Goal: Task Accomplishment & Management: Manage account settings

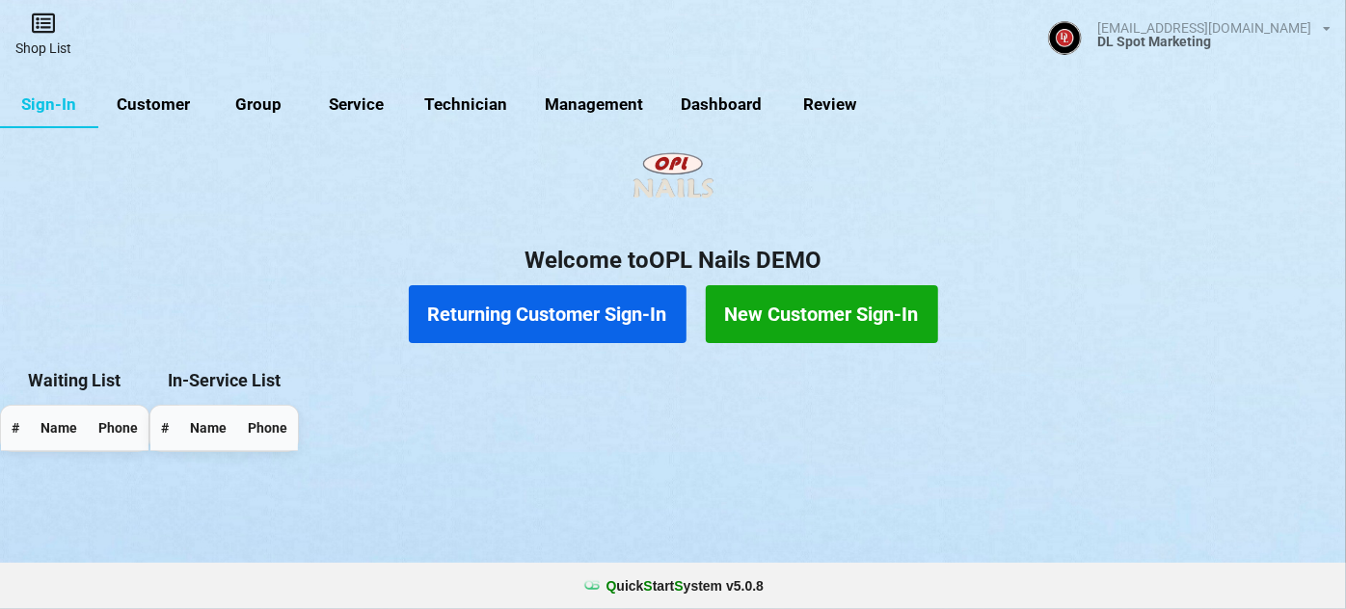
click at [45, 35] on link "Shop List" at bounding box center [43, 34] width 87 height 68
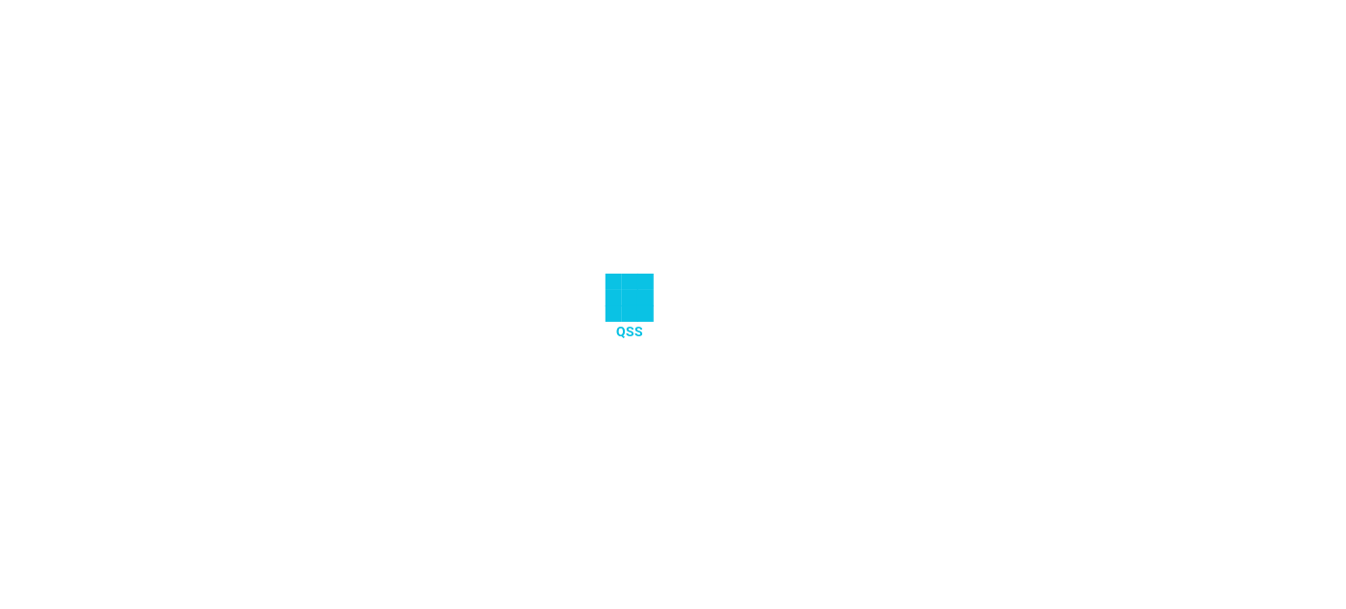
select select "25"
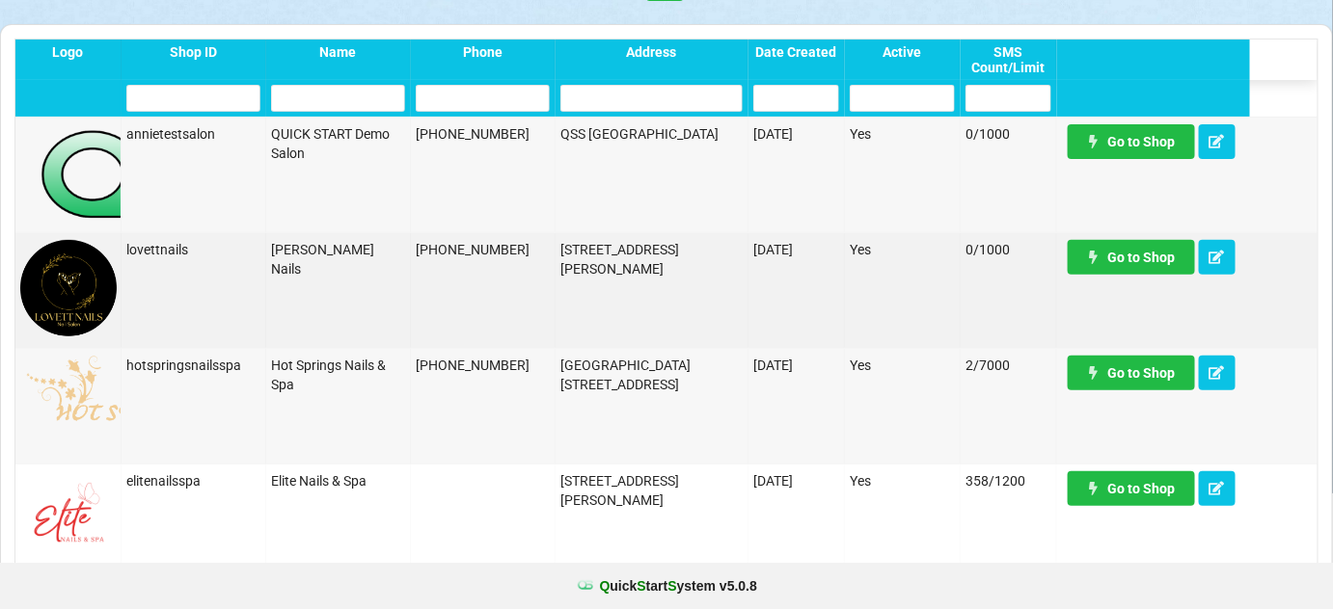
scroll to position [117, 0]
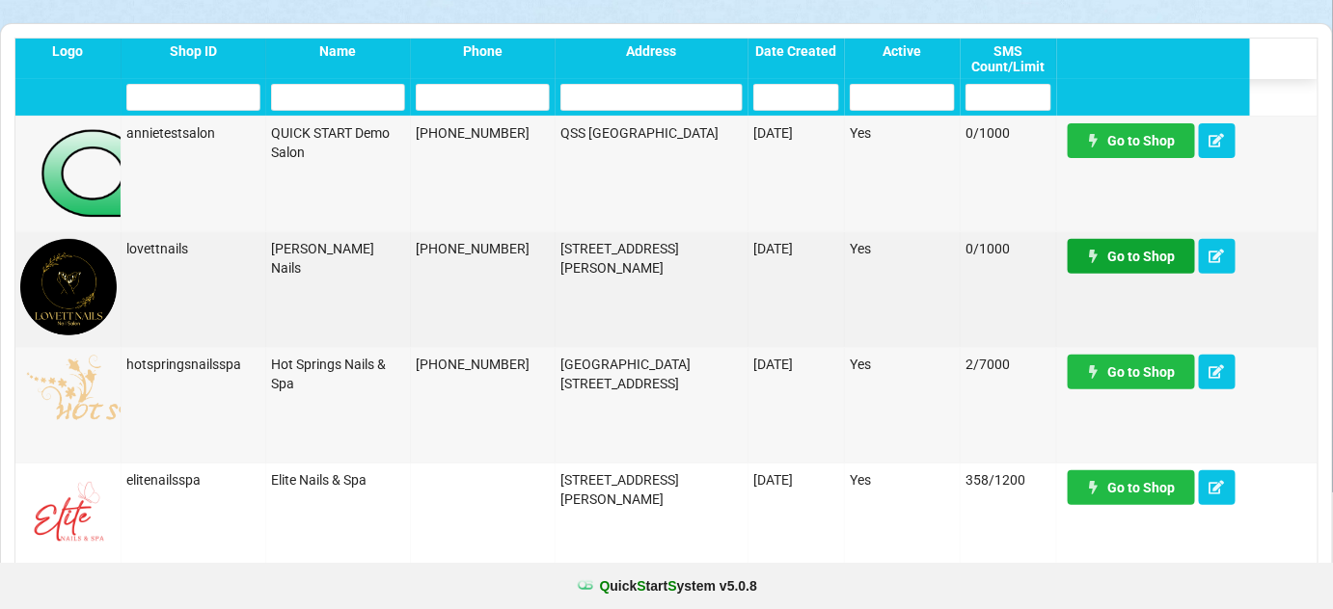
click at [1142, 260] on link "Go to Shop" at bounding box center [1130, 256] width 127 height 35
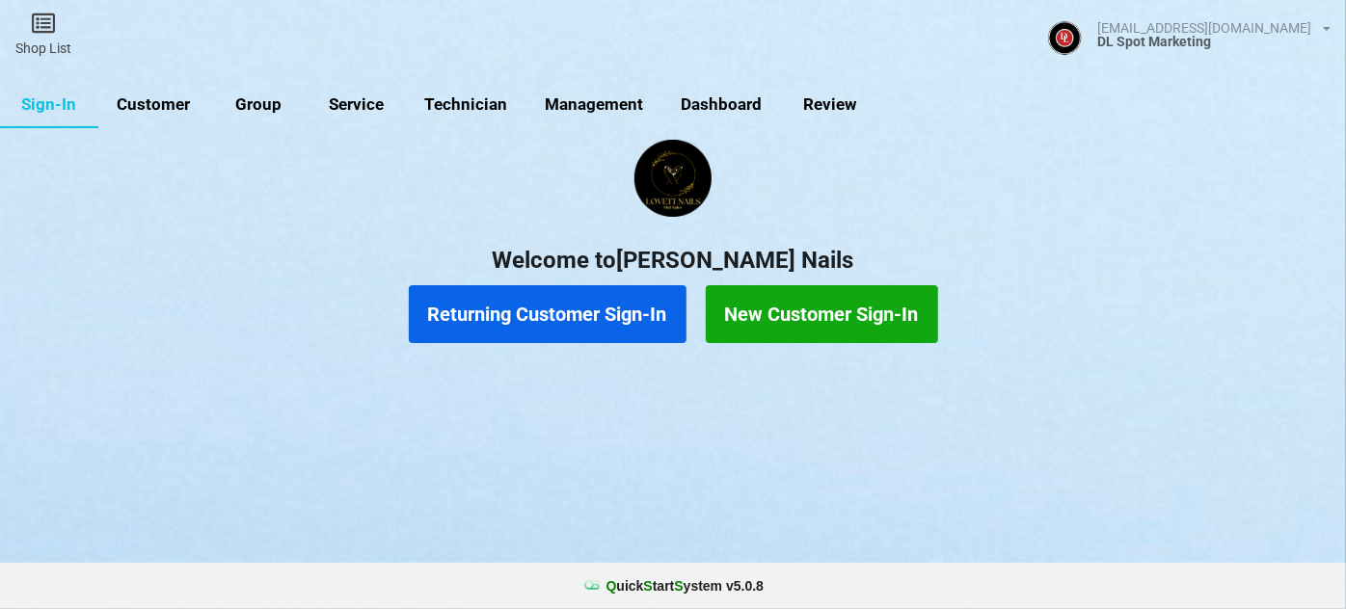
click at [167, 100] on link "Customer" at bounding box center [153, 105] width 111 height 46
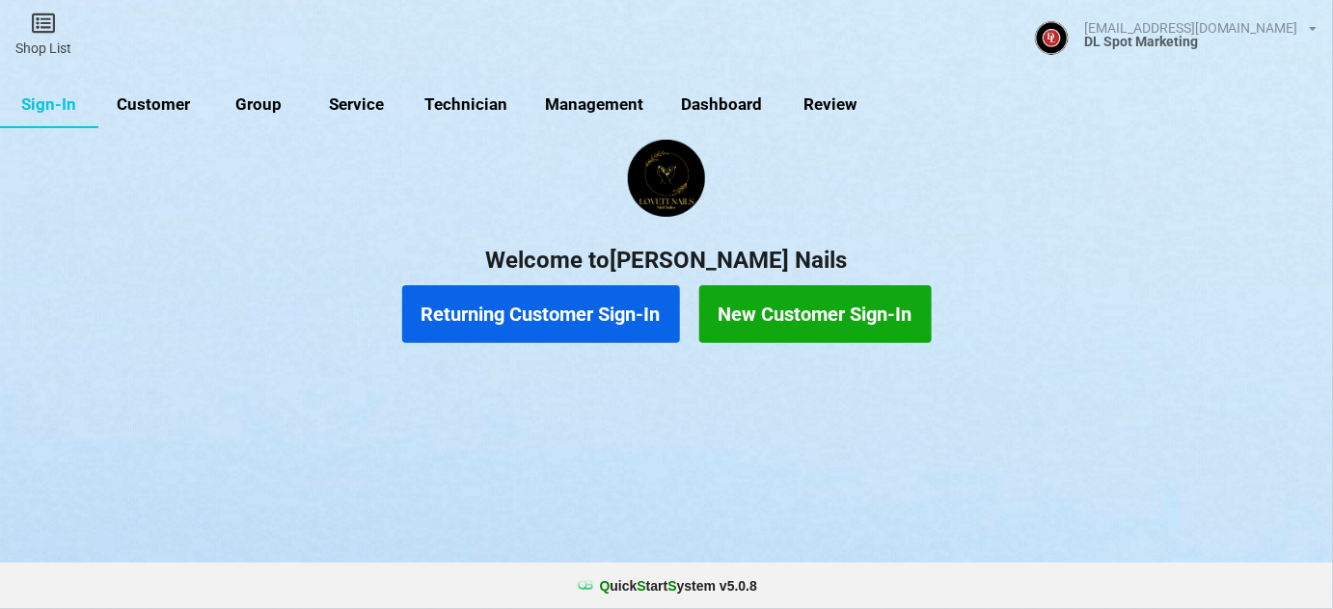
select select "25"
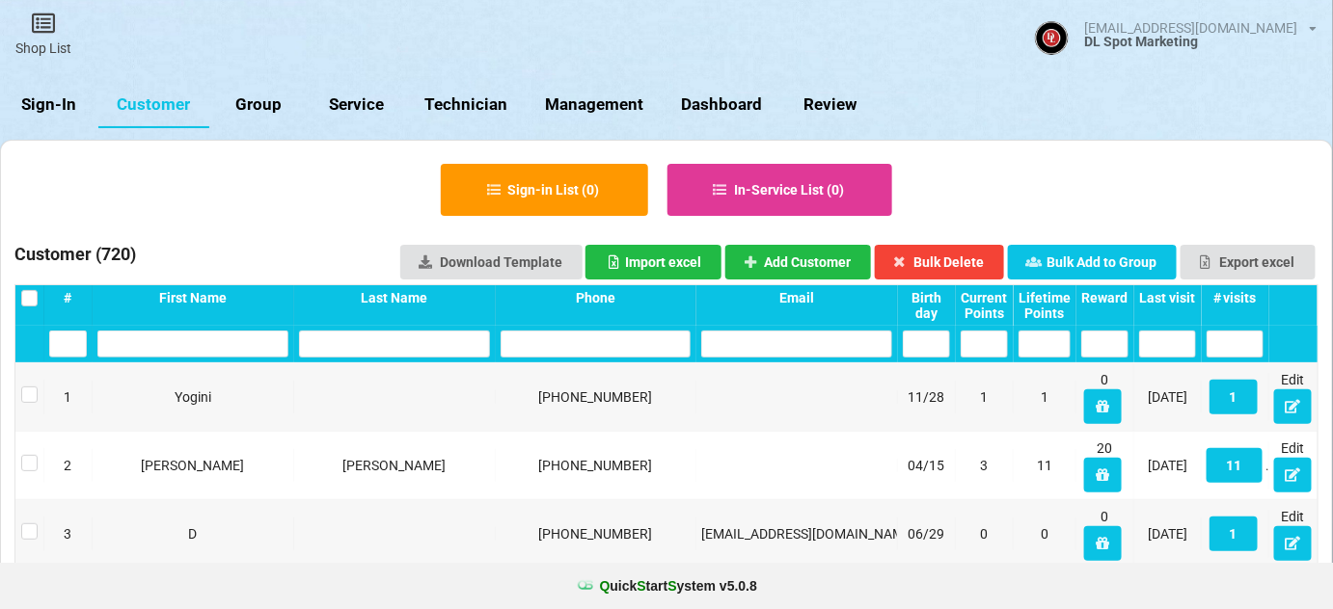
click at [1180, 297] on div "Last visit" at bounding box center [1167, 297] width 57 height 15
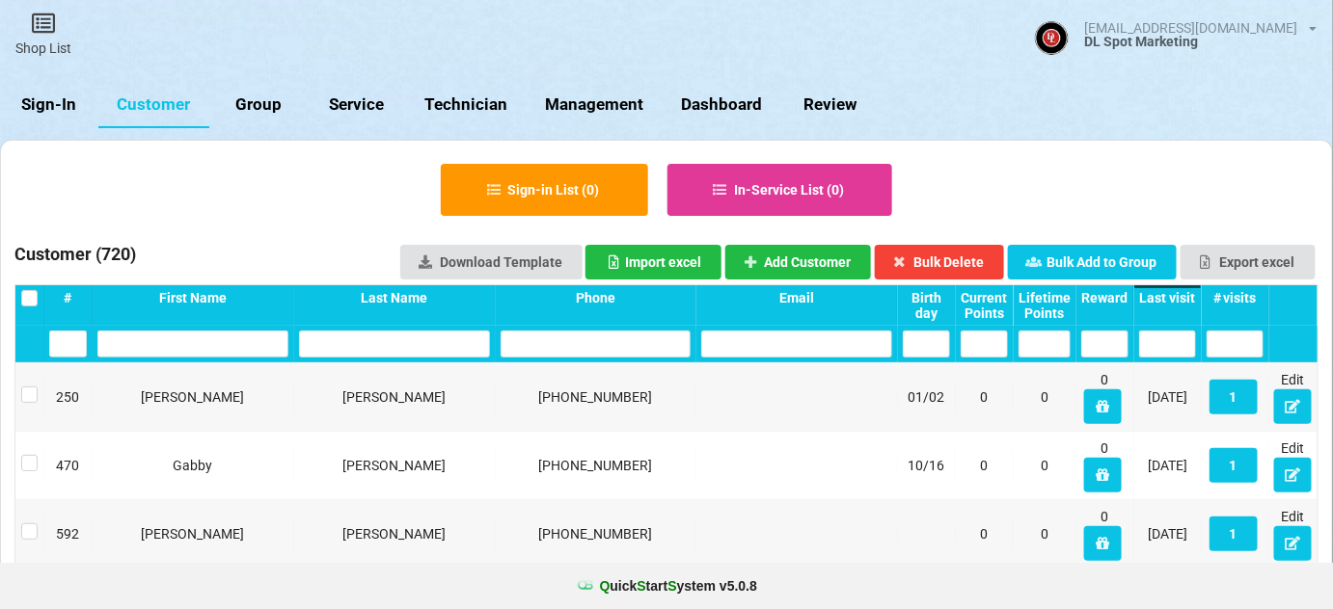
click at [1180, 297] on div "Last visit" at bounding box center [1167, 297] width 57 height 15
click at [1234, 395] on button "3" at bounding box center [1233, 397] width 48 height 35
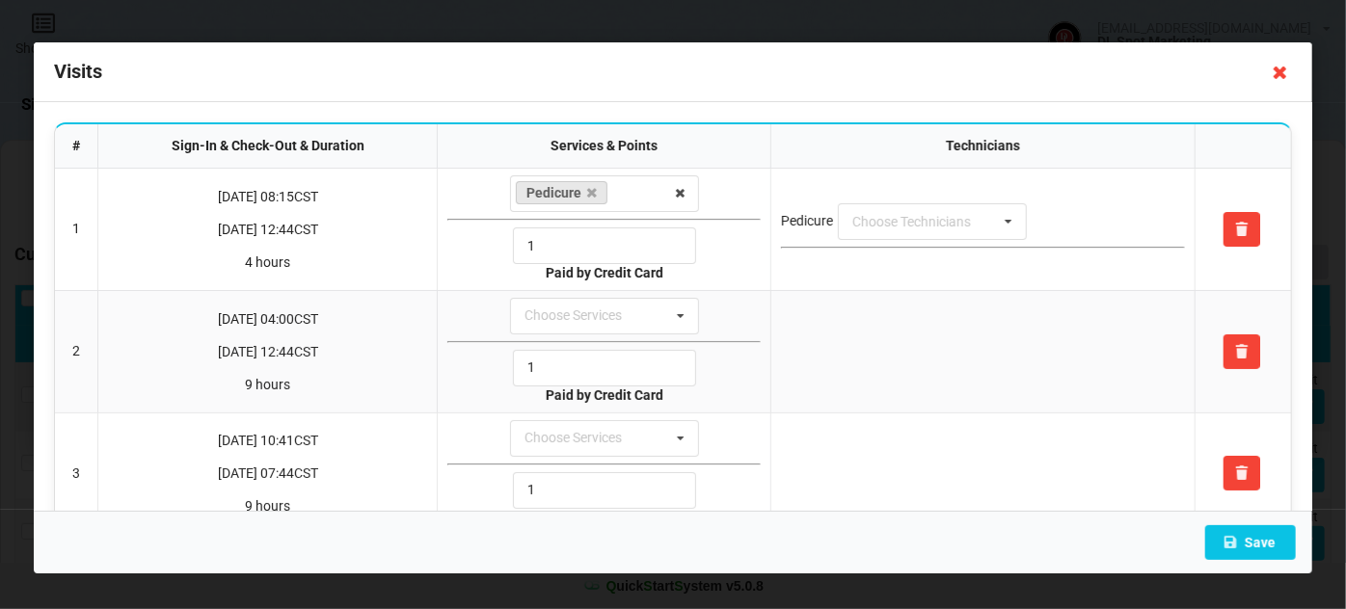
click at [1279, 67] on icon at bounding box center [1280, 72] width 31 height 31
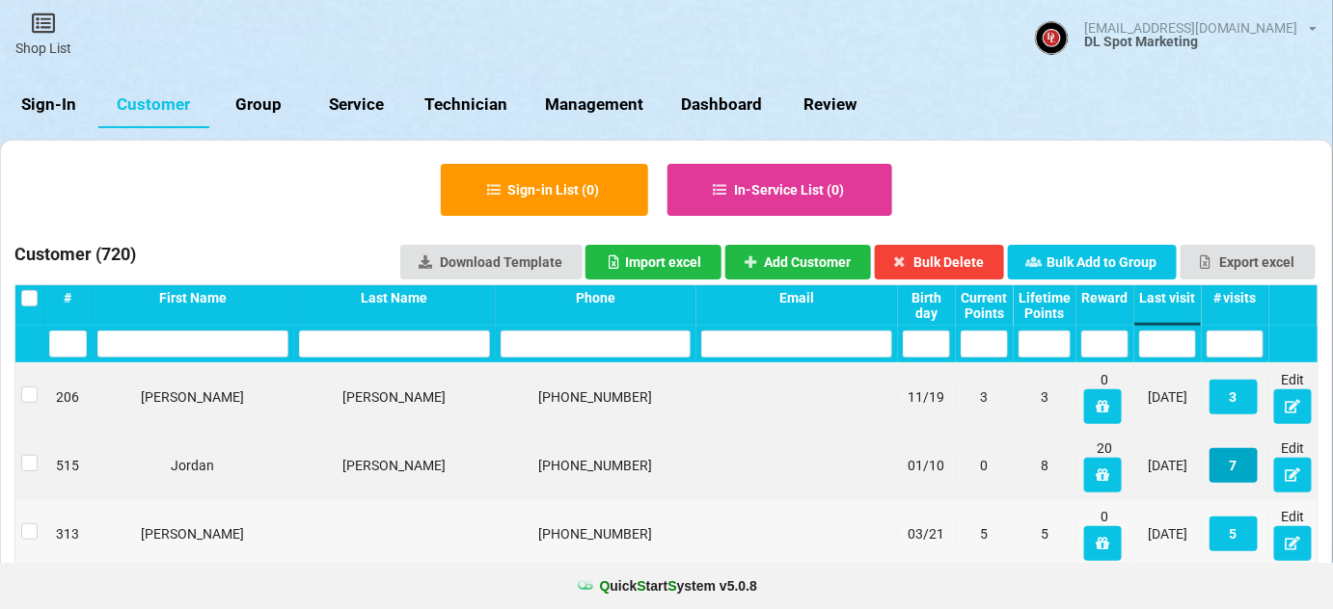
click at [1232, 475] on button "7" at bounding box center [1233, 465] width 48 height 35
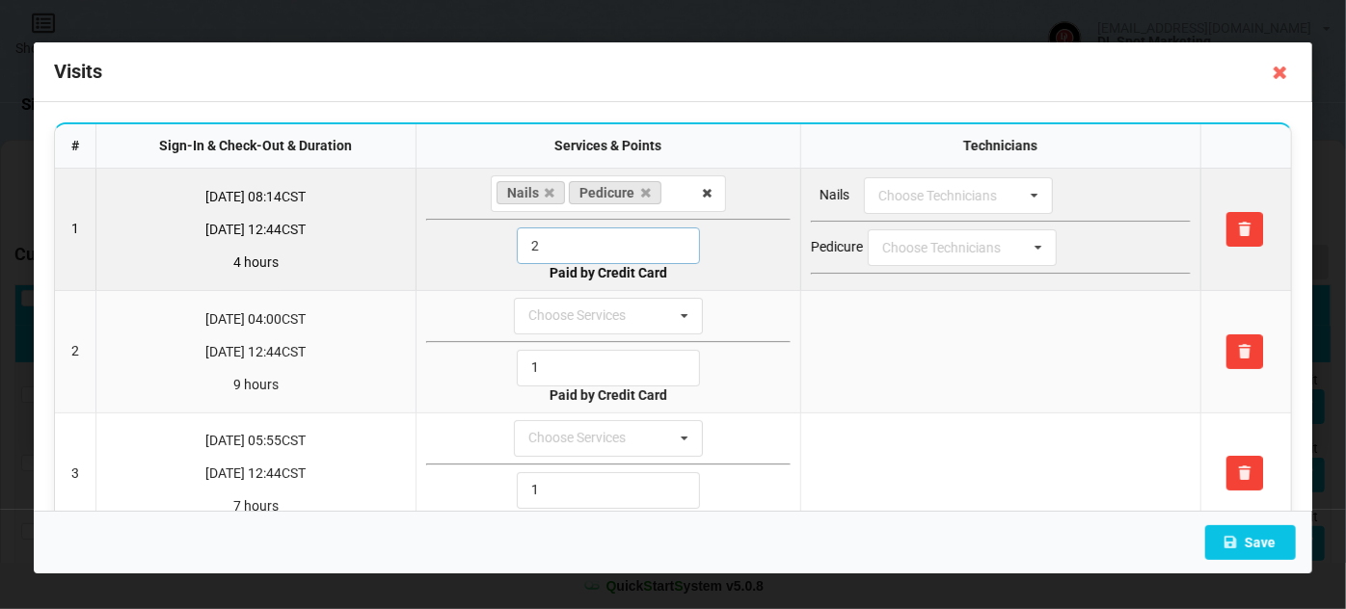
drag, startPoint x: 537, startPoint y: 246, endPoint x: 515, endPoint y: 251, distance: 22.7
click at [517, 251] on input "2" at bounding box center [608, 246] width 183 height 37
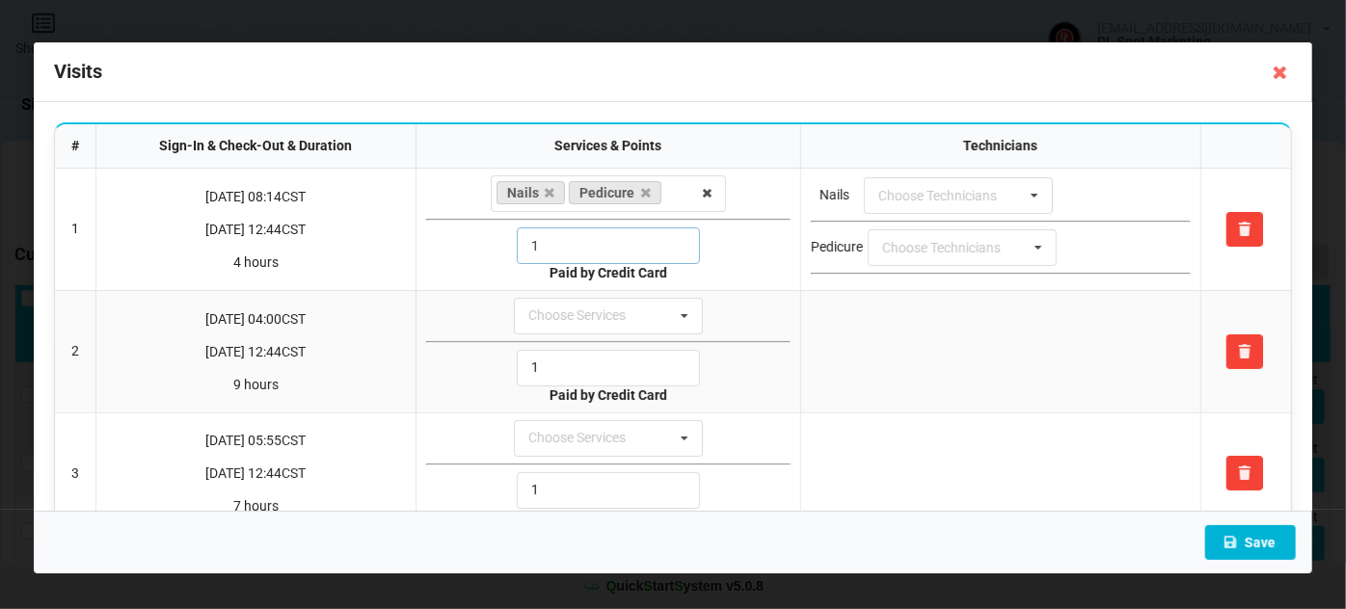
type input "1"
click at [1257, 540] on button "Save" at bounding box center [1250, 542] width 91 height 35
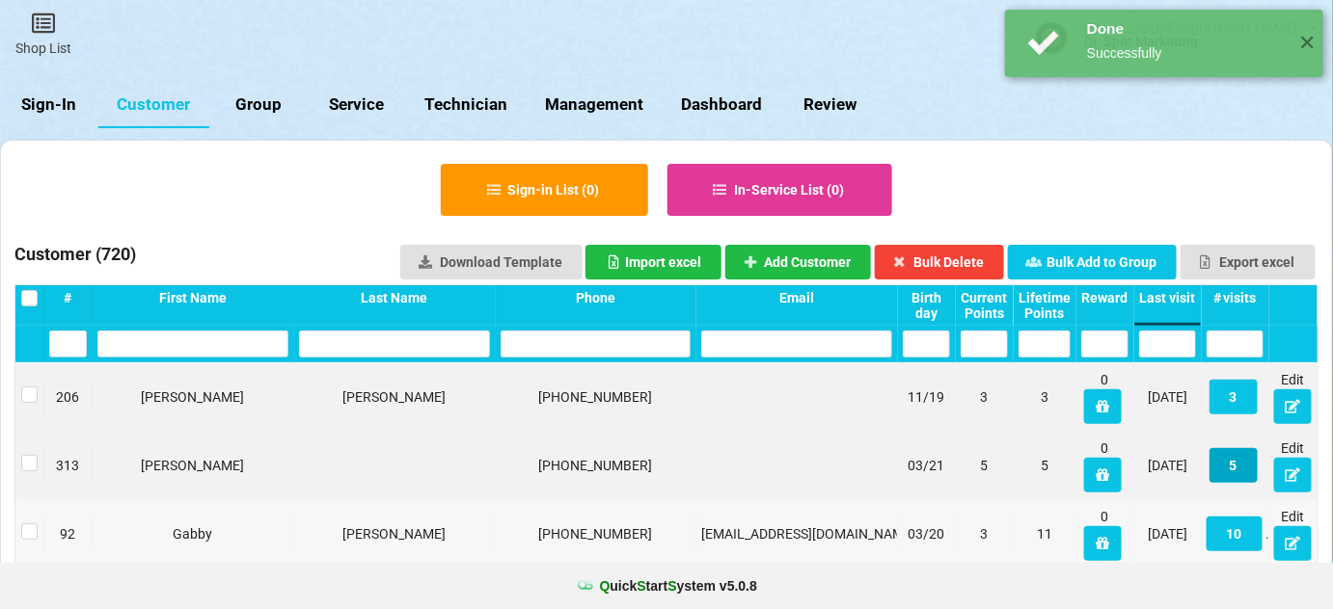
click at [1242, 471] on button "5" at bounding box center [1233, 465] width 48 height 35
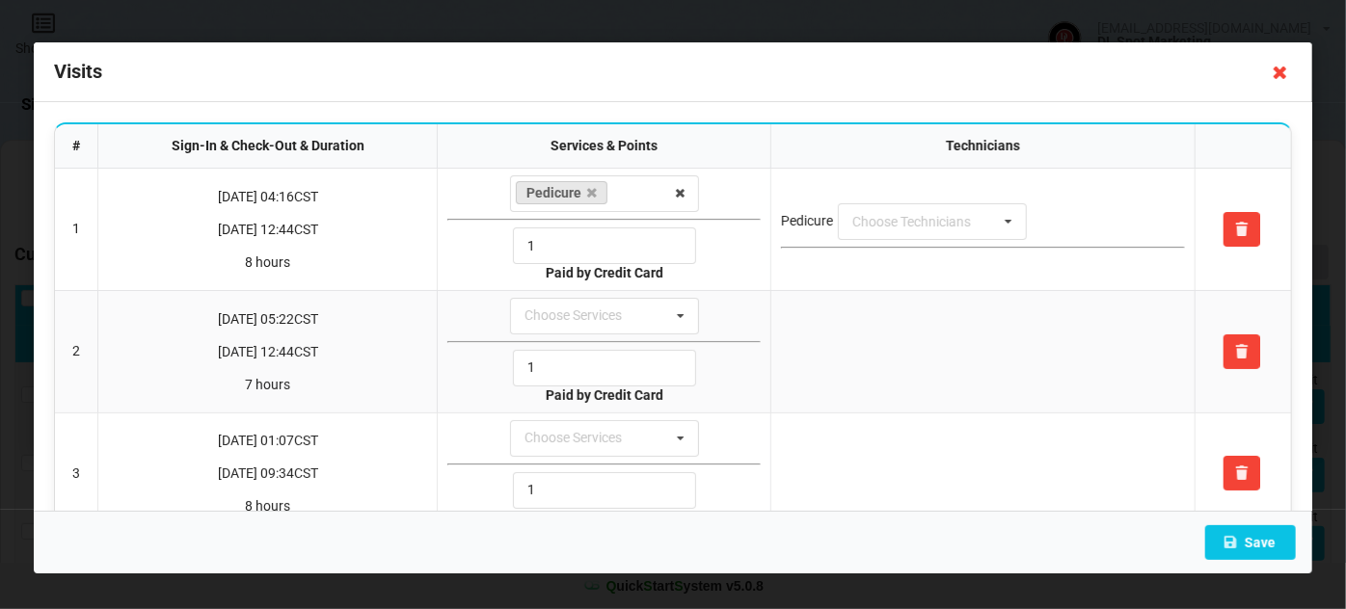
click at [1279, 71] on icon at bounding box center [1280, 72] width 31 height 31
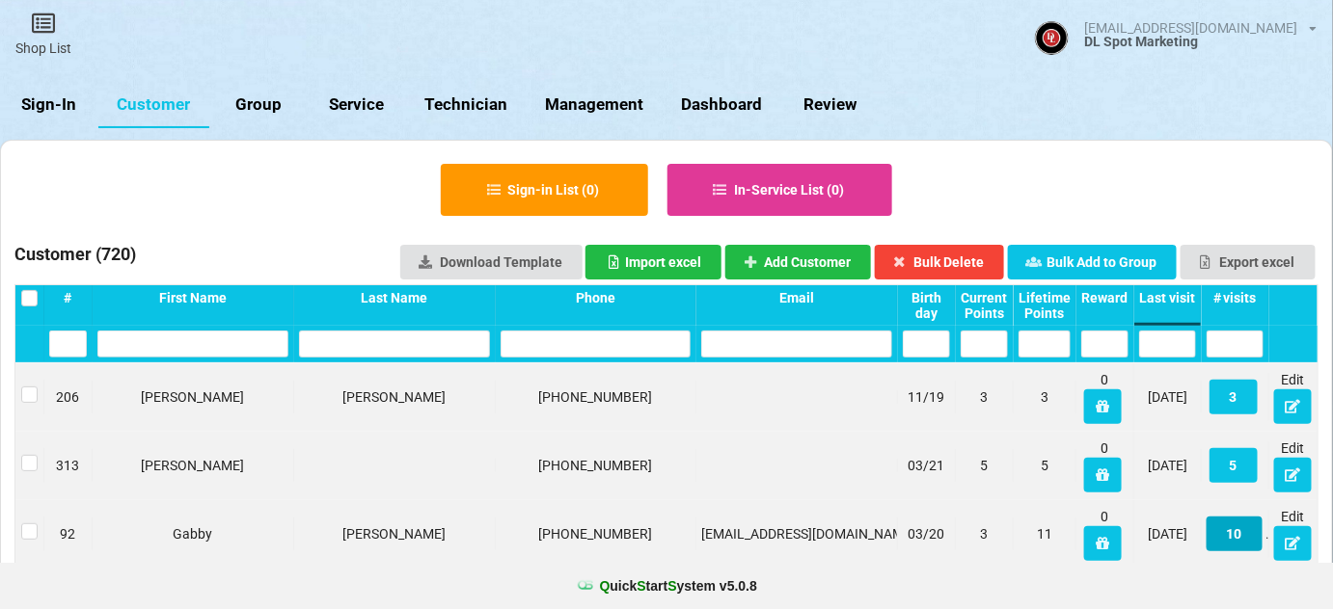
click at [1237, 543] on button "10" at bounding box center [1234, 534] width 56 height 35
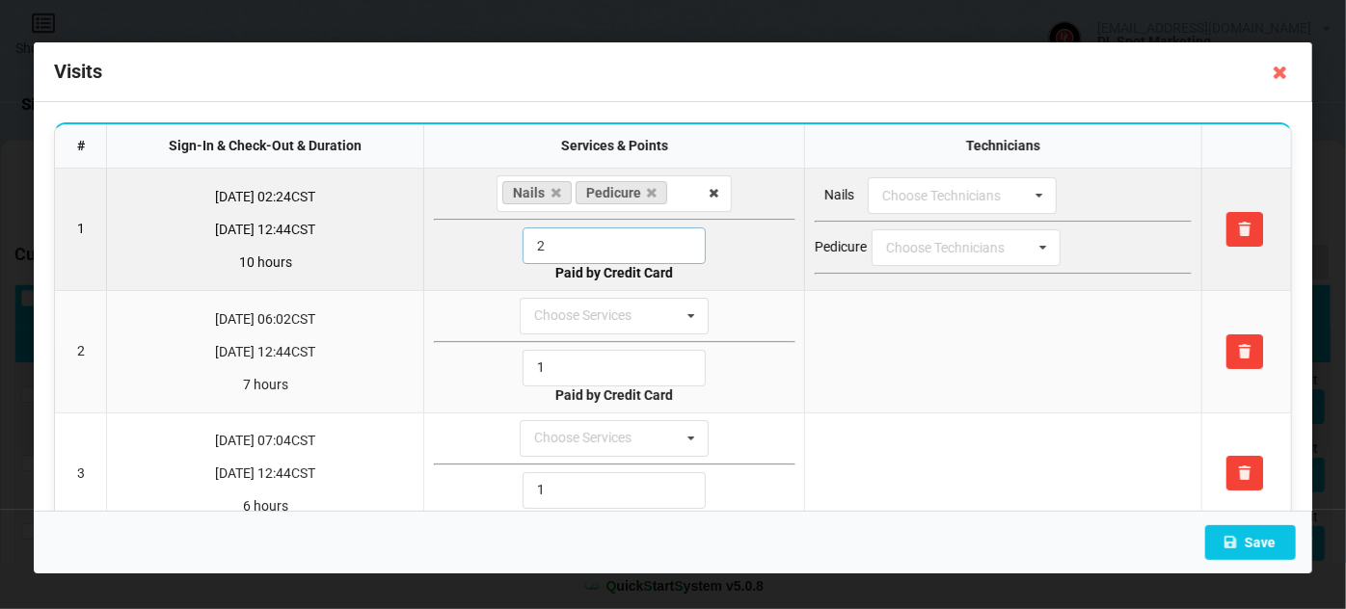
drag, startPoint x: 583, startPoint y: 236, endPoint x: 504, endPoint y: 249, distance: 80.1
click at [511, 248] on div "2" at bounding box center [615, 246] width 362 height 37
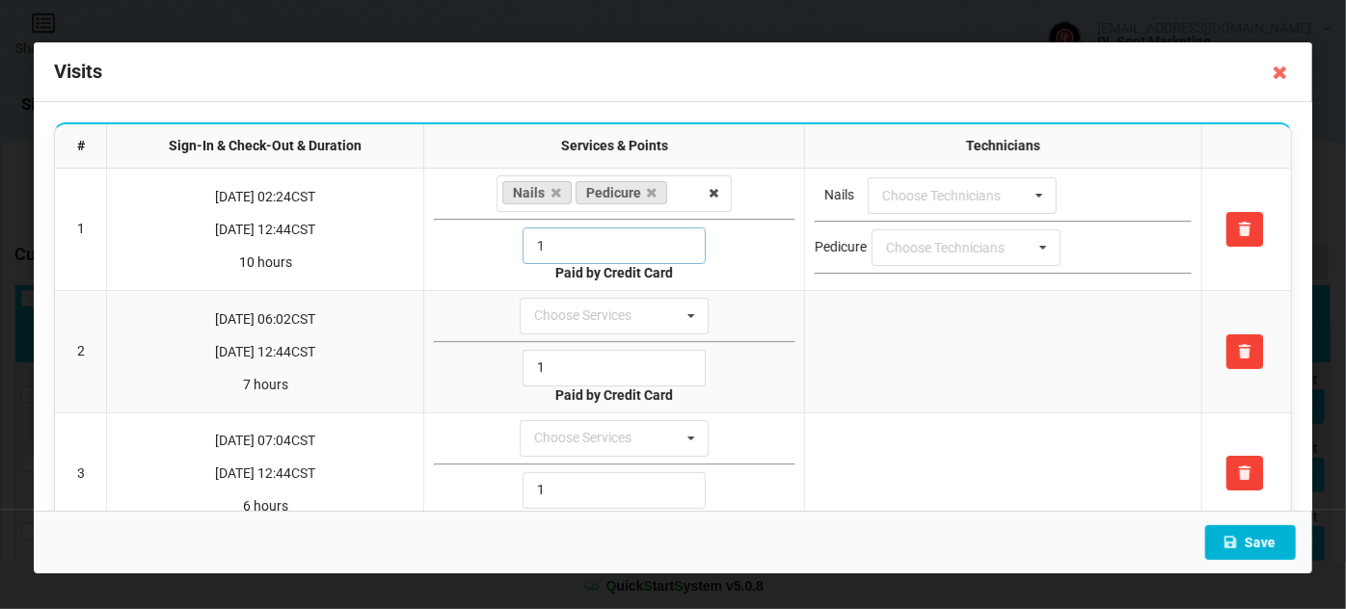
type input "1"
click at [1242, 545] on button "Save" at bounding box center [1250, 542] width 91 height 35
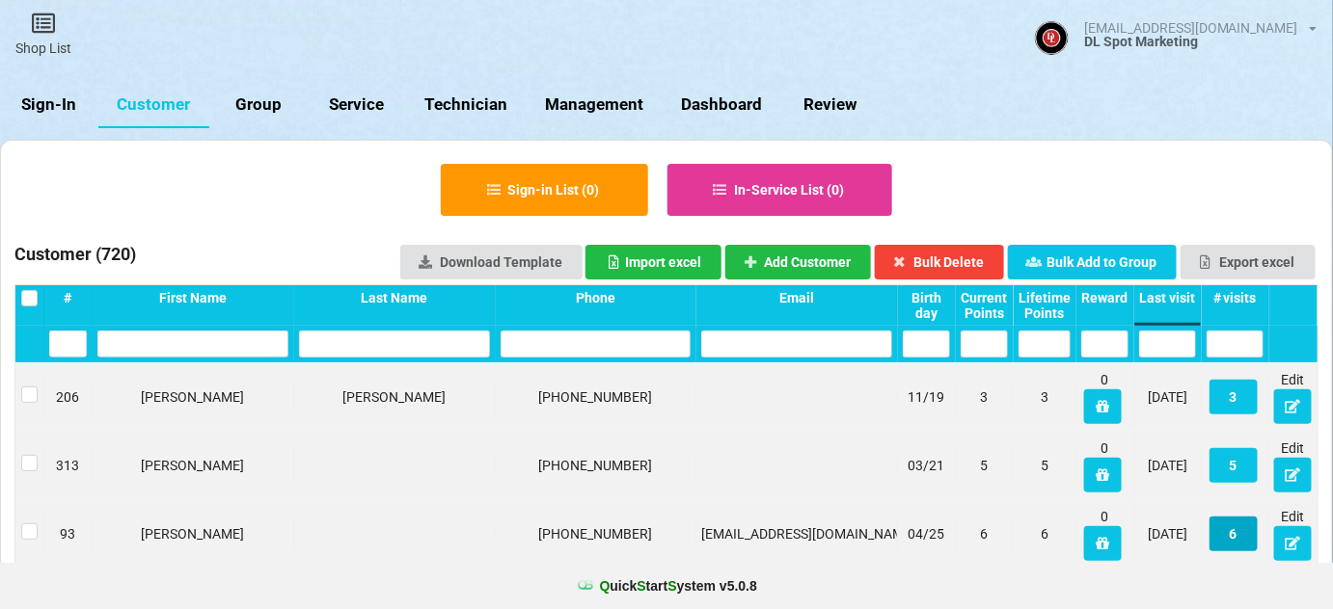
click at [1240, 536] on button "6" at bounding box center [1233, 534] width 48 height 35
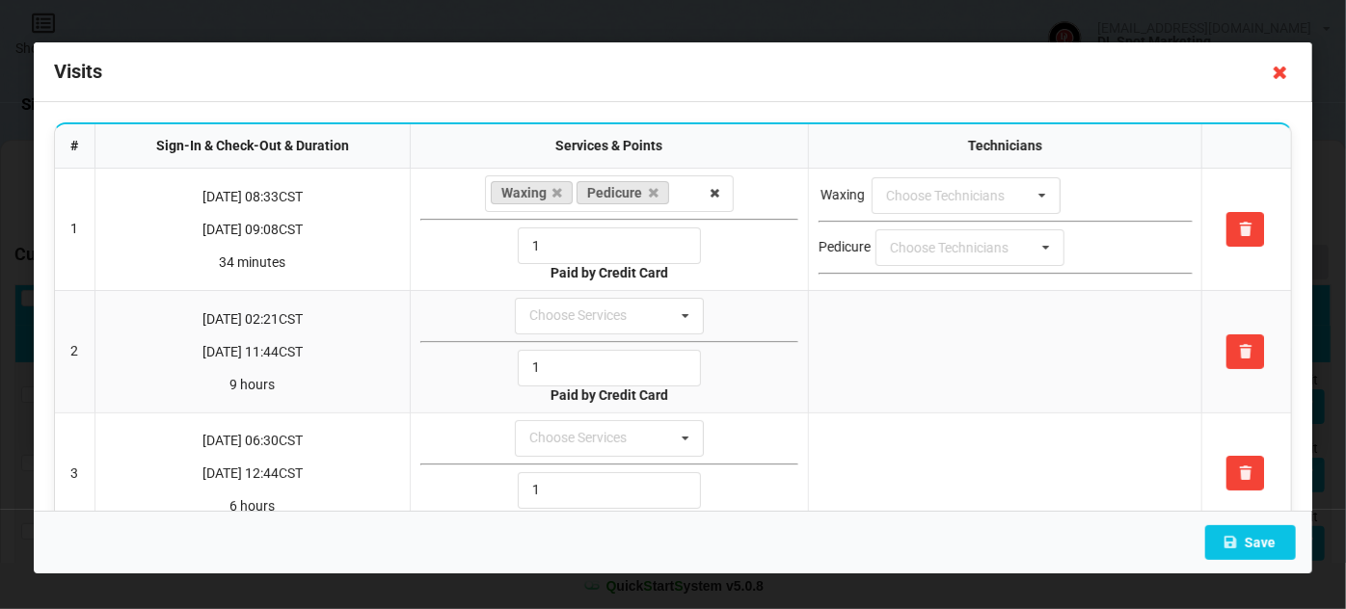
click at [1285, 68] on icon at bounding box center [1280, 72] width 31 height 31
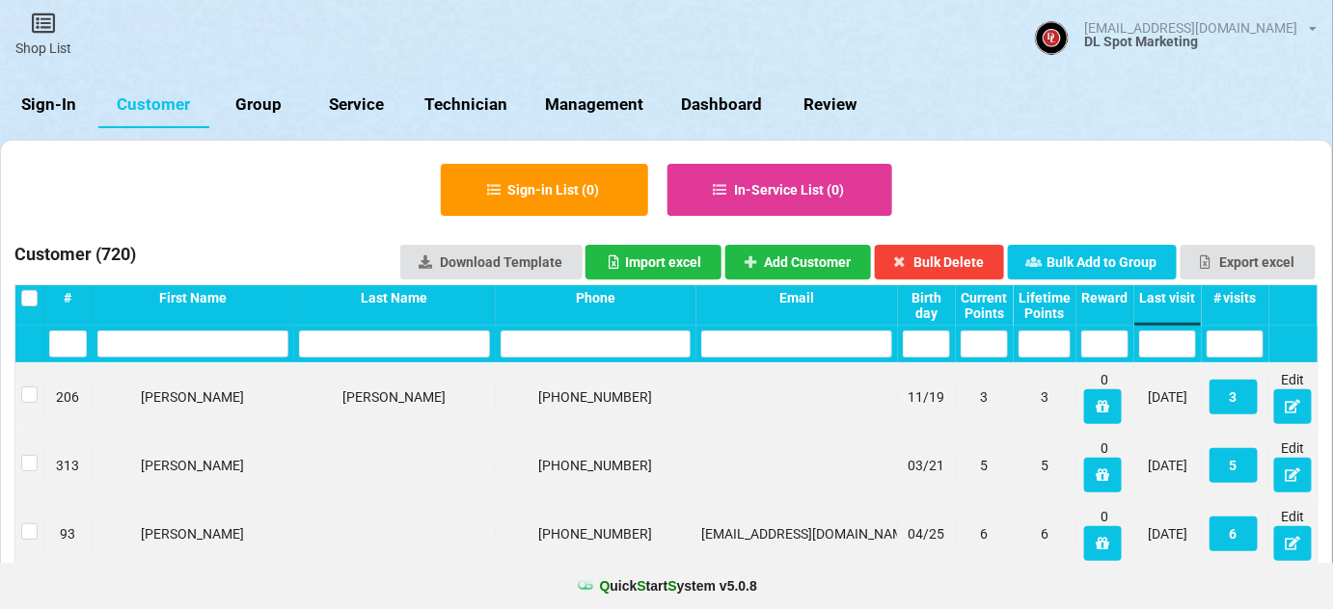
click at [43, 107] on link "Sign-In" at bounding box center [49, 105] width 98 height 46
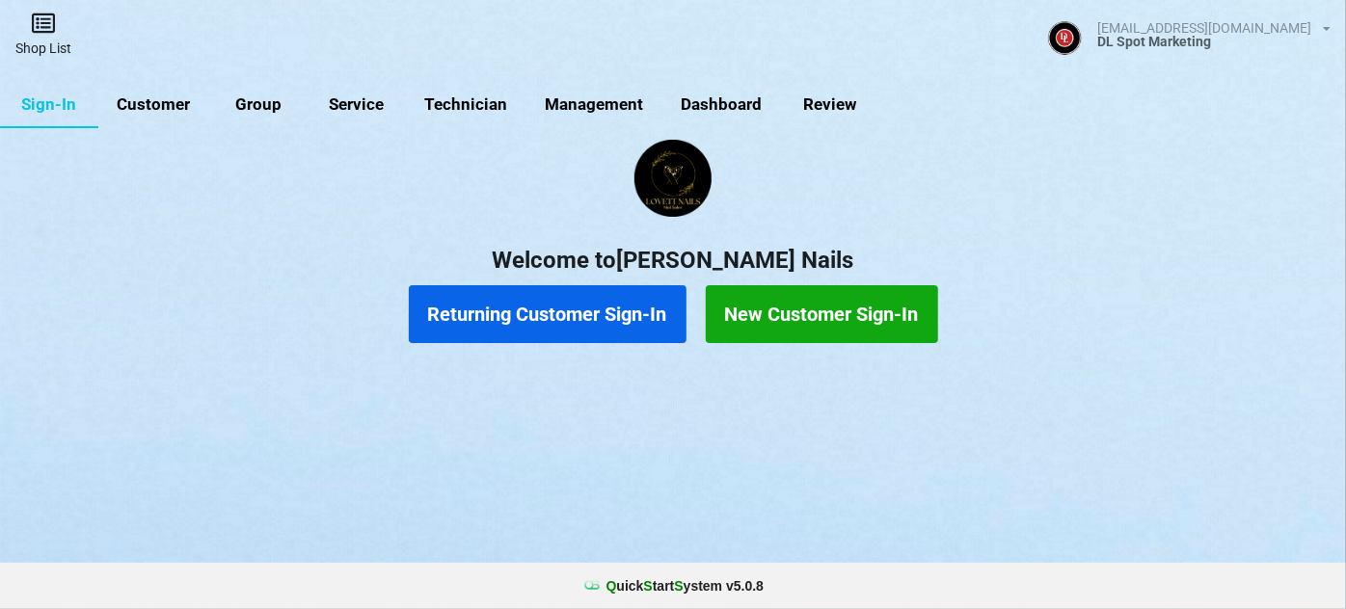
click at [43, 27] on icon at bounding box center [43, 23] width 27 height 23
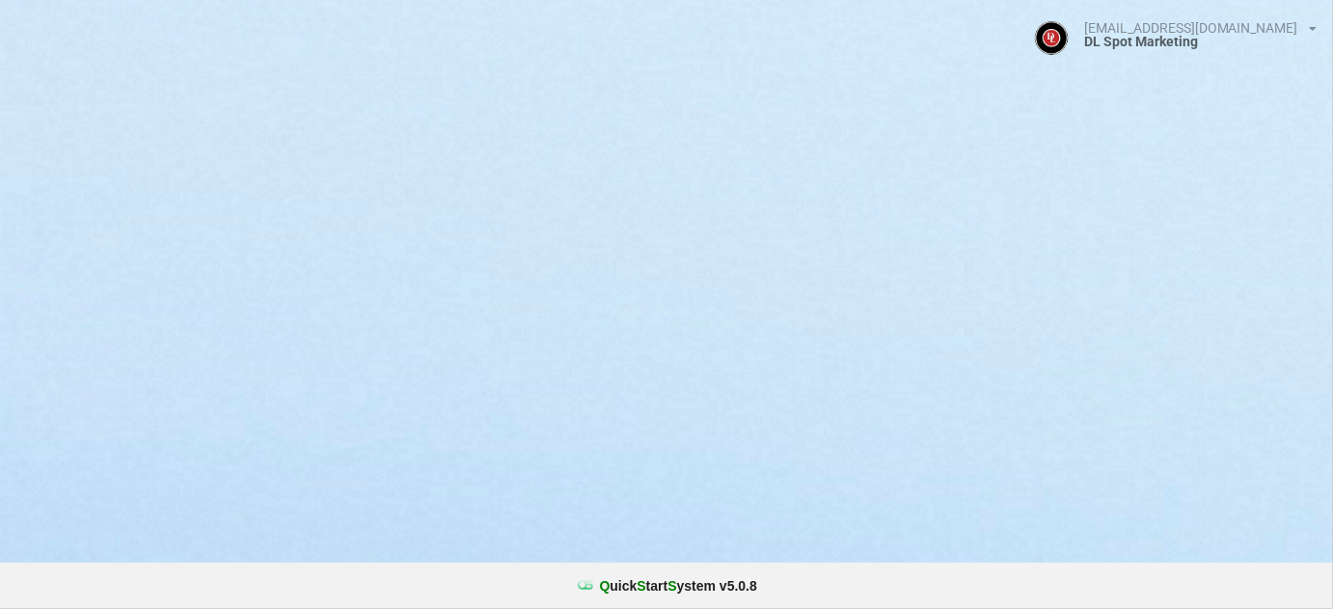
select select "25"
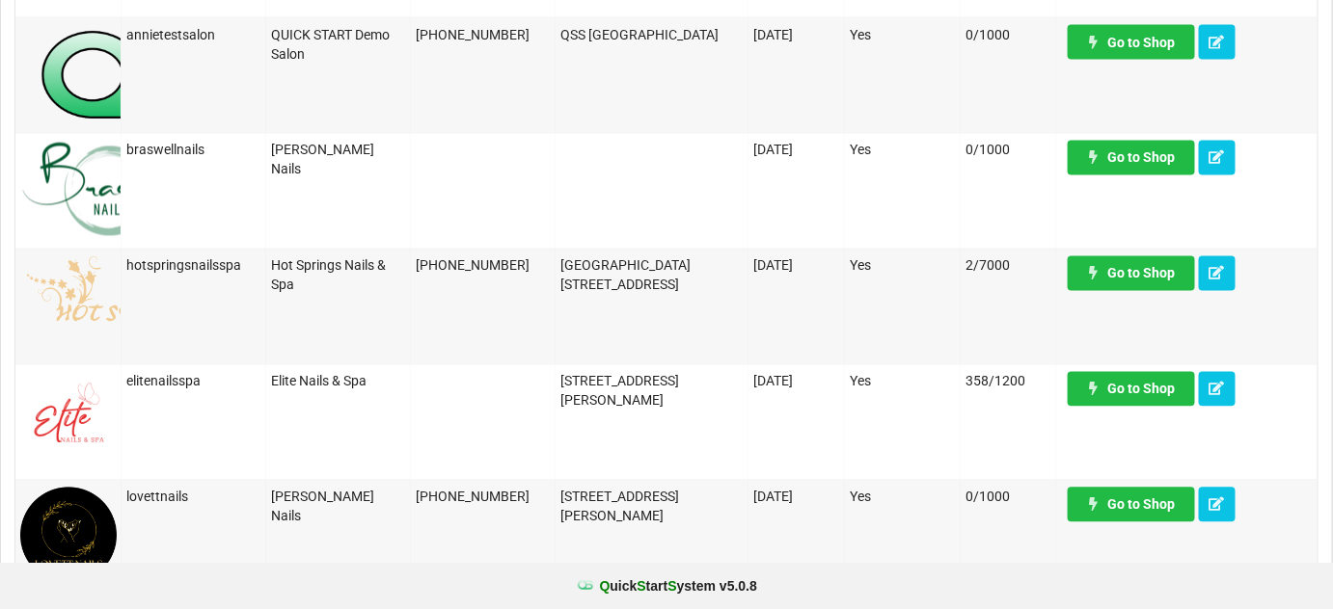
scroll to position [1285, 0]
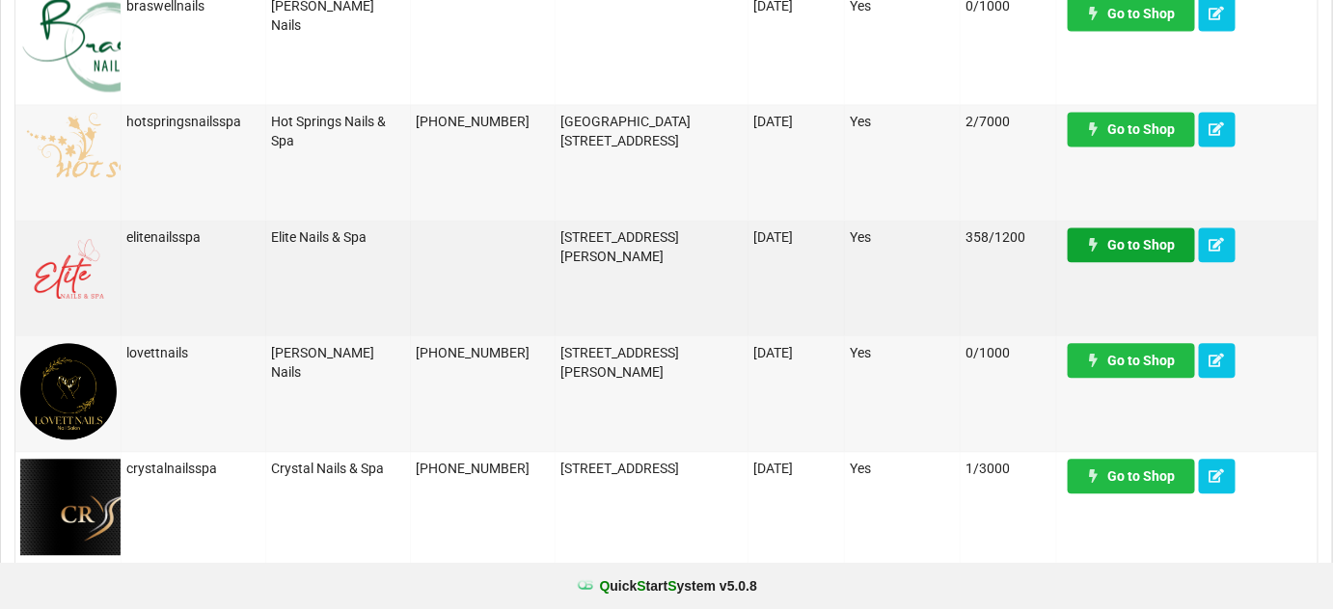
click at [1127, 241] on link "Go to Shop" at bounding box center [1130, 245] width 127 height 35
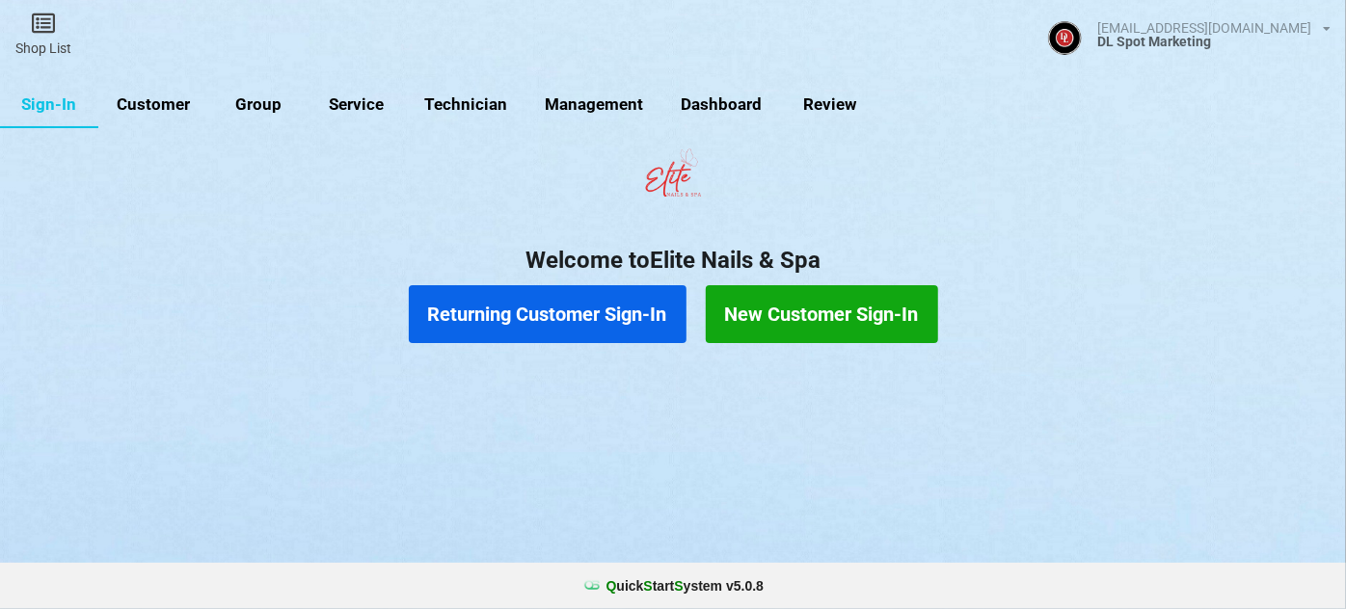
click at [734, 99] on link "Dashboard" at bounding box center [721, 105] width 119 height 46
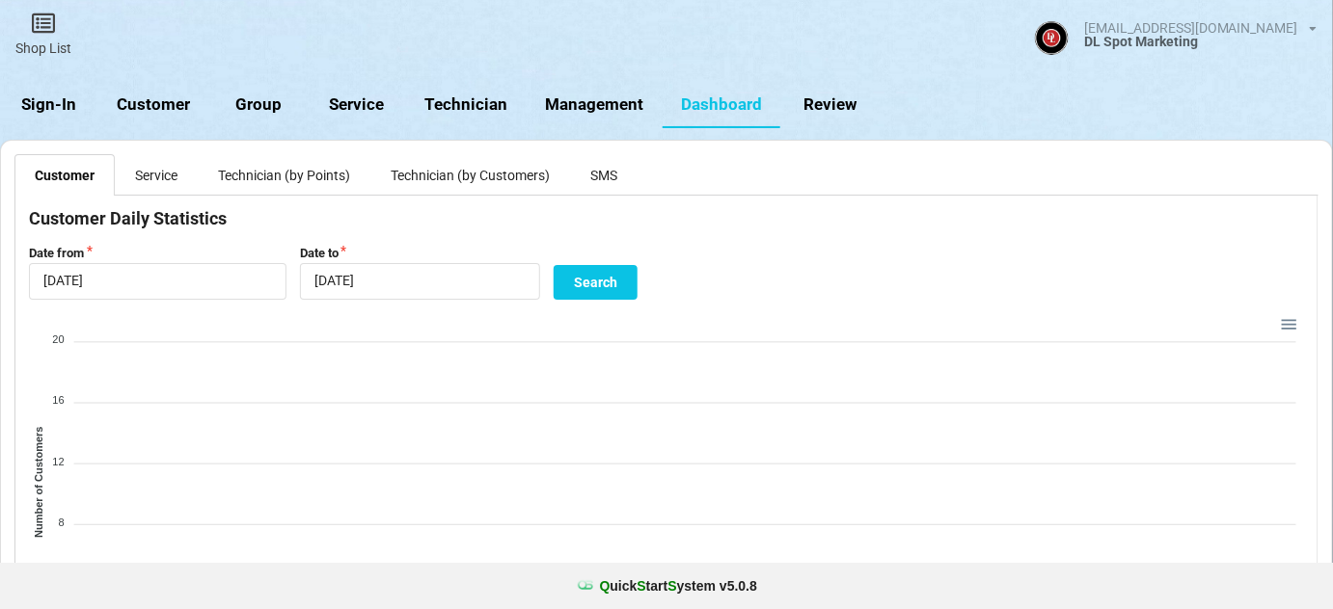
scroll to position [497, 1267]
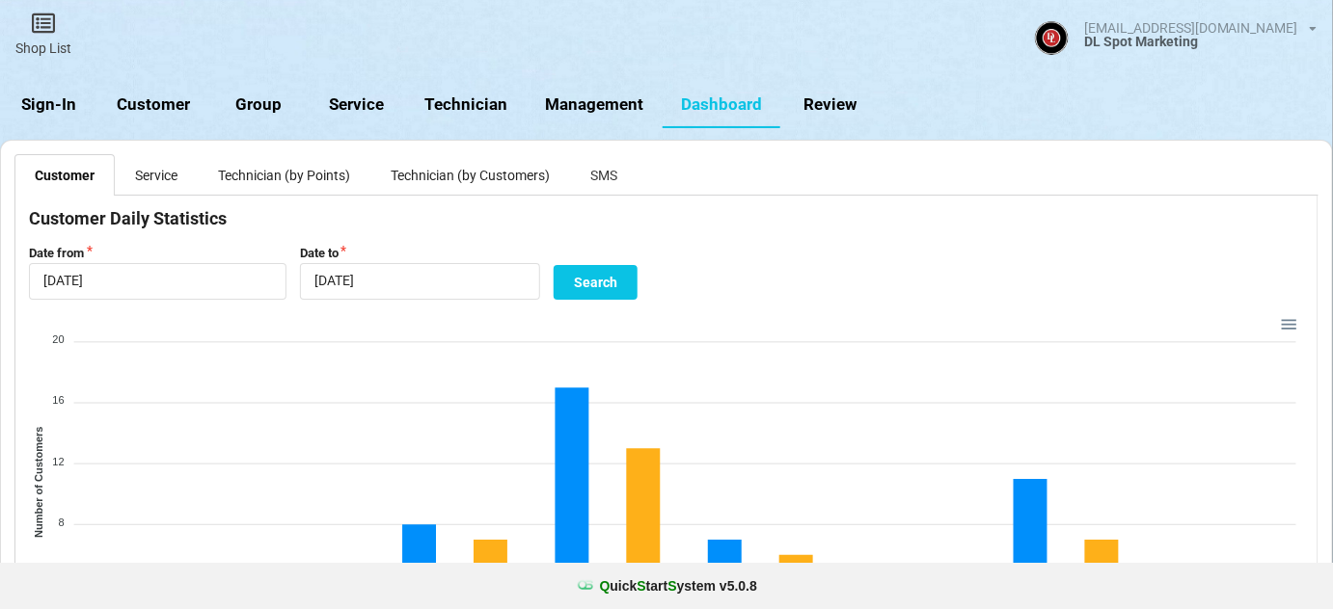
click at [611, 174] on link "SMS" at bounding box center [603, 174] width 67 height 40
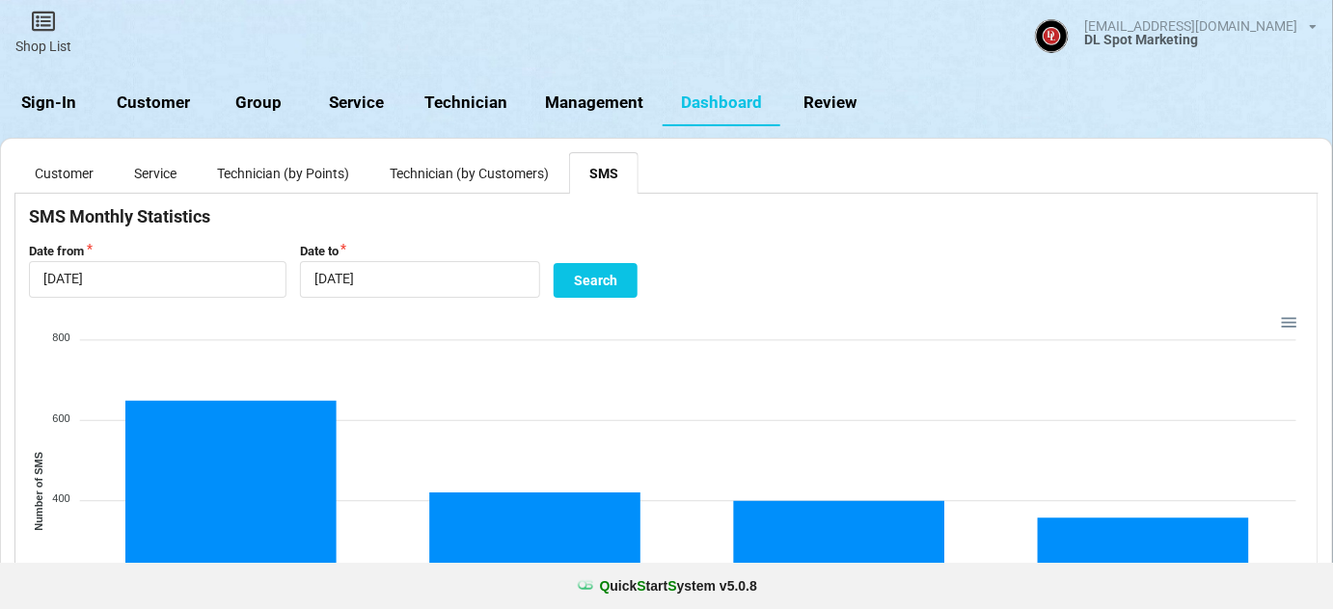
scroll to position [0, 0]
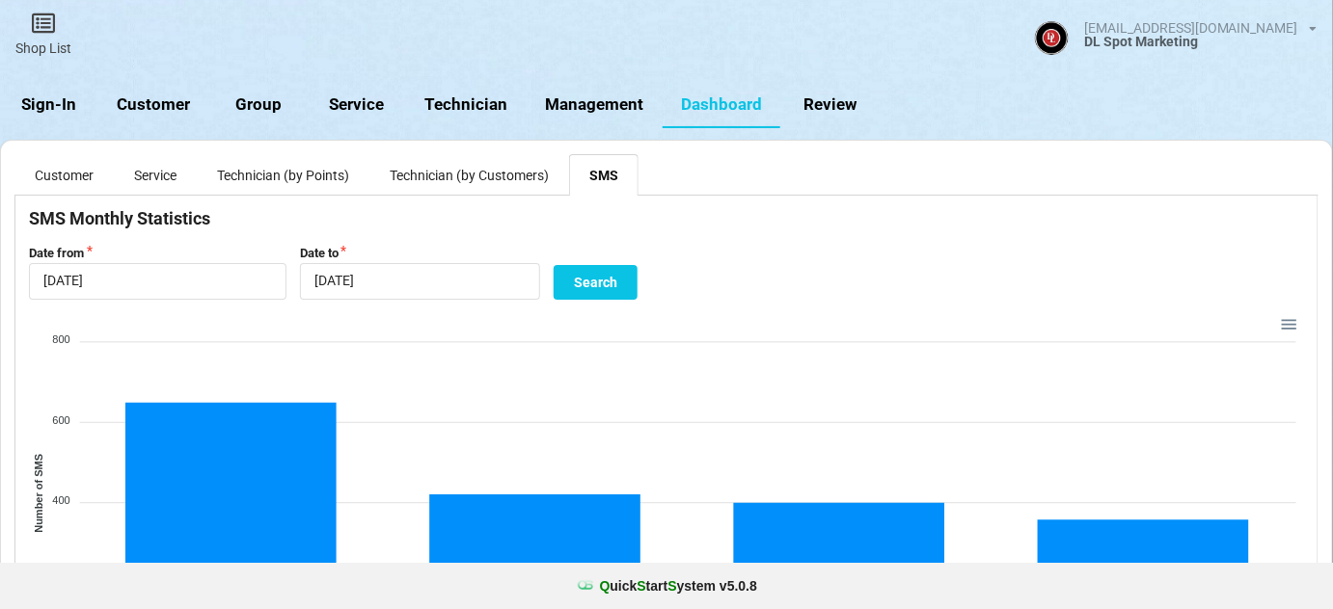
click at [273, 102] on link "Group" at bounding box center [258, 105] width 98 height 46
select select "25"
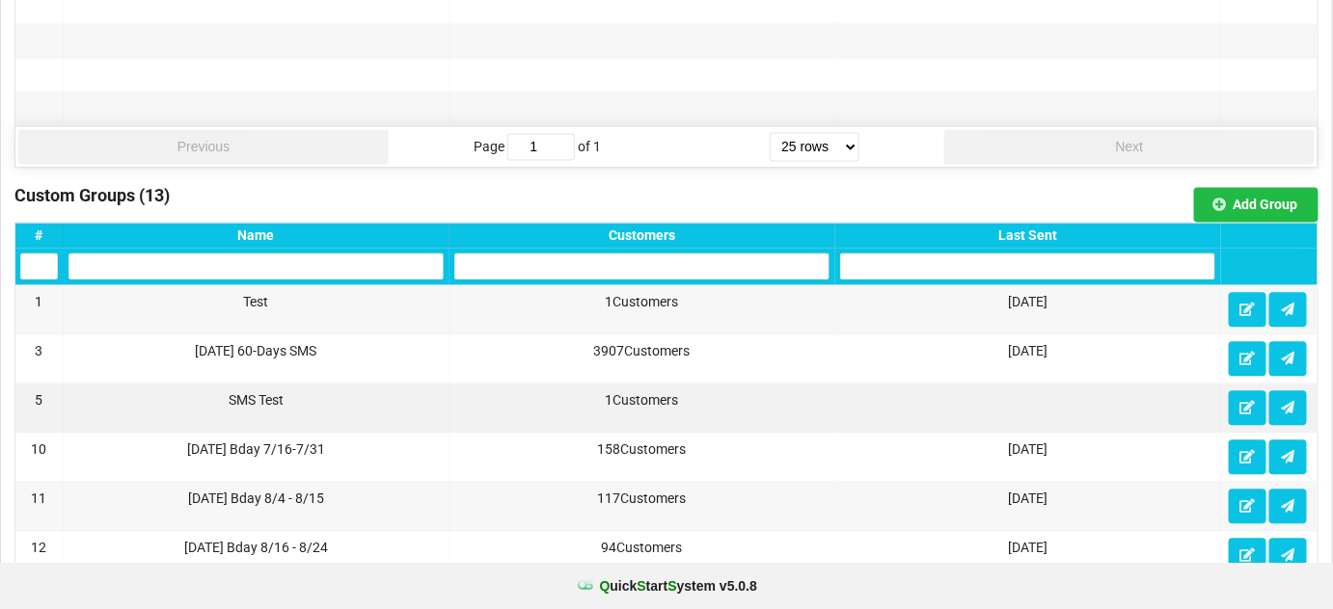
scroll to position [1285, 0]
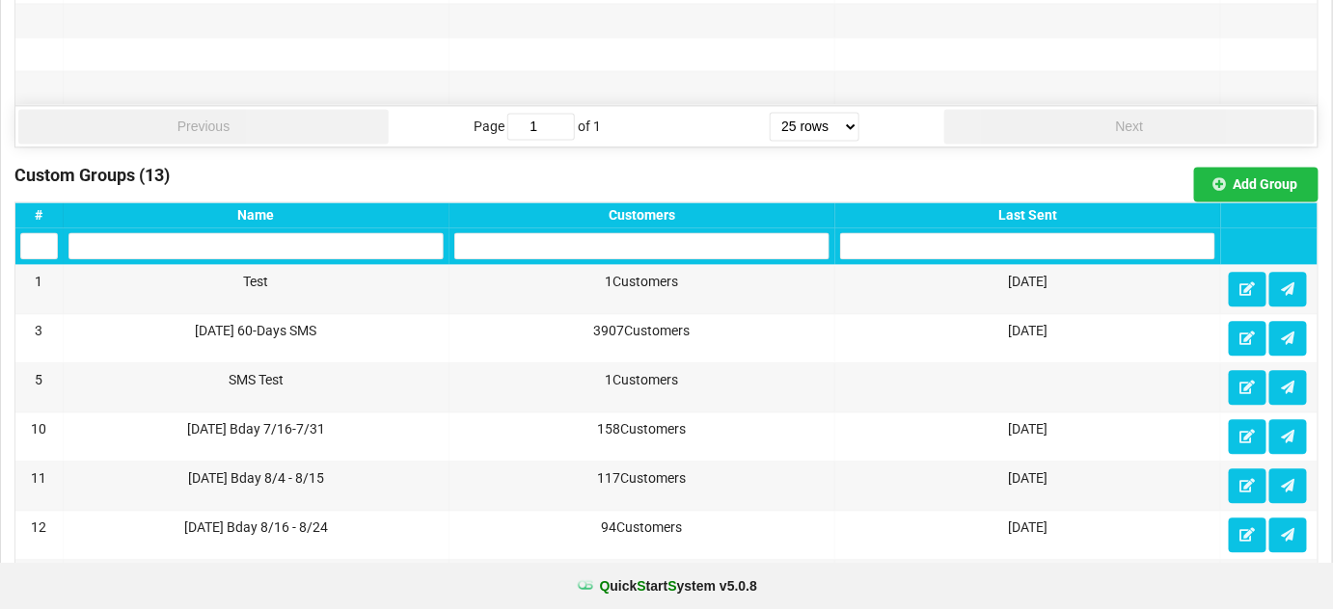
click at [1037, 207] on div "Last Sent" at bounding box center [1027, 214] width 375 height 15
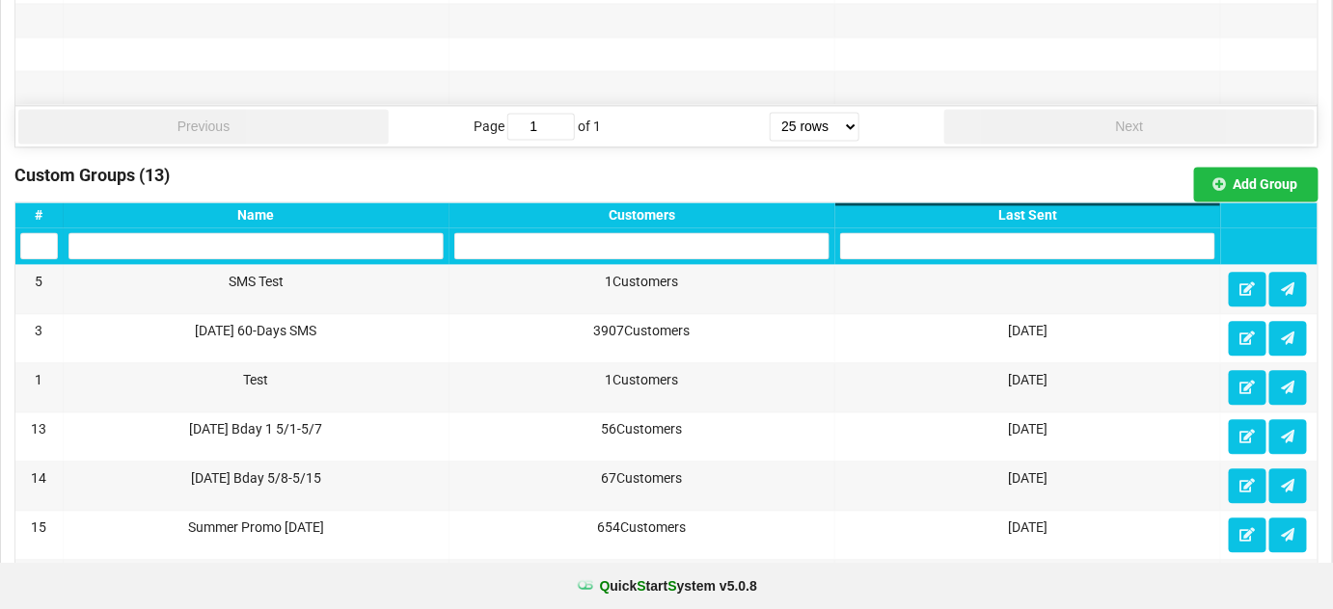
click at [1037, 207] on div "Last Sent" at bounding box center [1027, 214] width 375 height 15
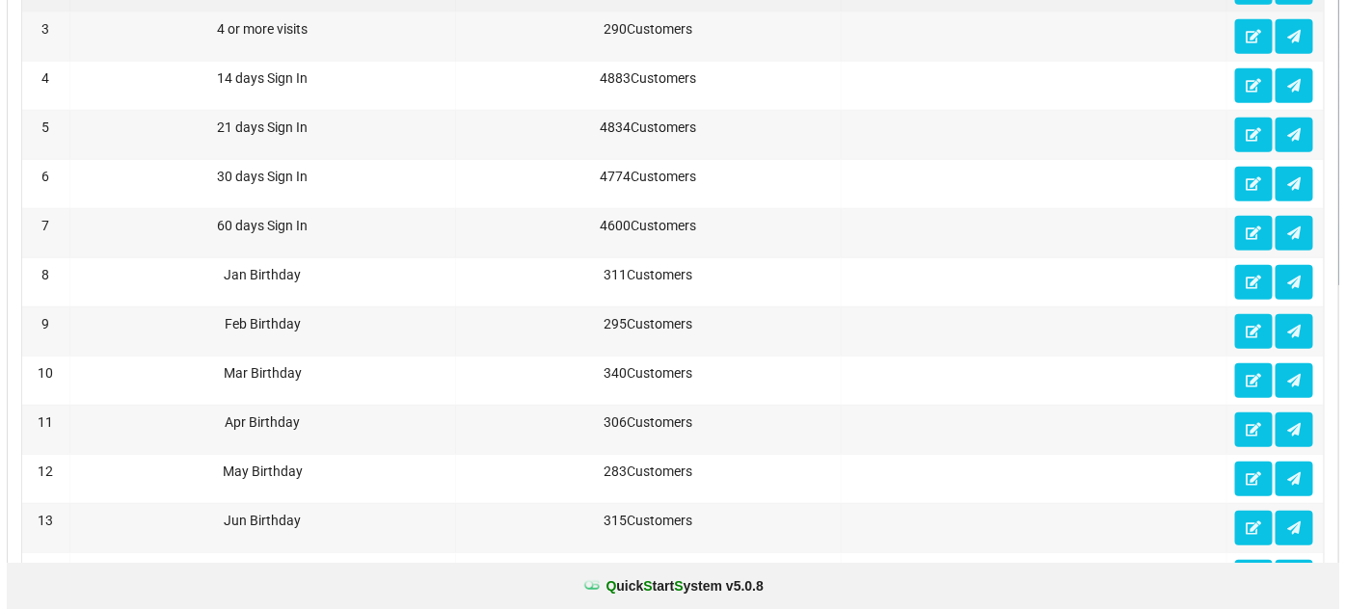
scroll to position [0, 0]
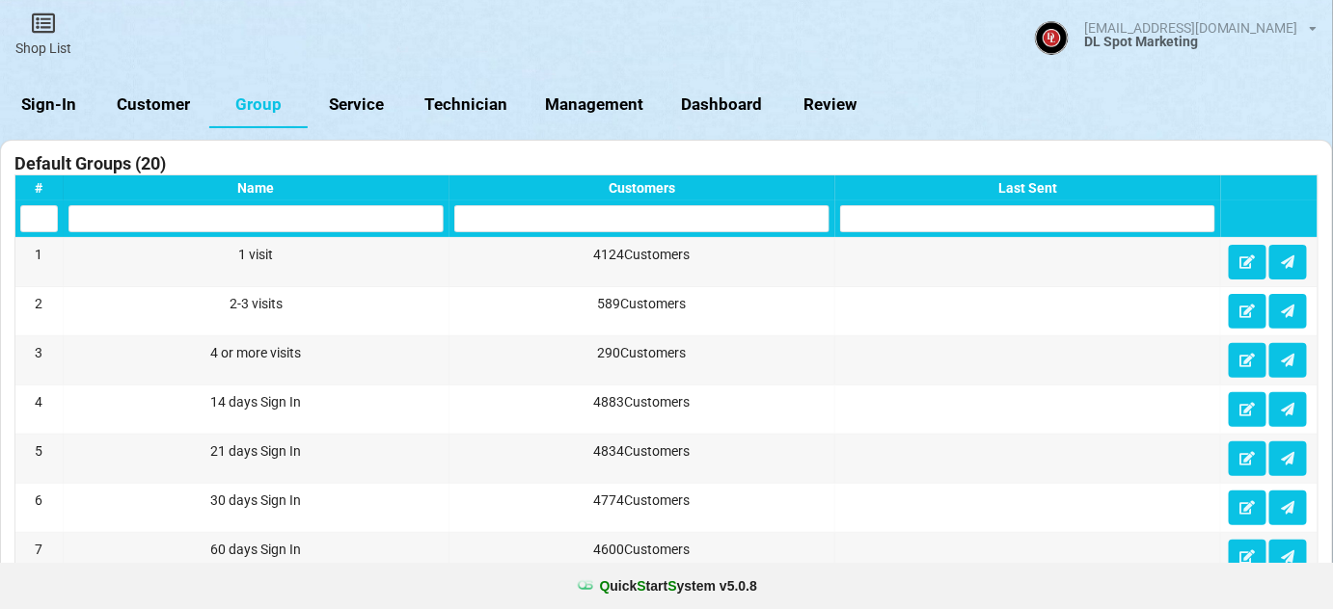
click at [151, 107] on link "Customer" at bounding box center [153, 105] width 111 height 46
select select "25"
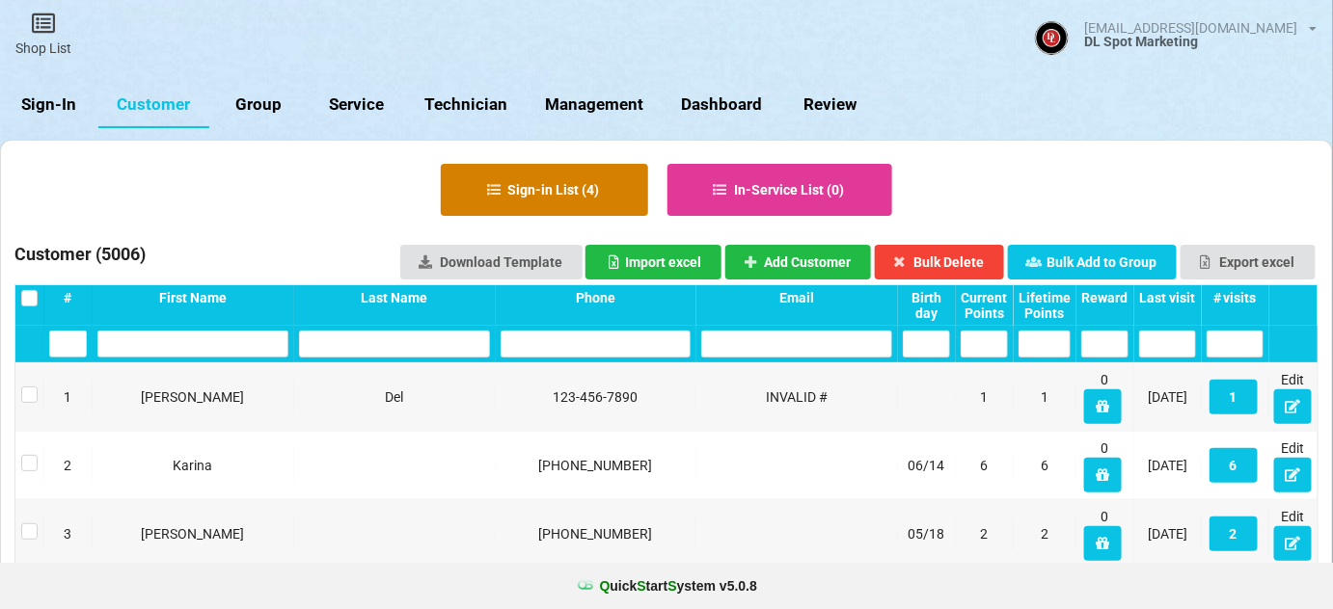
click at [589, 197] on button "Sign-in List ( 4 )" at bounding box center [544, 190] width 207 height 52
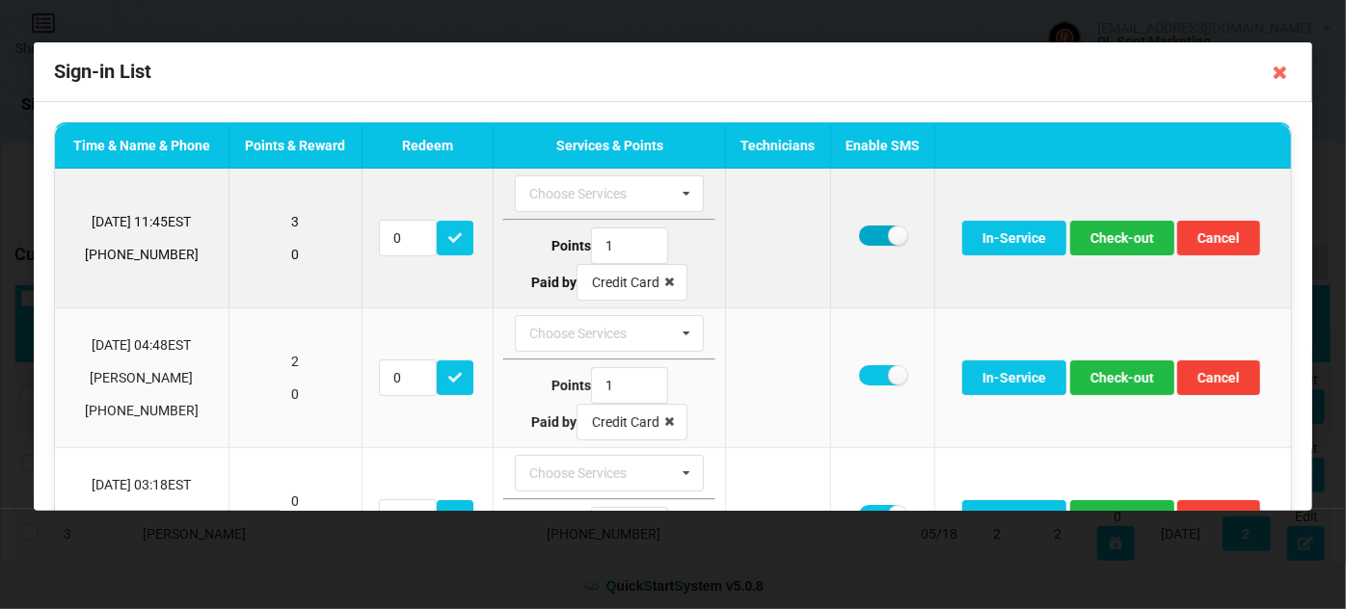
click at [872, 235] on label at bounding box center [882, 236] width 47 height 20
checkbox input "false"
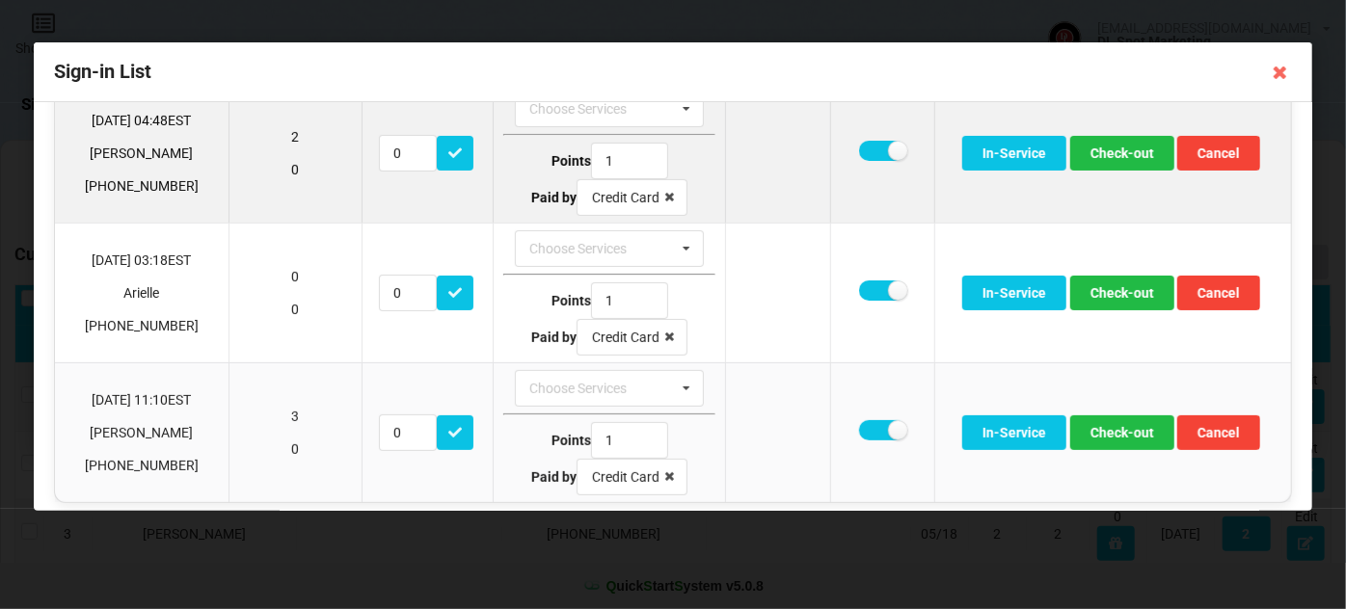
scroll to position [231, 0]
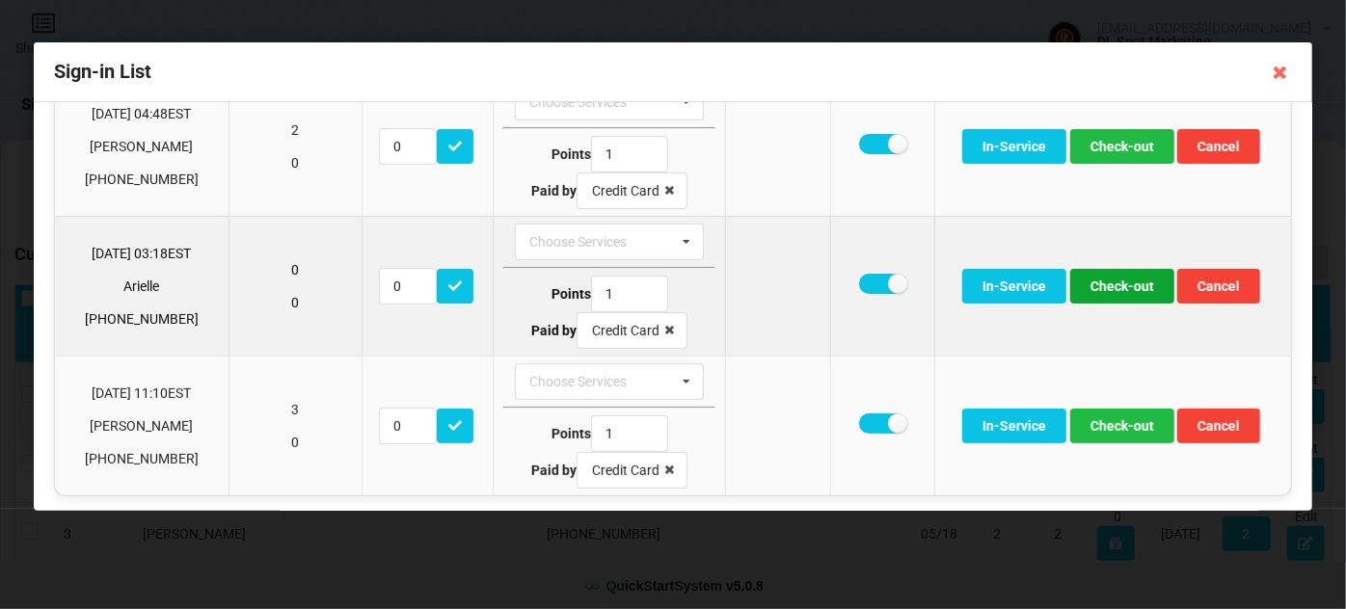
click at [1126, 284] on button "Check-out" at bounding box center [1122, 286] width 104 height 35
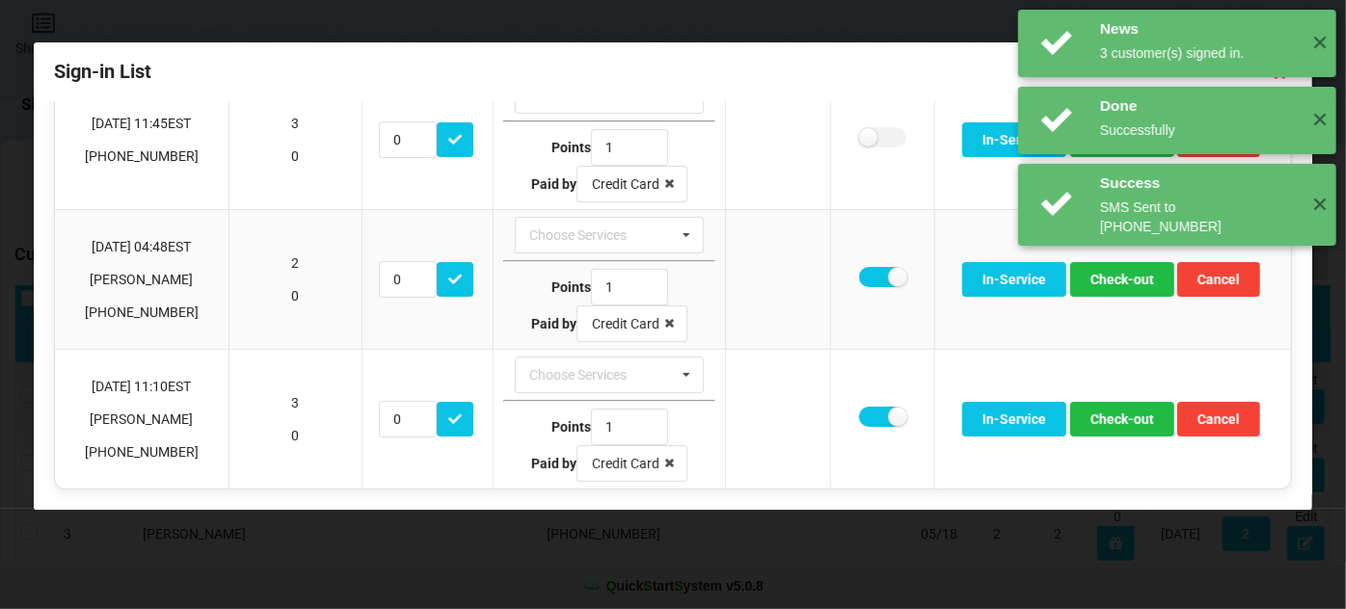
scroll to position [94, 0]
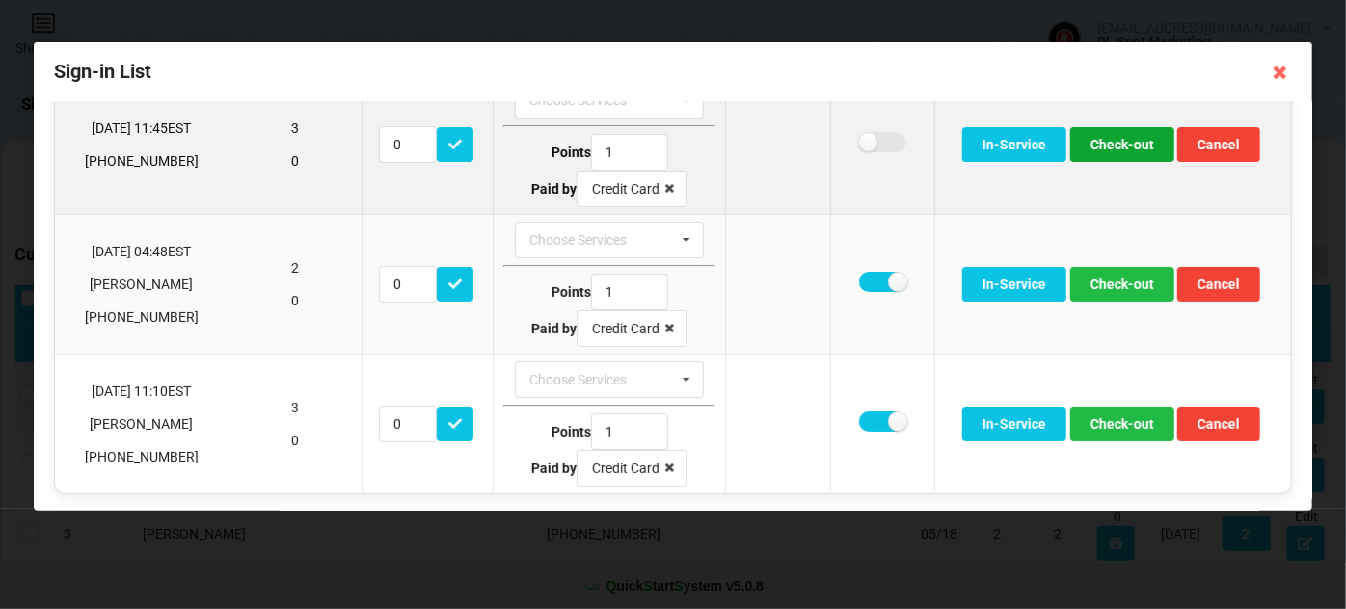
click at [1134, 142] on button "Check-out" at bounding box center [1122, 144] width 104 height 35
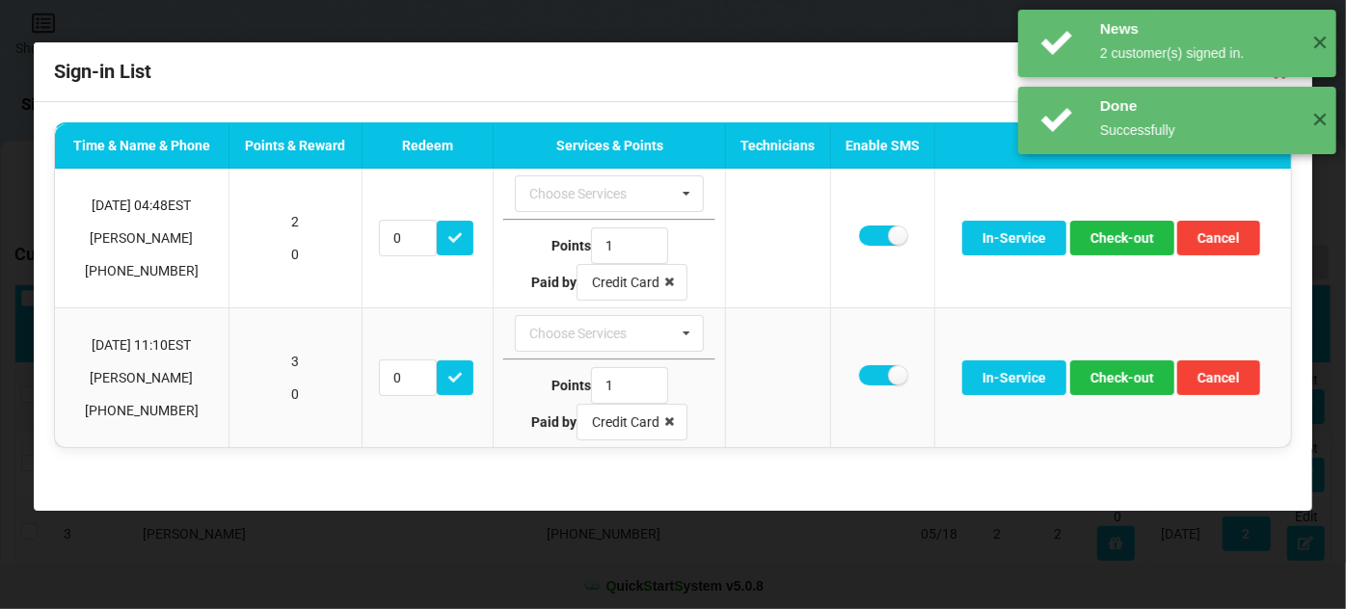
scroll to position [0, 0]
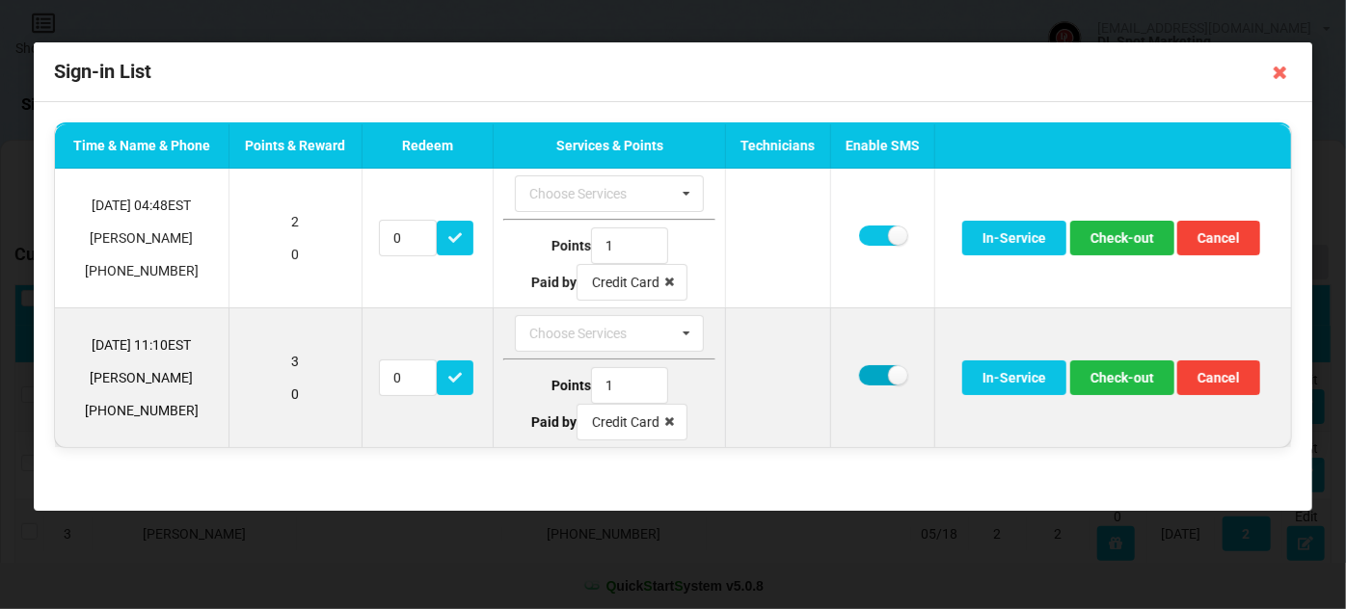
click at [873, 366] on label at bounding box center [882, 375] width 47 height 20
checkbox input "false"
click at [1126, 373] on button "Check-out" at bounding box center [1122, 378] width 104 height 35
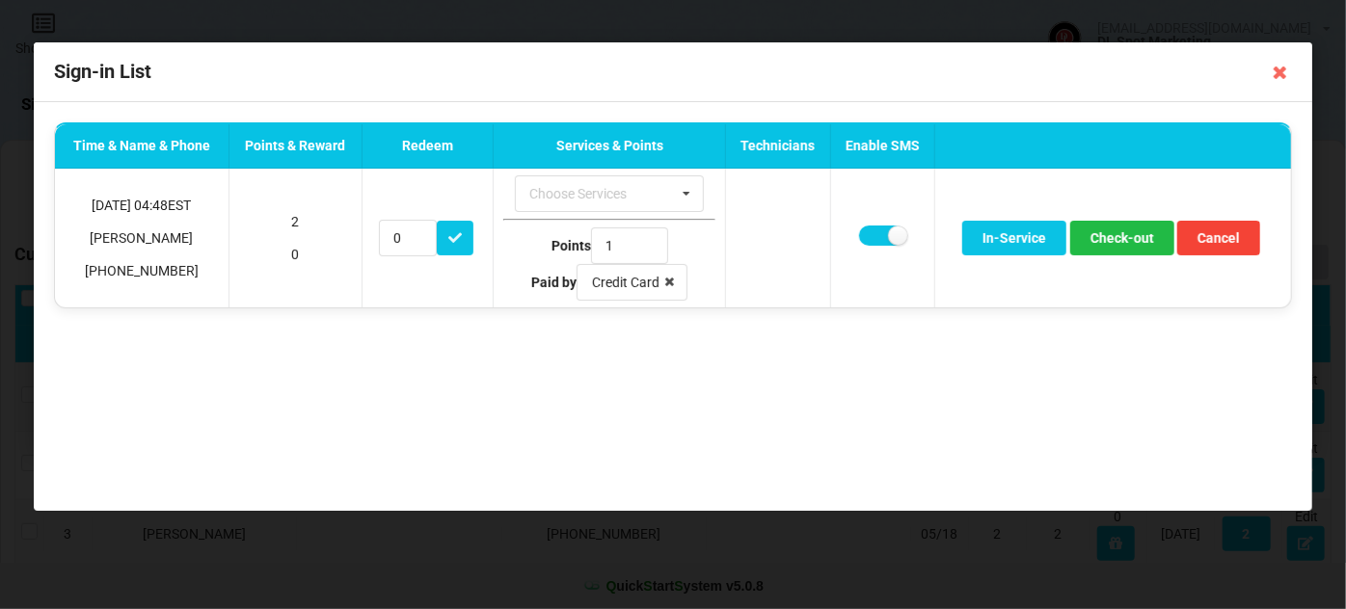
click at [1282, 71] on icon at bounding box center [1280, 72] width 31 height 31
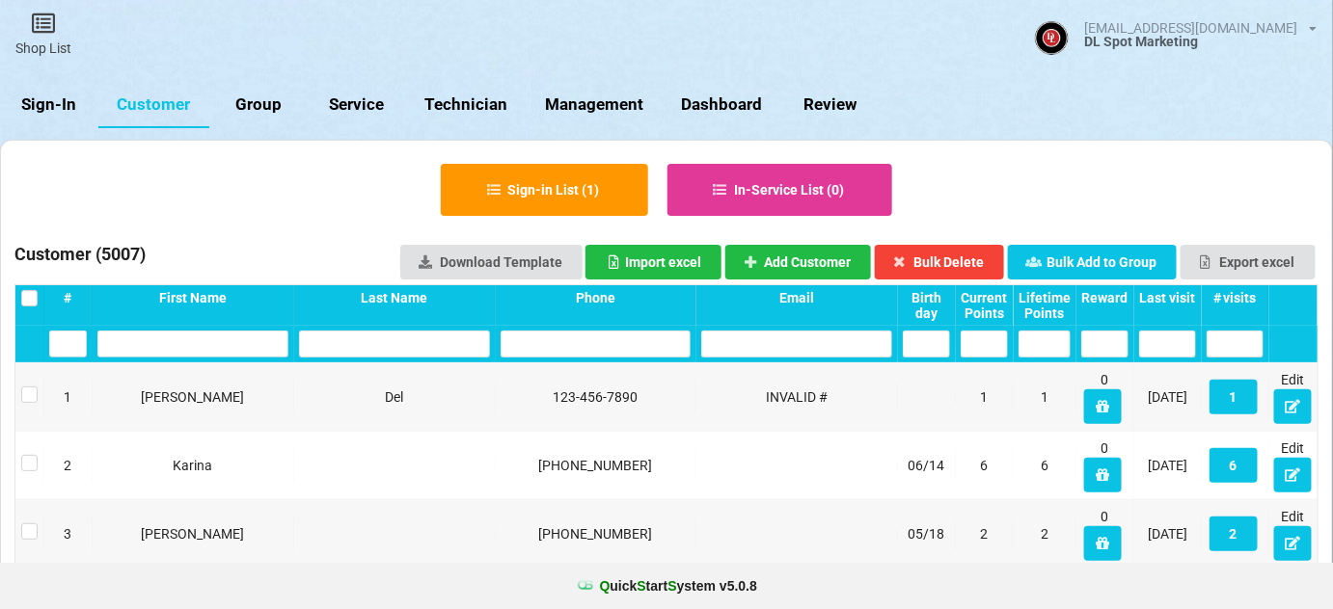
click at [59, 107] on link "Sign-In" at bounding box center [49, 105] width 98 height 46
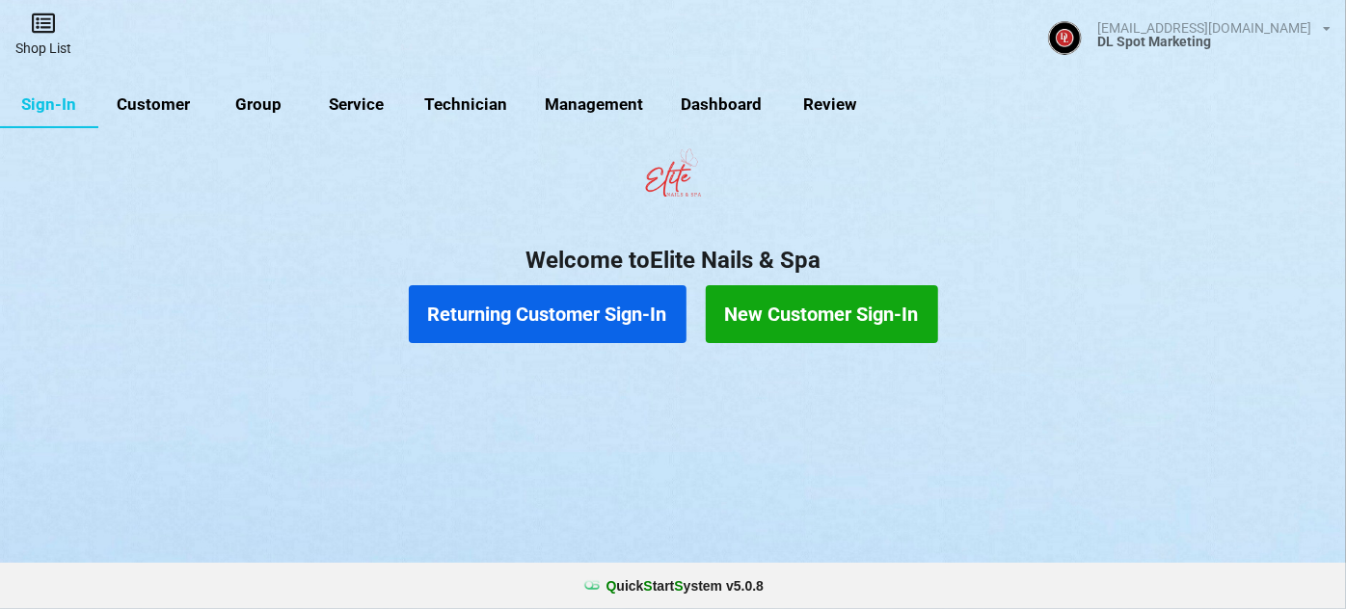
click at [48, 32] on icon at bounding box center [43, 23] width 27 height 23
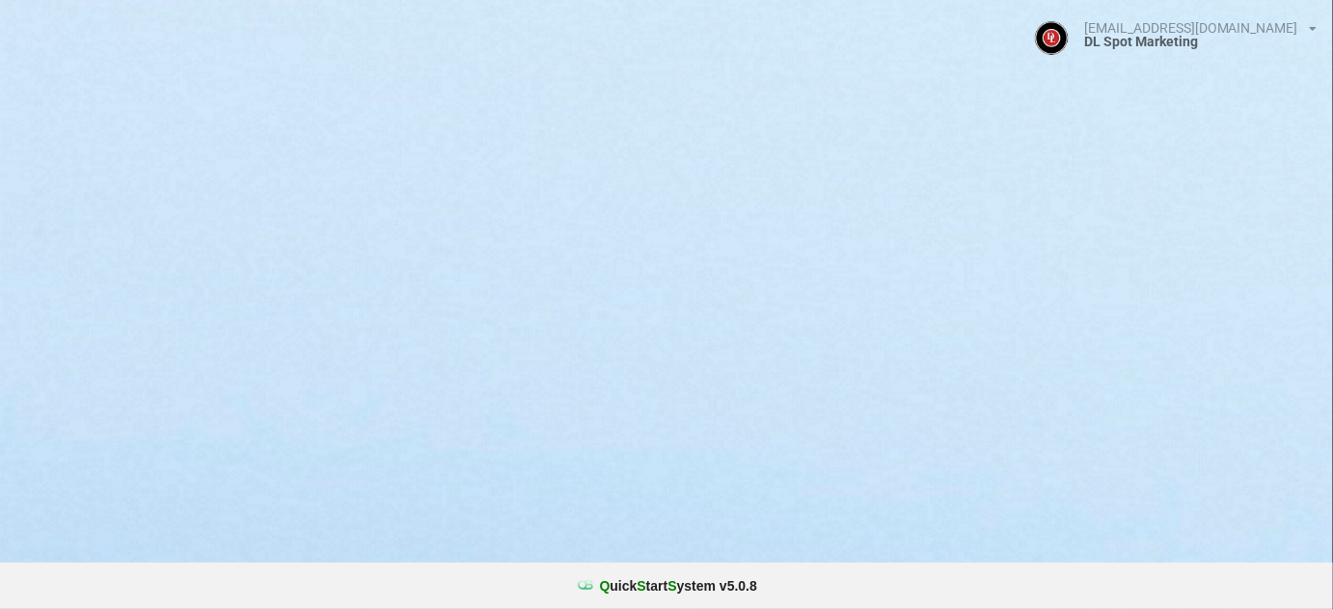
select select "25"
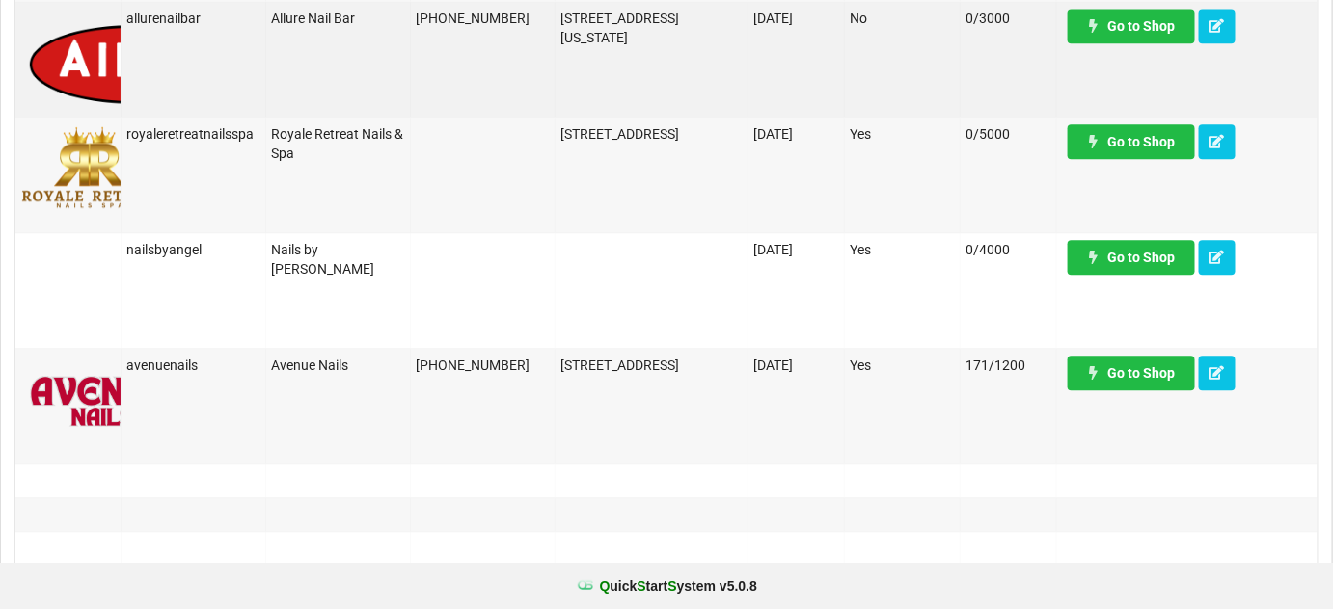
scroll to position [1520, 0]
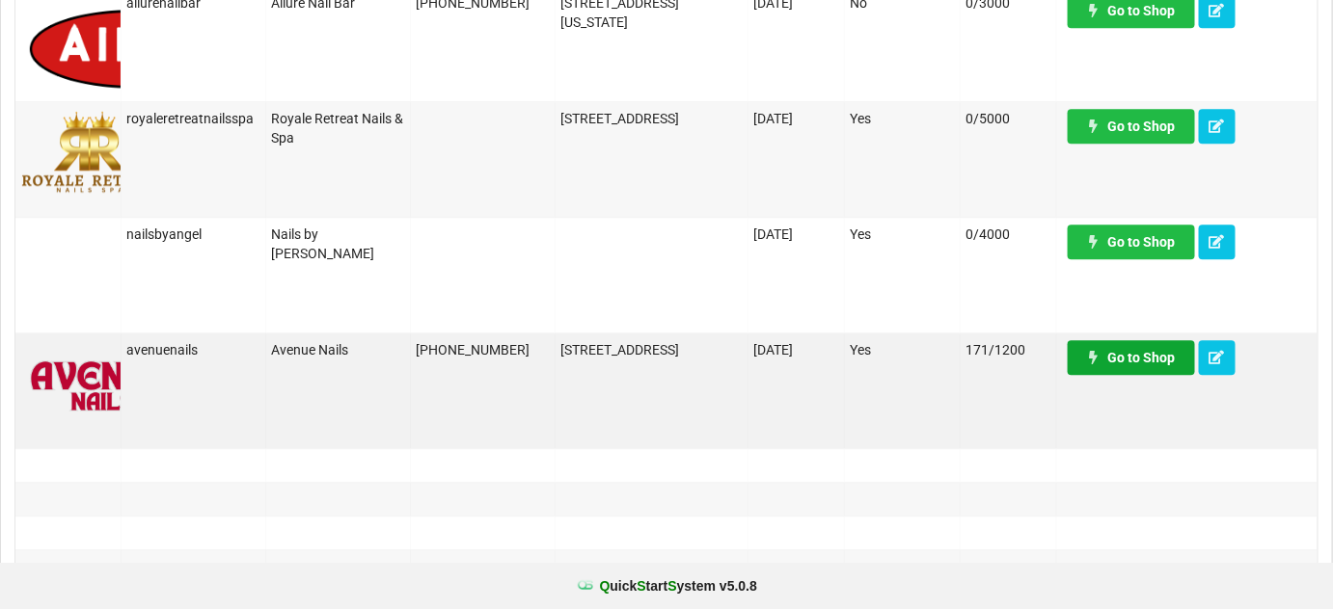
click at [1140, 357] on link "Go to Shop" at bounding box center [1130, 357] width 127 height 35
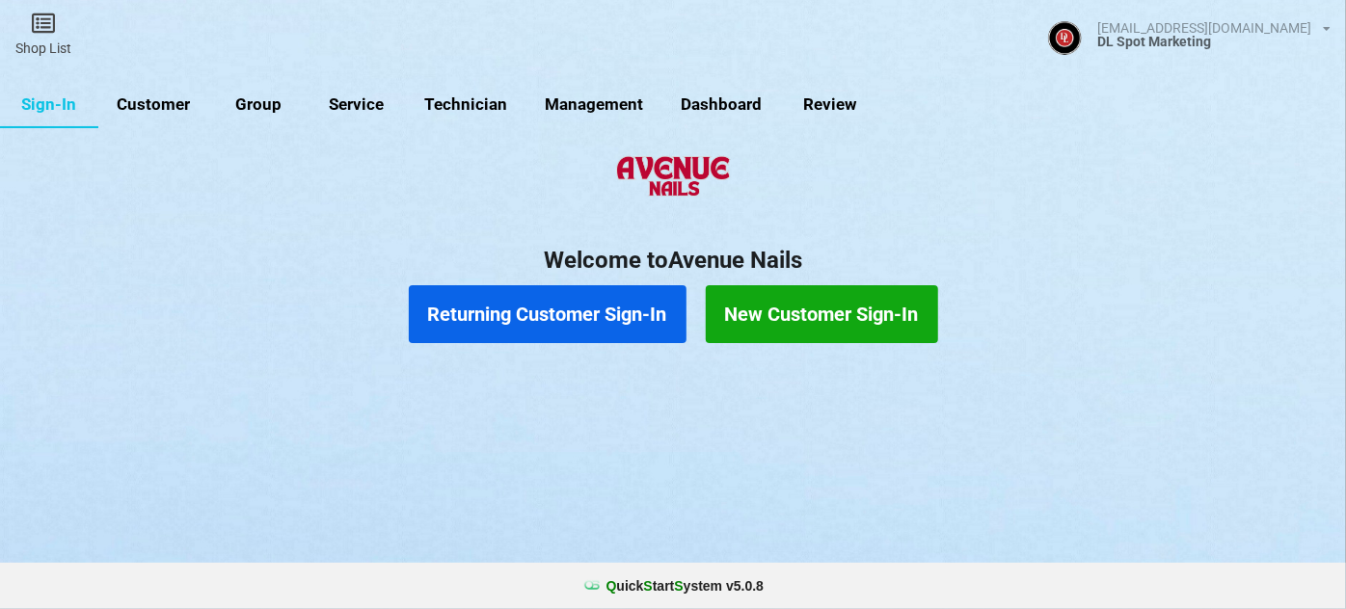
click at [141, 91] on link "Customer" at bounding box center [153, 105] width 111 height 46
select select "25"
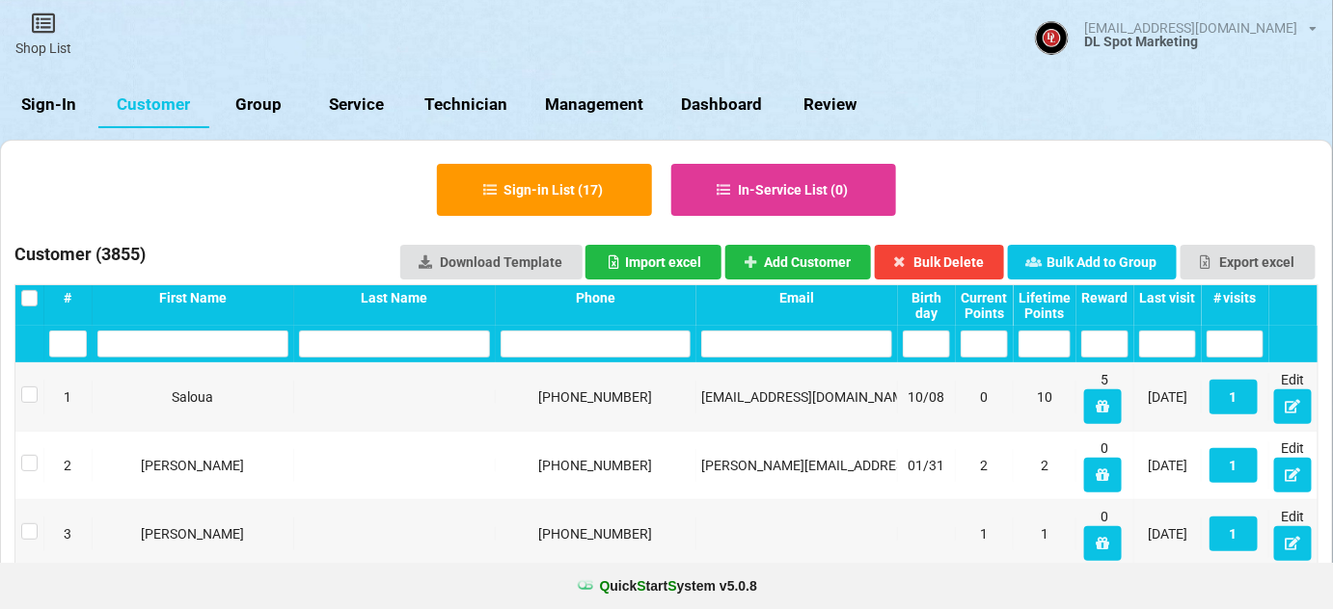
click at [1172, 298] on div "Last visit" at bounding box center [1167, 297] width 57 height 15
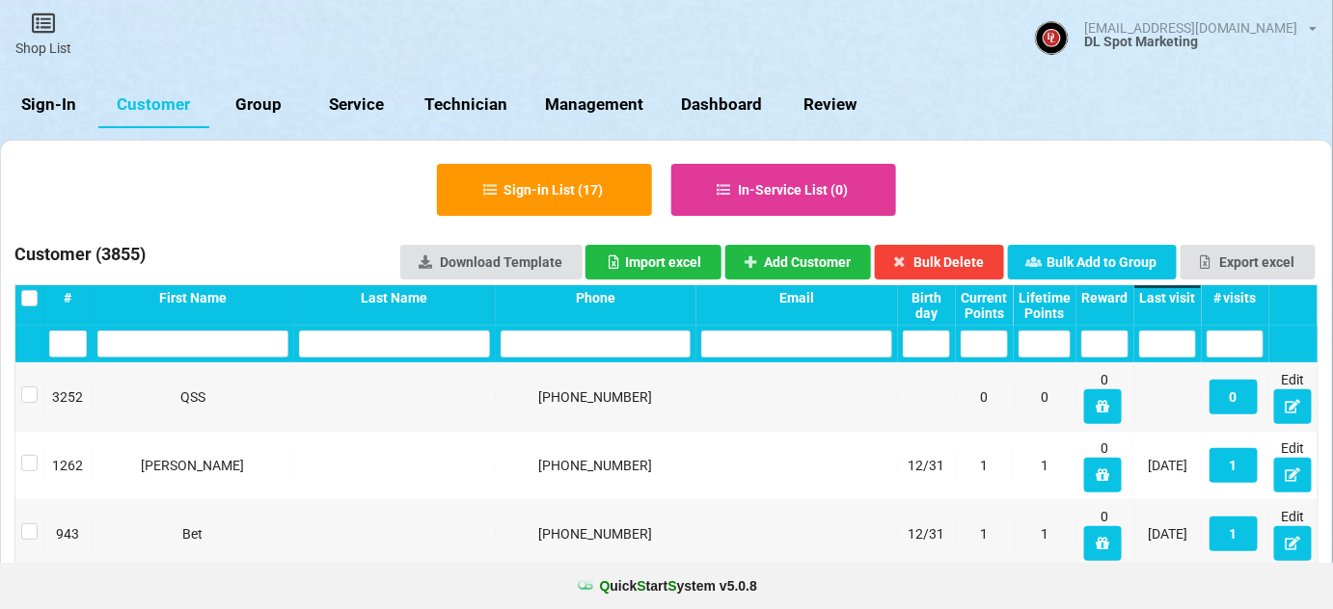
click at [1172, 298] on div "Last visit" at bounding box center [1167, 297] width 57 height 15
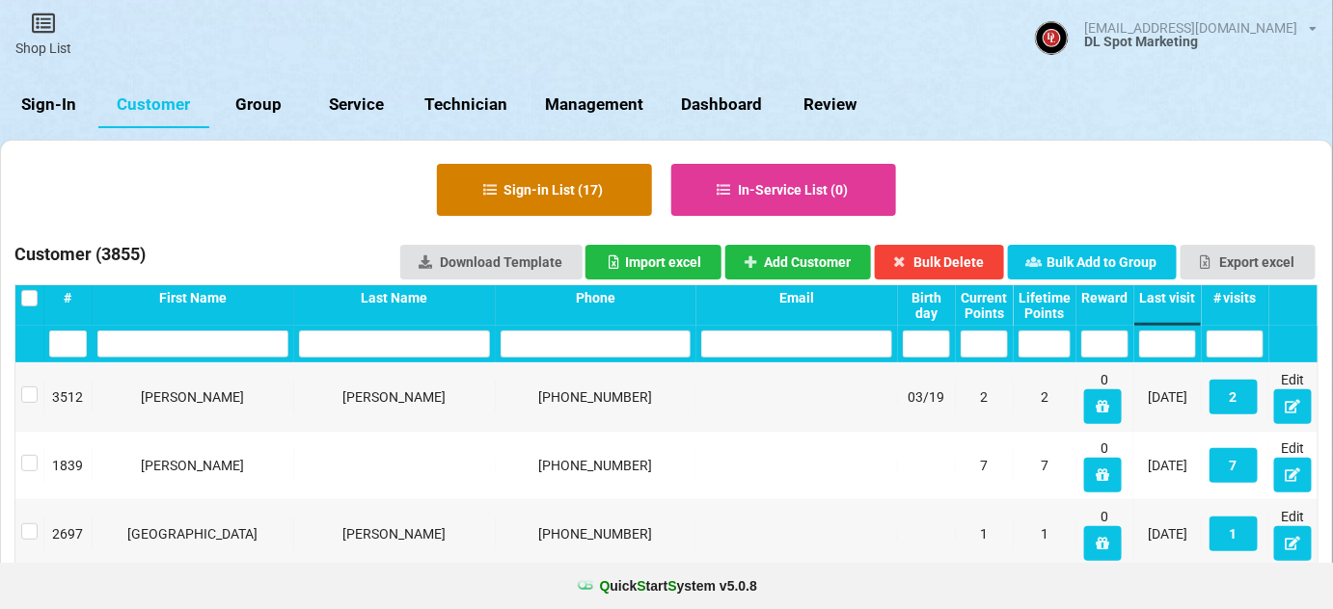
click at [579, 189] on button "Sign-in List ( 17 )" at bounding box center [544, 190] width 215 height 52
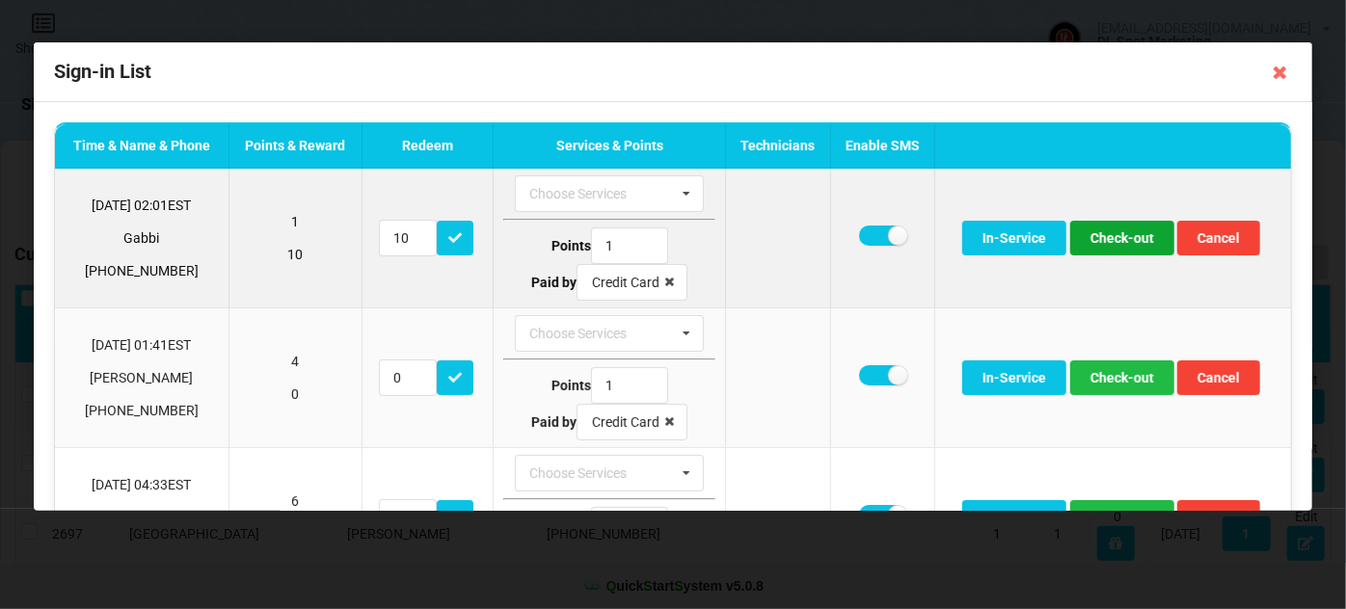
click at [1120, 241] on button "Check-out" at bounding box center [1122, 238] width 104 height 35
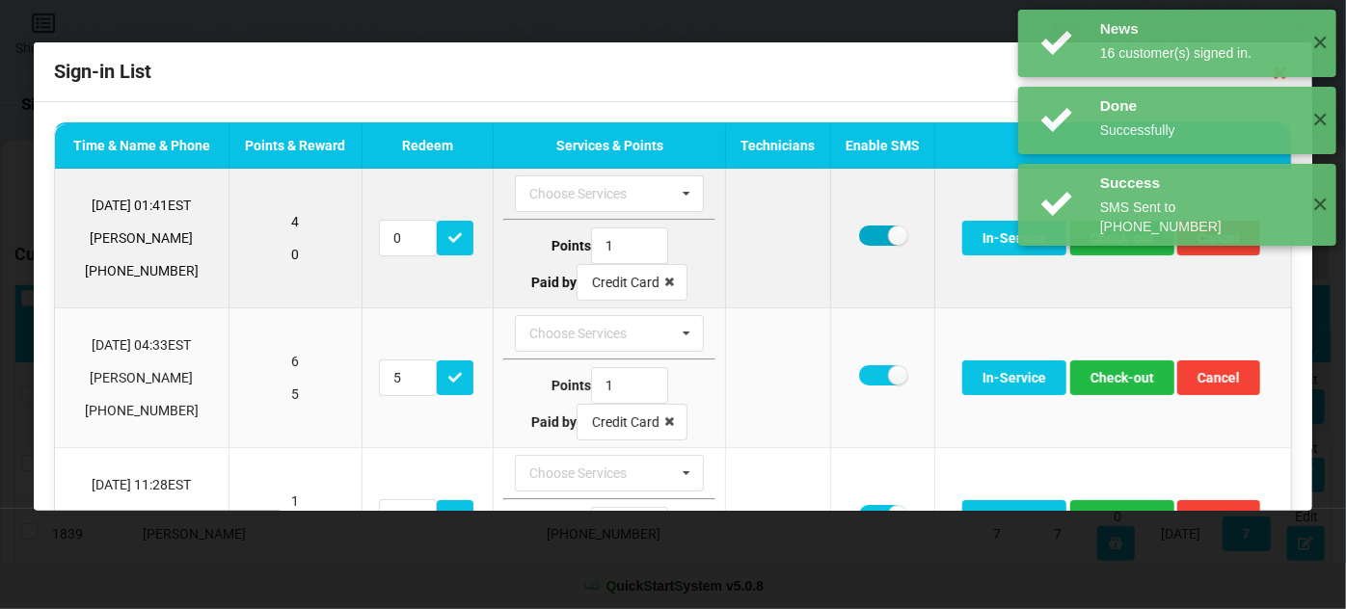
drag, startPoint x: 866, startPoint y: 233, endPoint x: 879, endPoint y: 235, distance: 13.6
click at [866, 233] on label at bounding box center [882, 236] width 47 height 20
checkbox input "false"
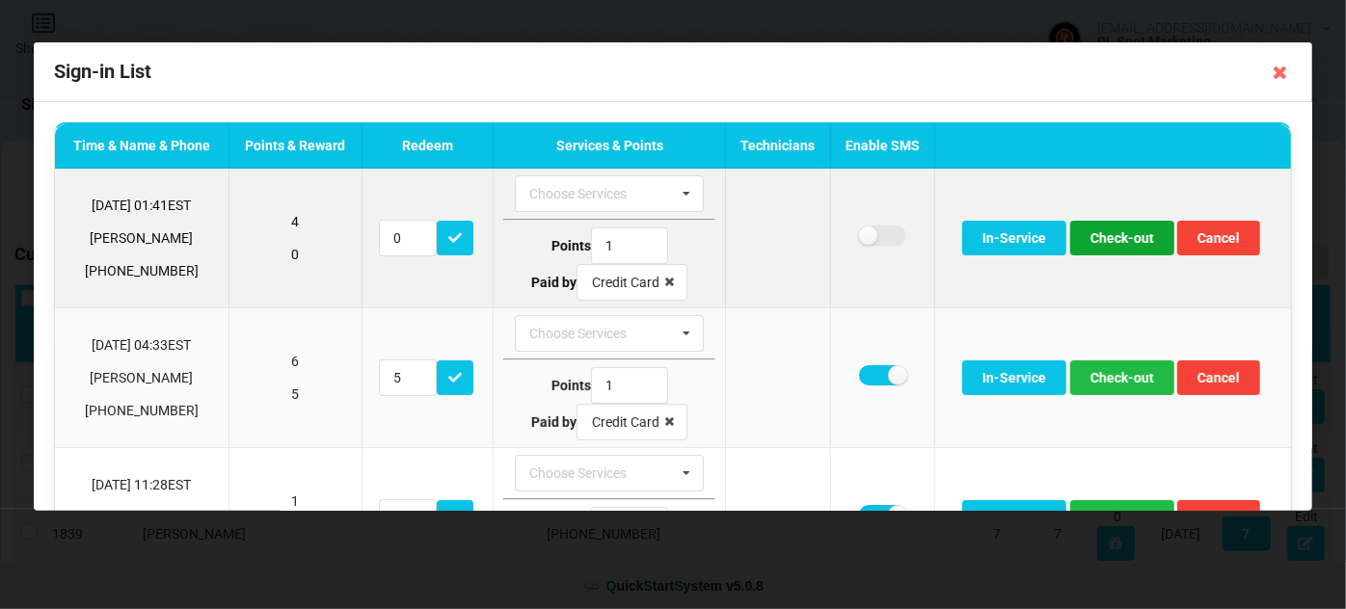
click at [1123, 243] on button "Check-out" at bounding box center [1122, 238] width 104 height 35
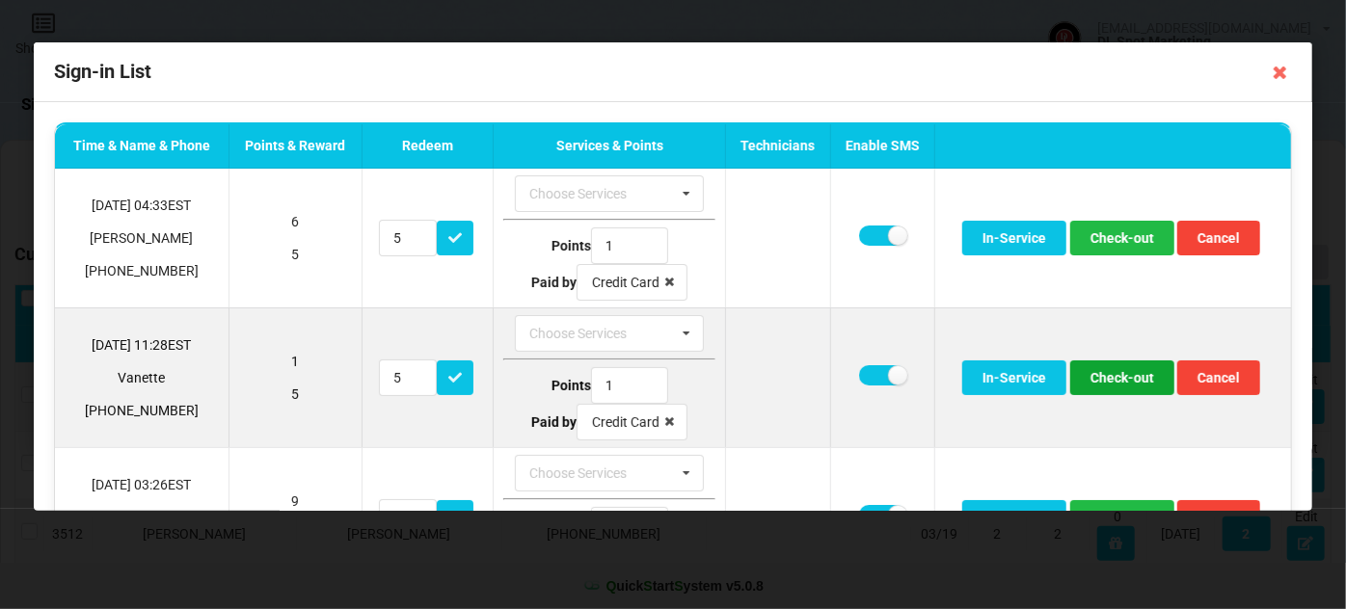
click at [1127, 372] on button "Check-out" at bounding box center [1122, 378] width 104 height 35
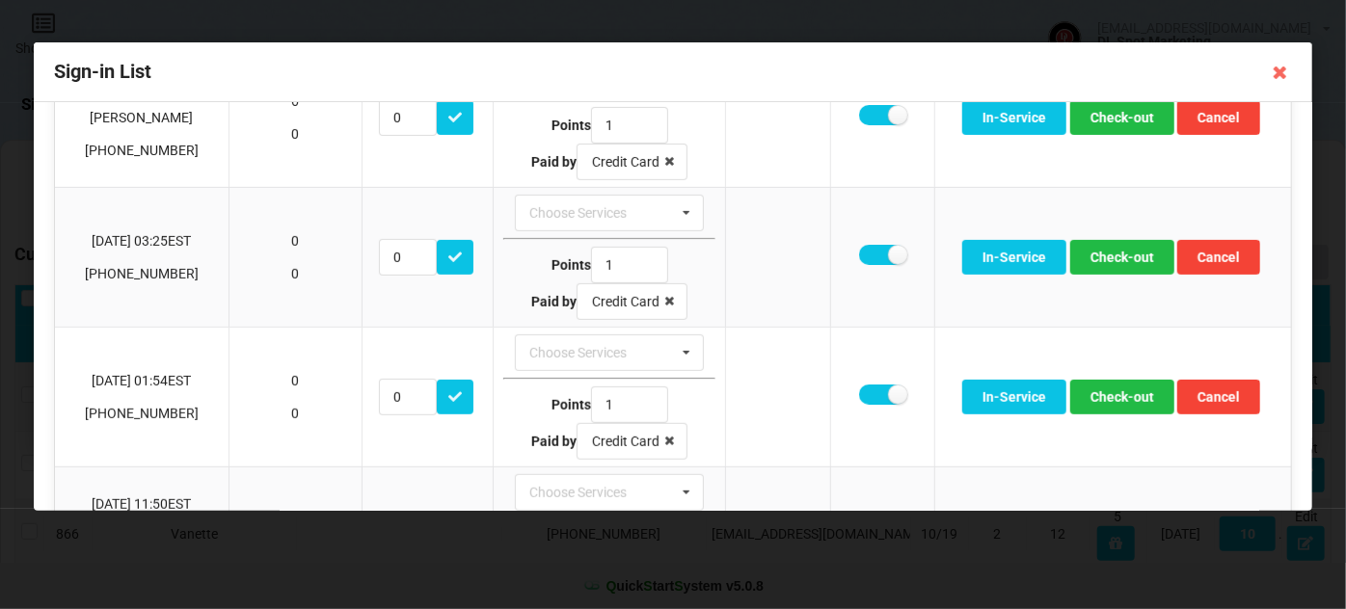
scroll to position [468, 0]
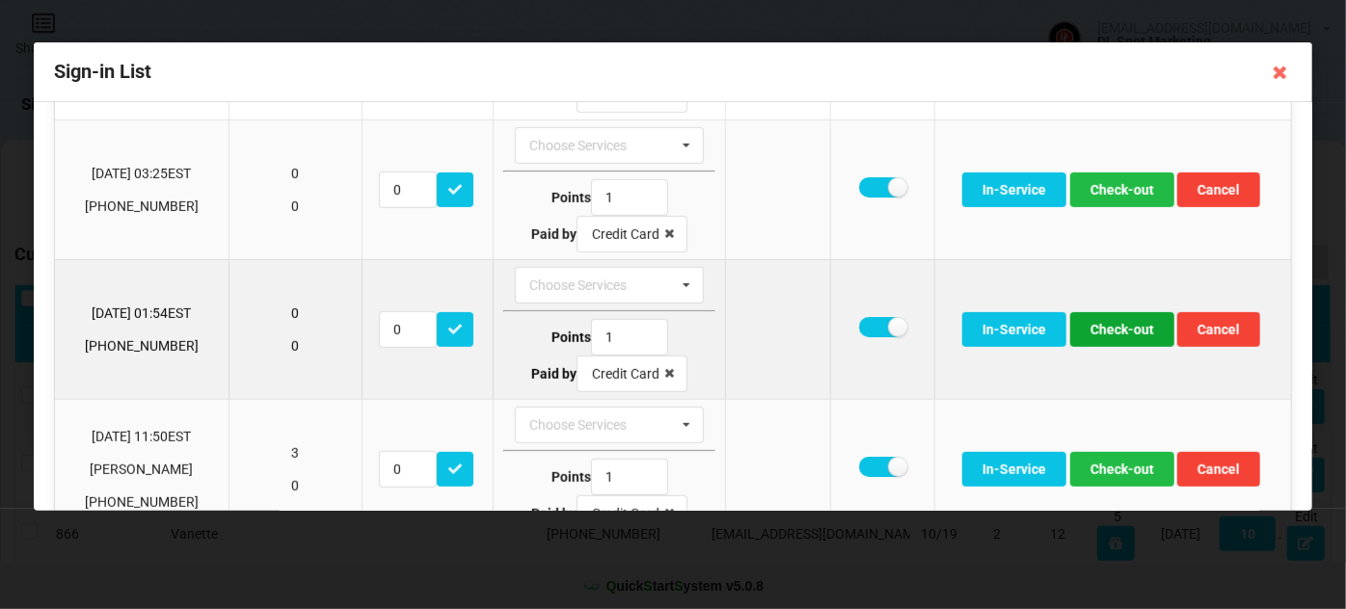
click at [1123, 318] on button "Check-out" at bounding box center [1122, 329] width 104 height 35
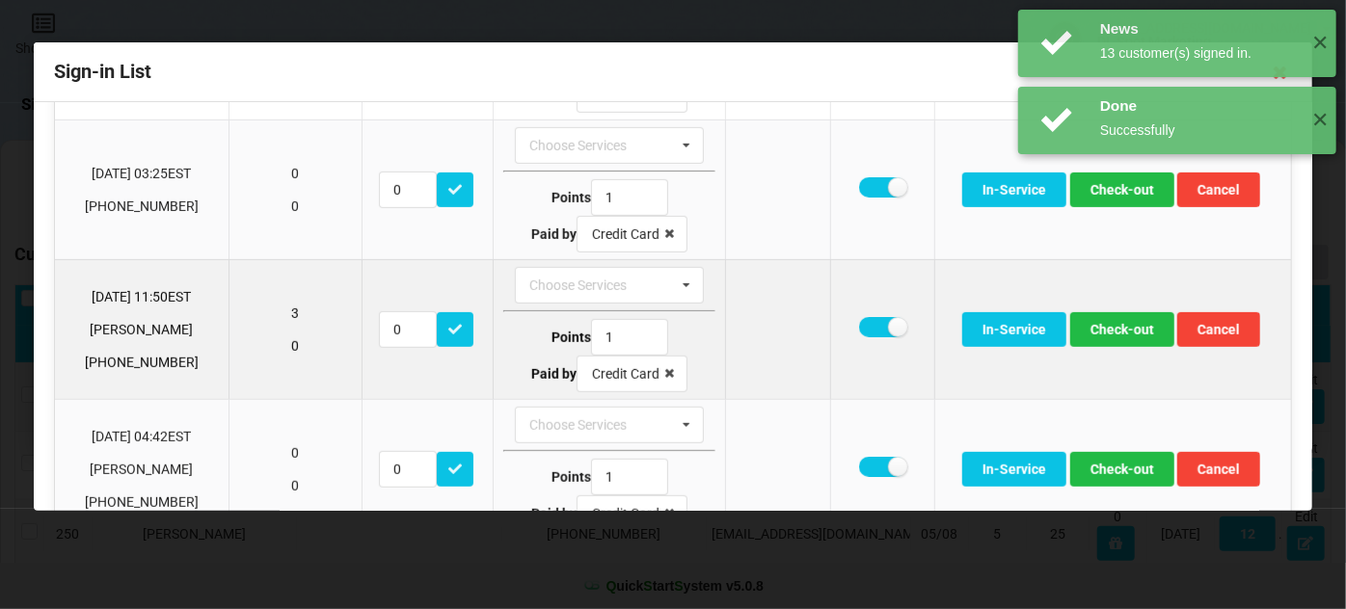
click at [862, 310] on td at bounding box center [881, 329] width 104 height 140
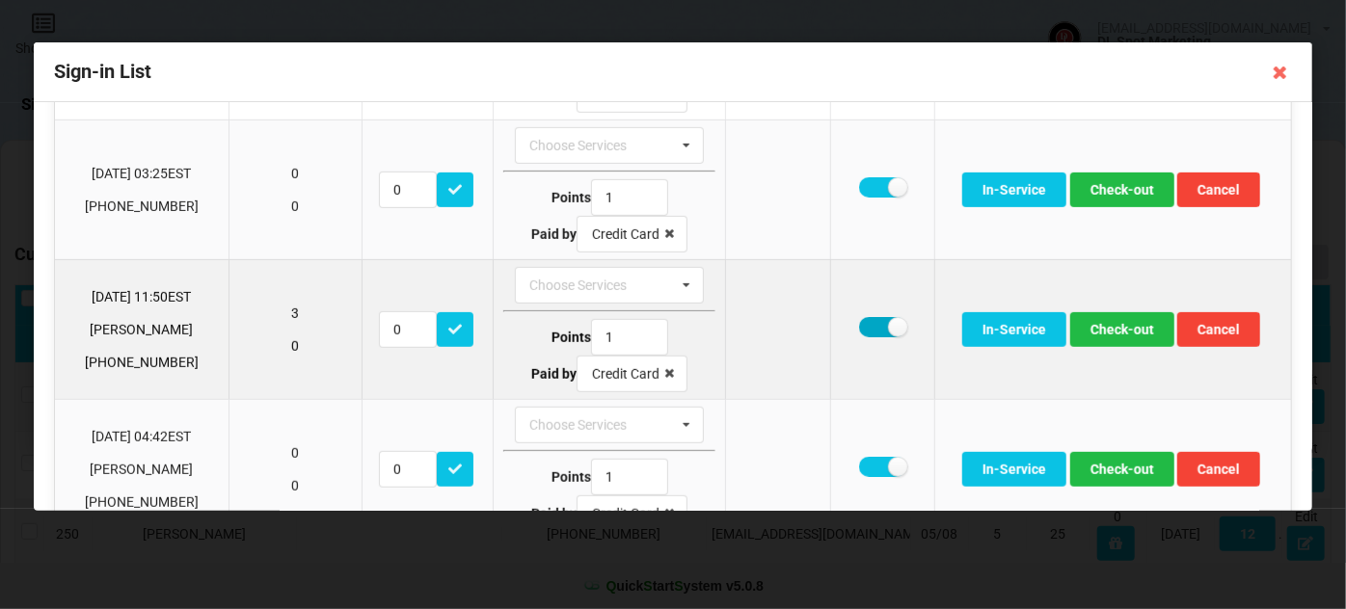
click at [864, 318] on label at bounding box center [882, 327] width 47 height 20
checkbox input "false"
click at [1112, 324] on button "Check-out" at bounding box center [1122, 329] width 104 height 35
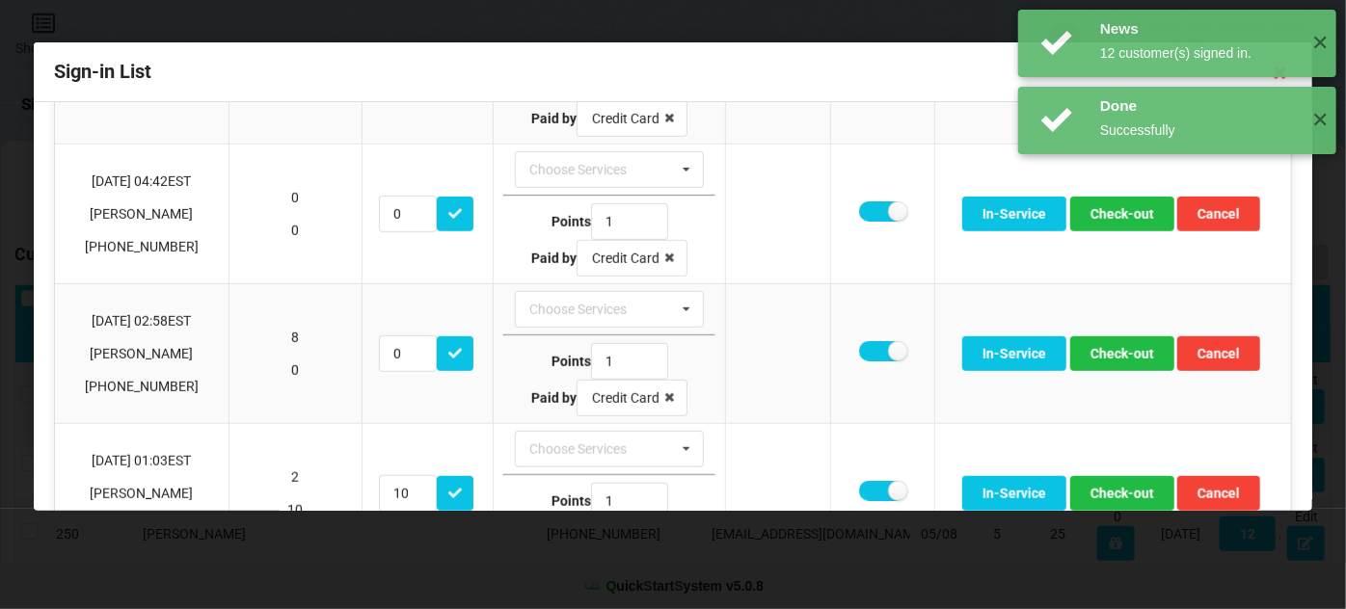
scroll to position [583, 0]
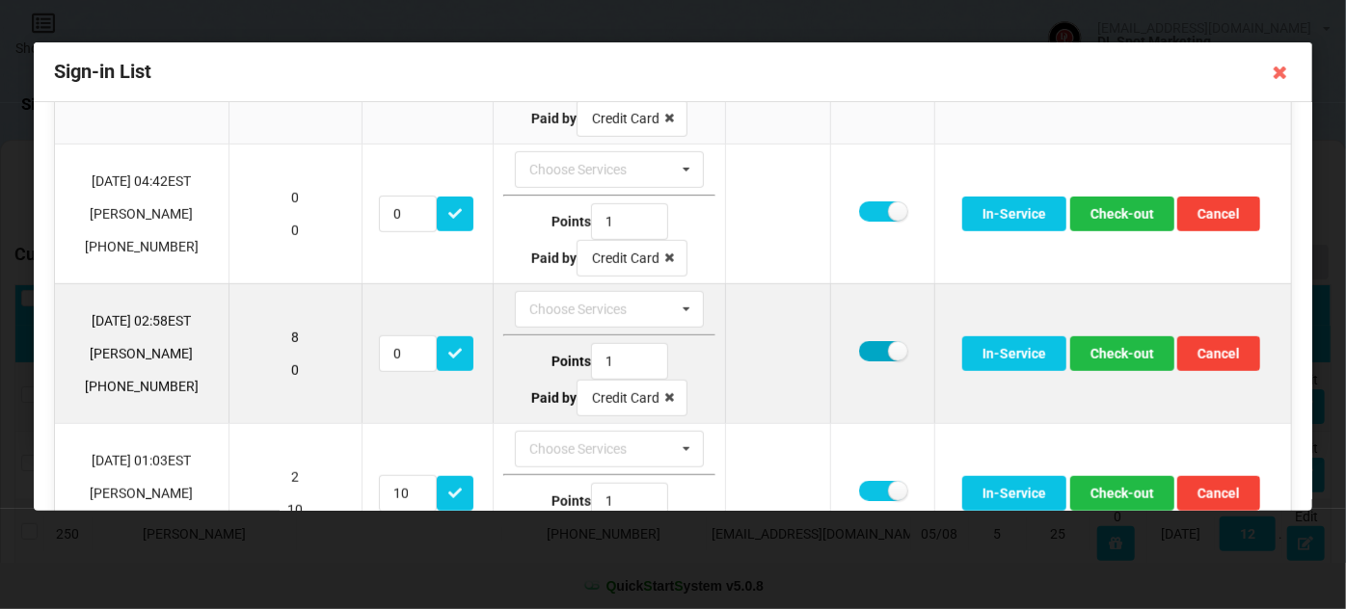
drag, startPoint x: 861, startPoint y: 342, endPoint x: 873, endPoint y: 342, distance: 11.6
click at [864, 341] on label at bounding box center [882, 351] width 47 height 20
checkbox input "false"
click at [1100, 343] on button "Check-out" at bounding box center [1122, 354] width 104 height 35
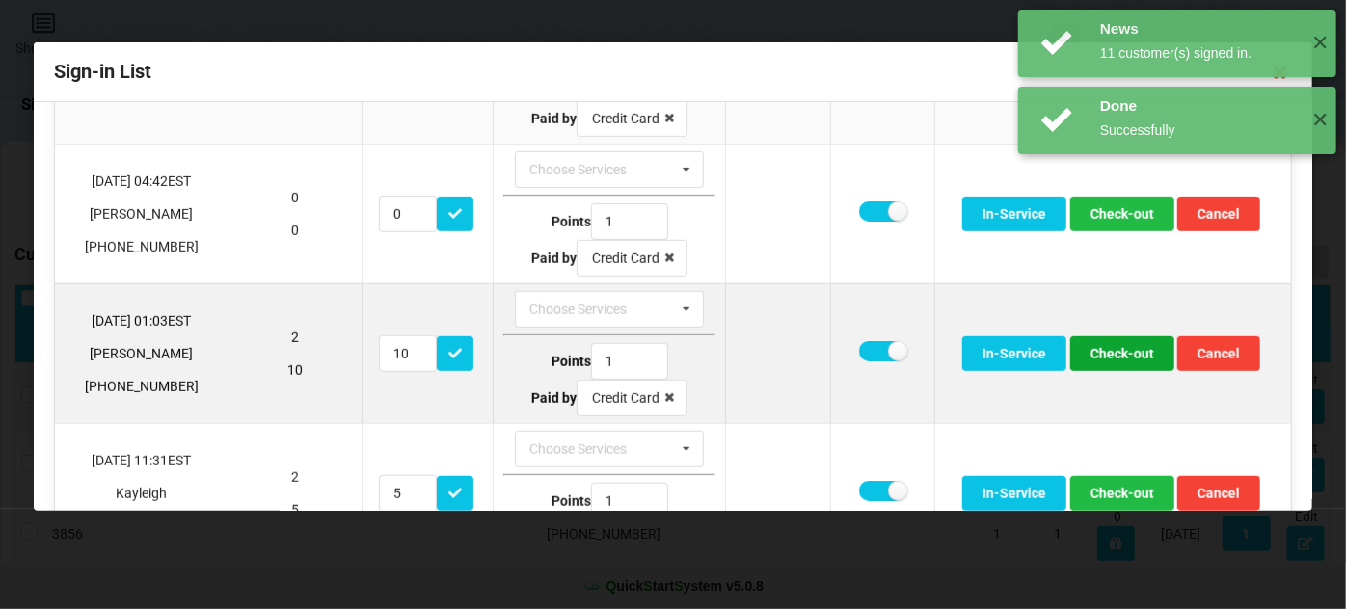
click at [1106, 346] on button "Check-out" at bounding box center [1122, 354] width 104 height 35
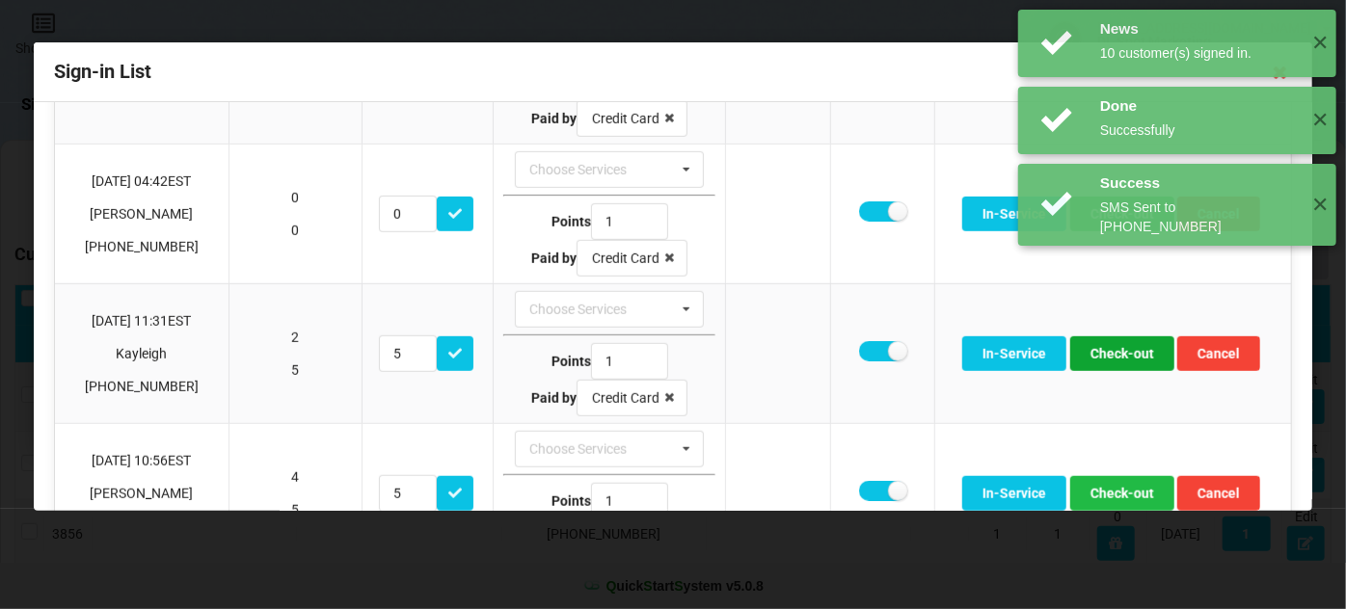
click at [1106, 346] on button "Check-out" at bounding box center [1122, 354] width 104 height 35
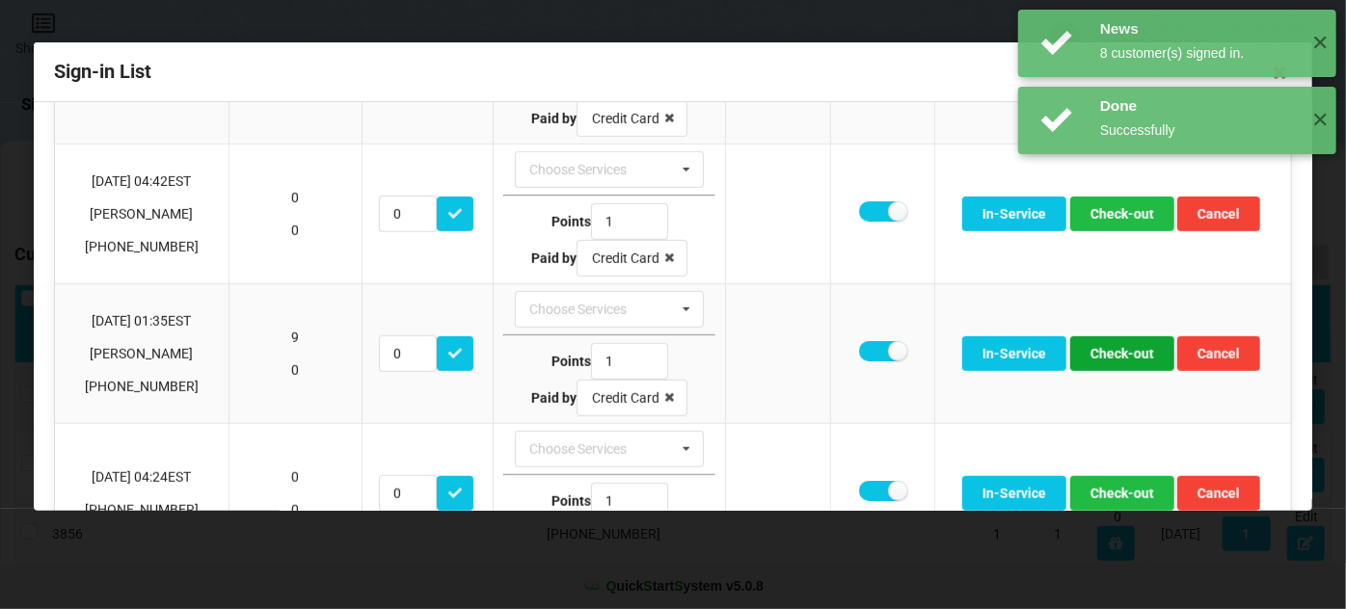
click at [1106, 346] on button "Check-out" at bounding box center [1122, 354] width 104 height 35
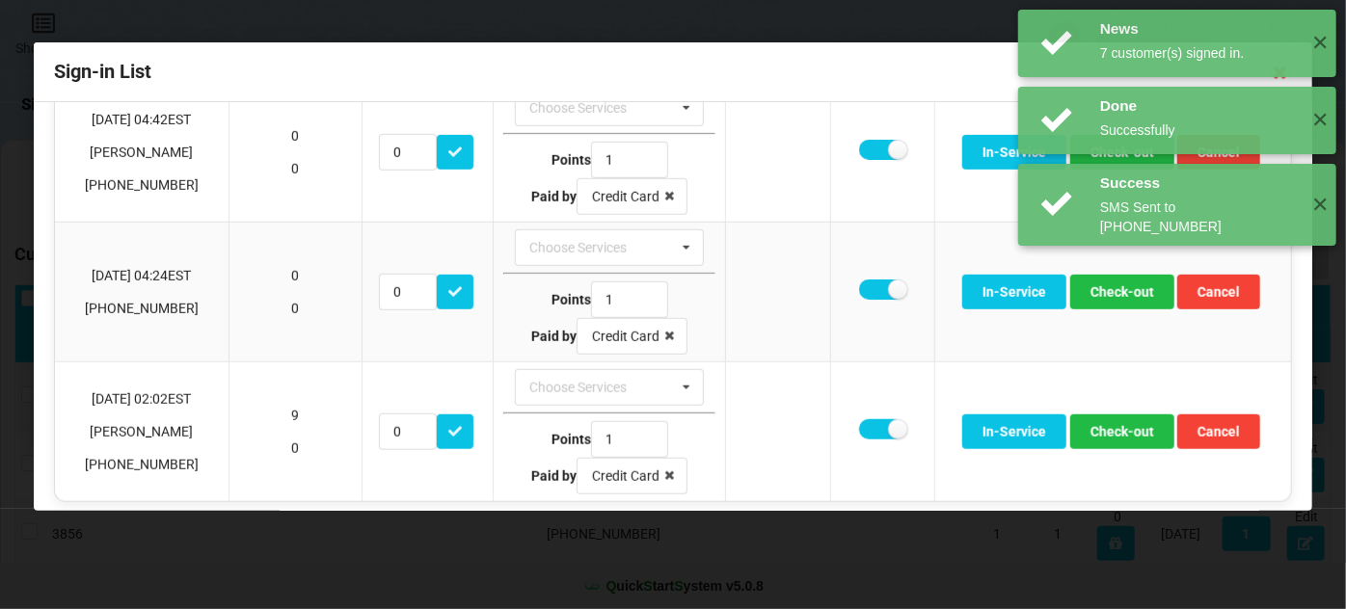
scroll to position [648, 0]
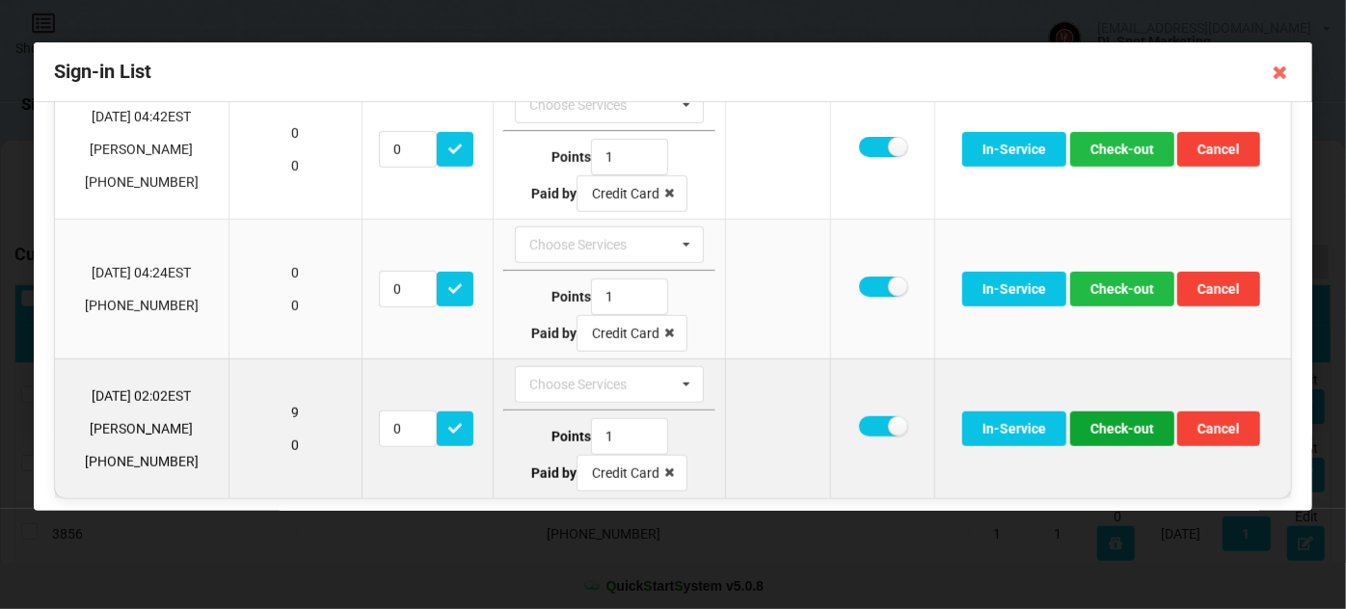
click at [1132, 426] on button "Check-out" at bounding box center [1122, 429] width 104 height 35
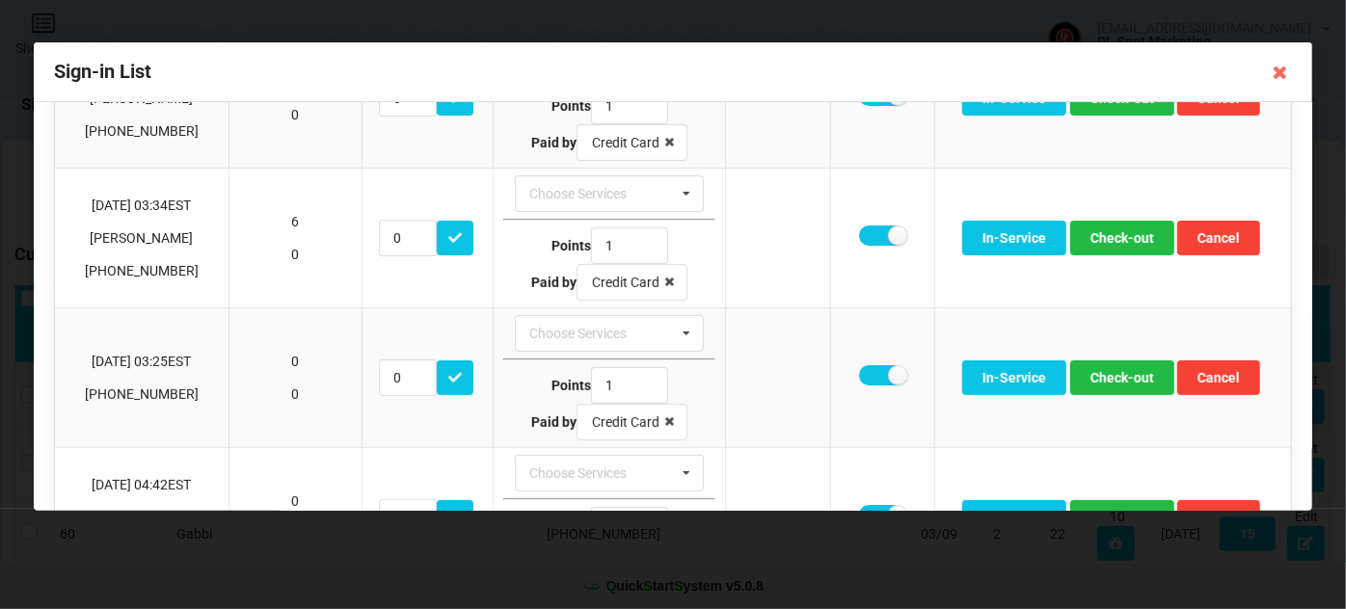
scroll to position [275, 0]
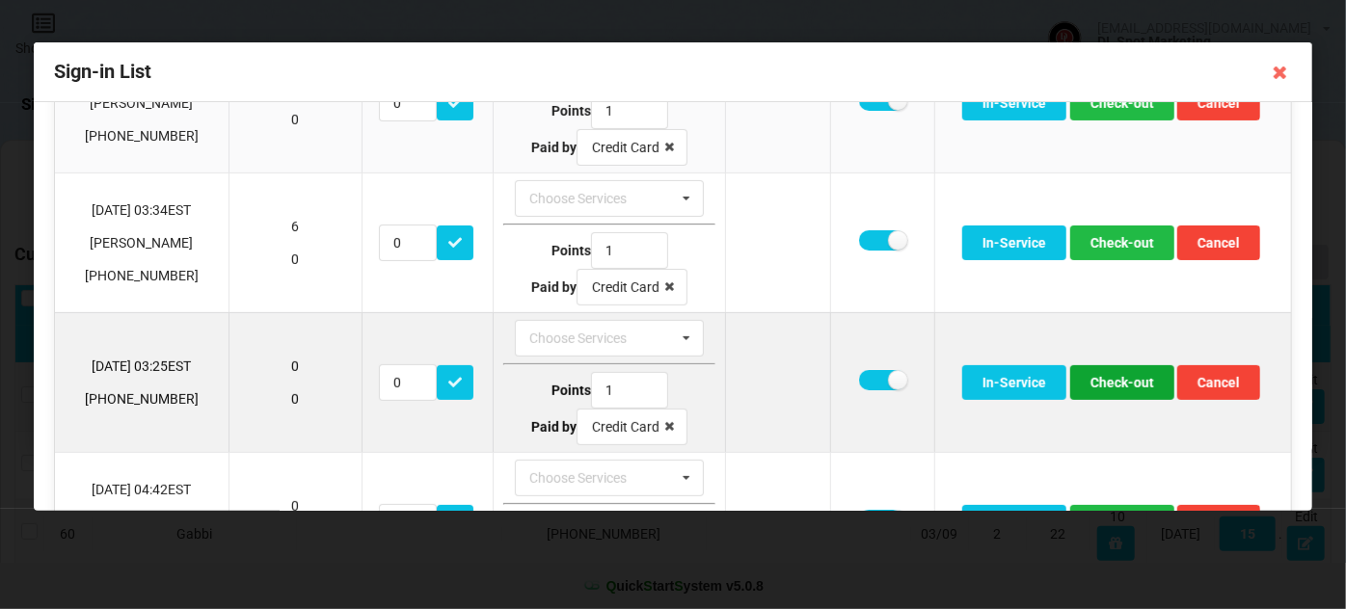
click at [1128, 377] on button "Check-out" at bounding box center [1122, 382] width 104 height 35
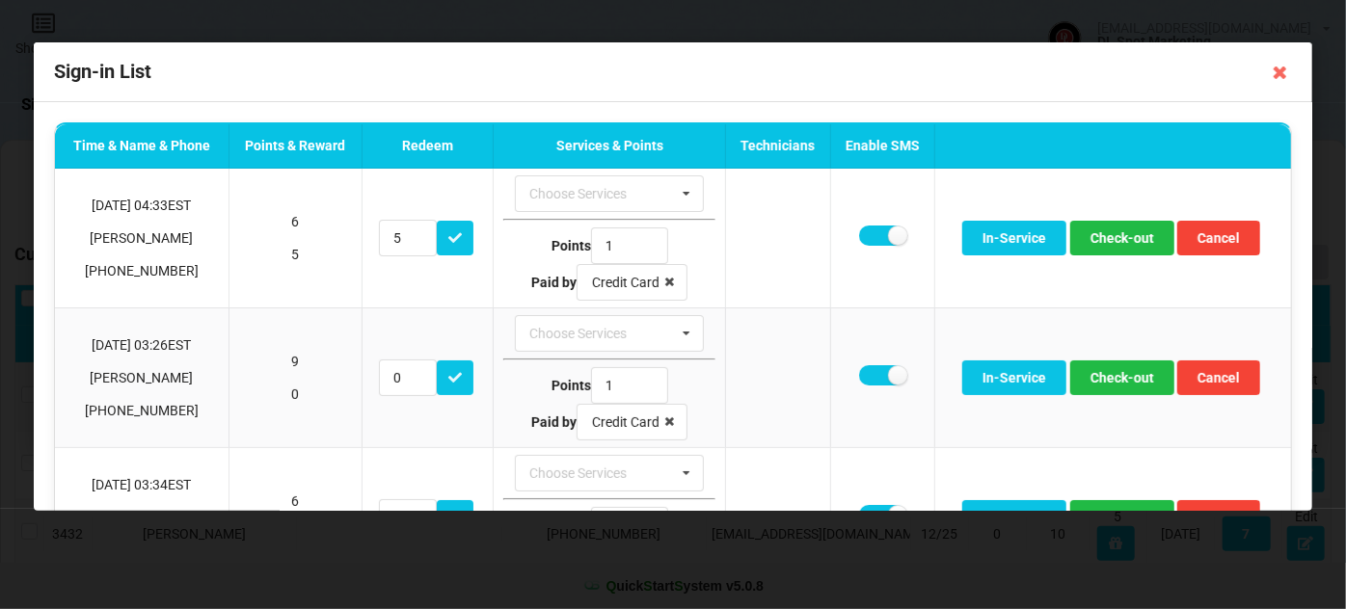
scroll to position [0, 0]
click at [1282, 72] on icon at bounding box center [1280, 72] width 31 height 31
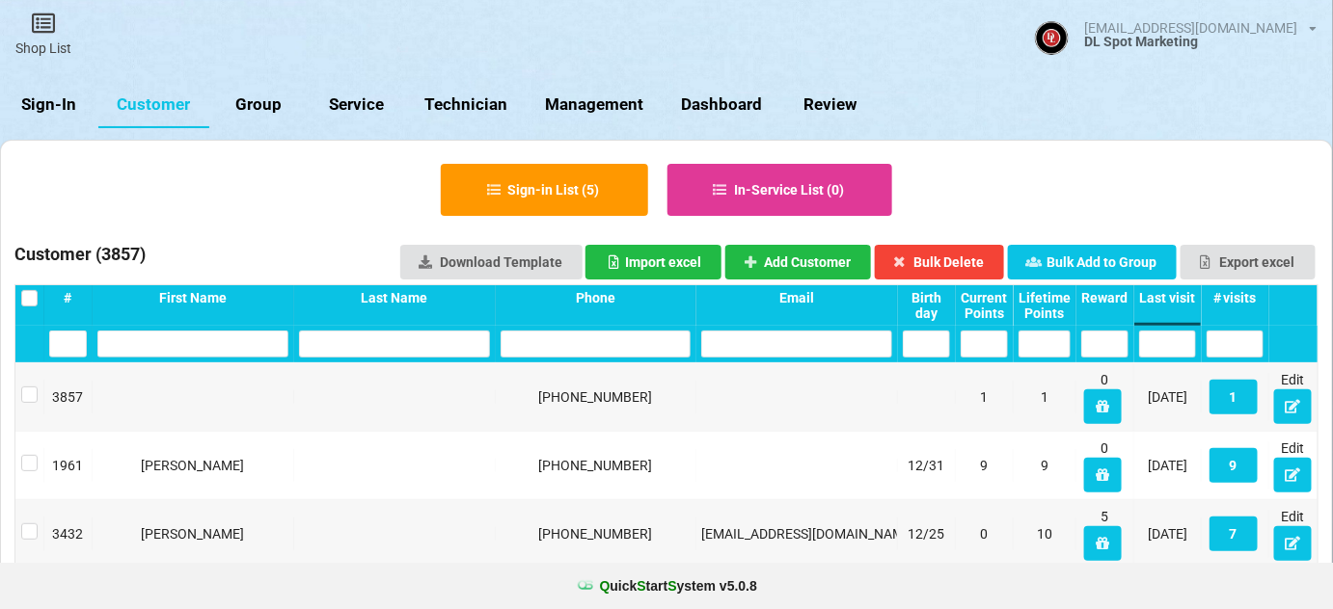
click at [40, 112] on link "Sign-In" at bounding box center [49, 105] width 98 height 46
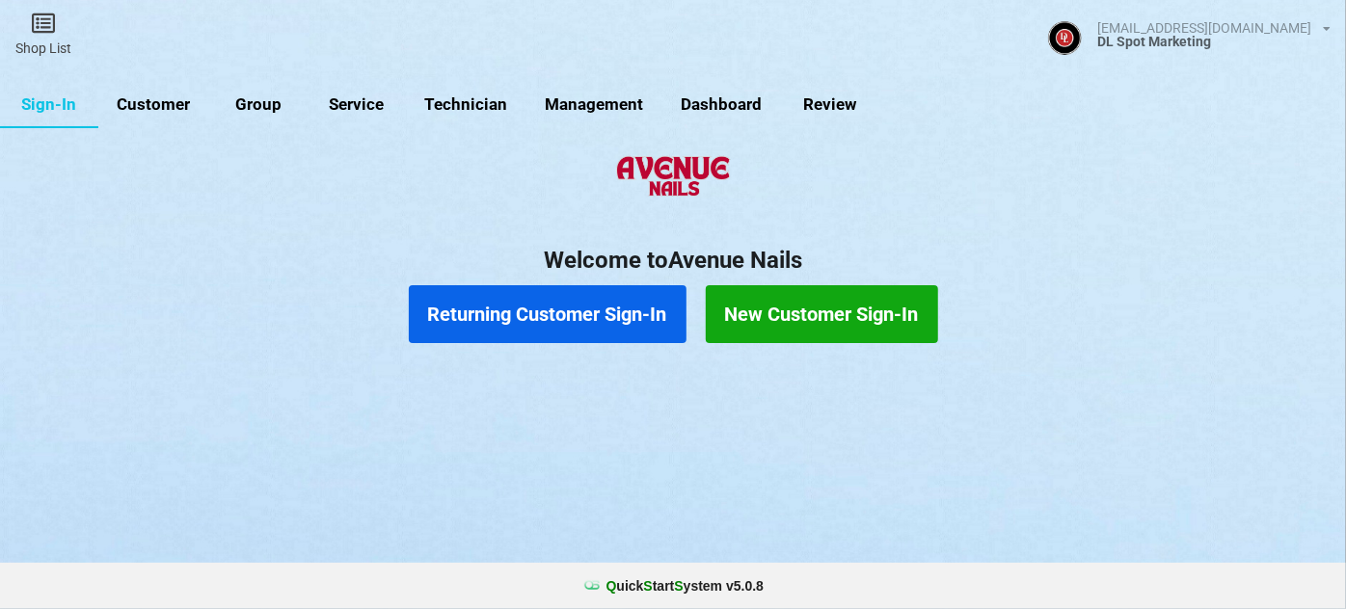
click at [151, 109] on link "Customer" at bounding box center [153, 105] width 111 height 46
select select "25"
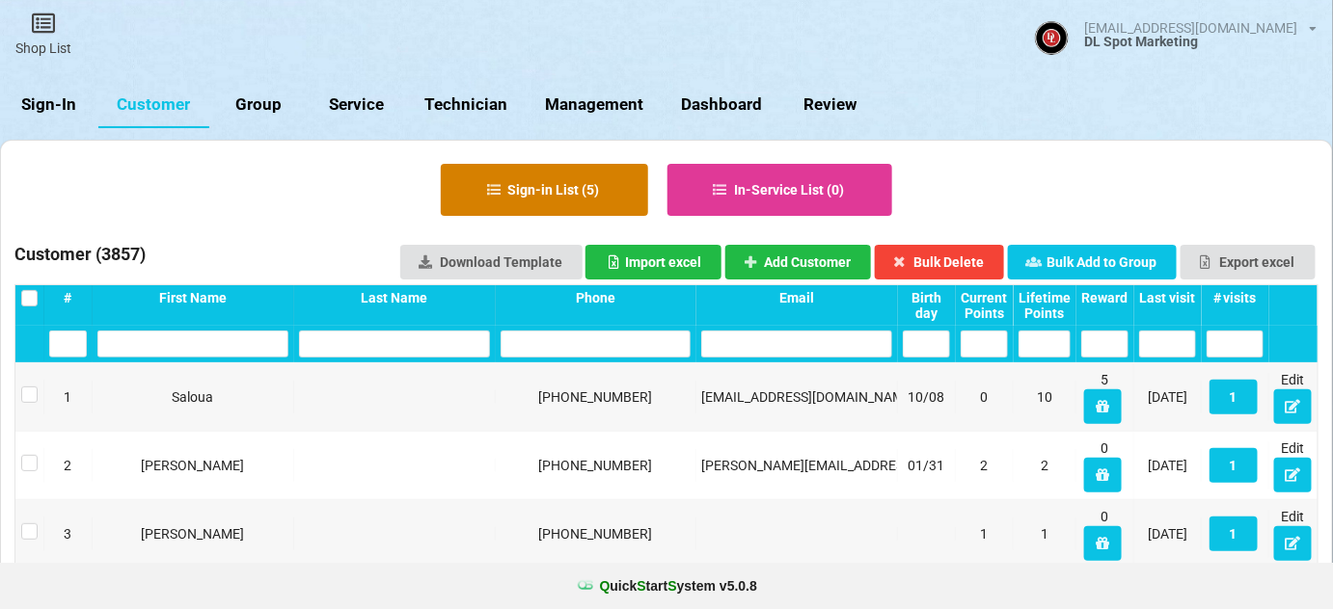
click at [574, 199] on button "Sign-in List ( 5 )" at bounding box center [544, 190] width 207 height 52
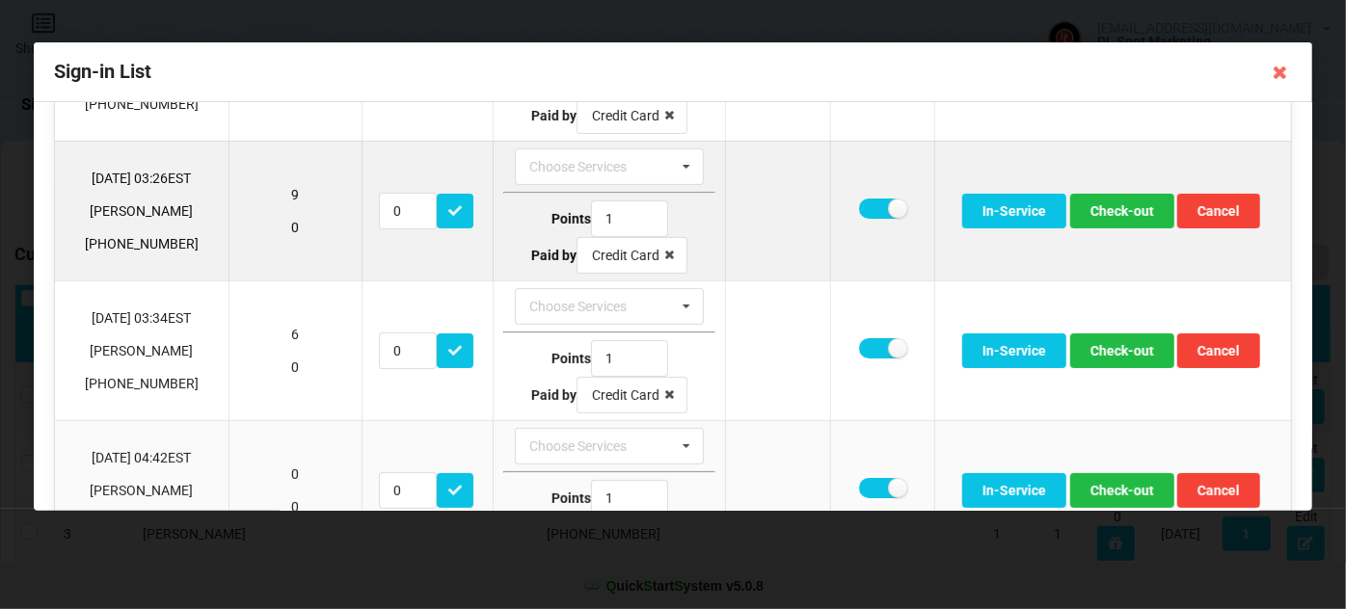
scroll to position [233, 0]
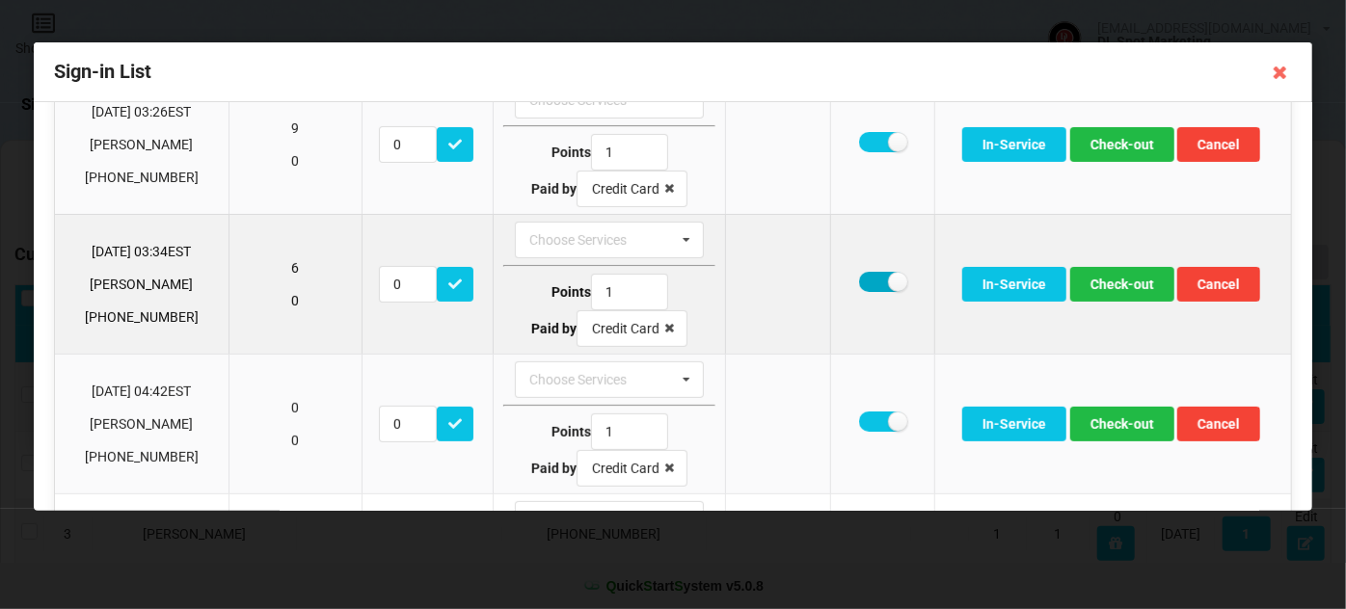
click at [875, 283] on label at bounding box center [882, 282] width 47 height 20
checkbox input "false"
click at [1116, 281] on button "Check-out" at bounding box center [1122, 284] width 104 height 35
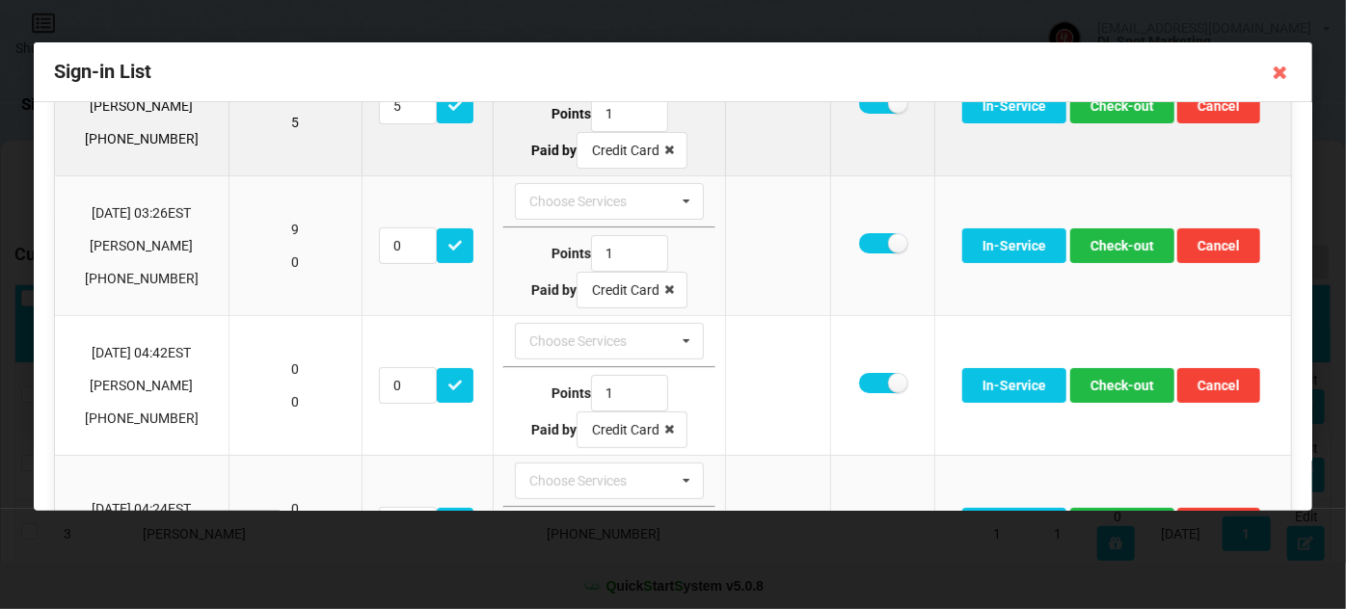
scroll to position [0, 0]
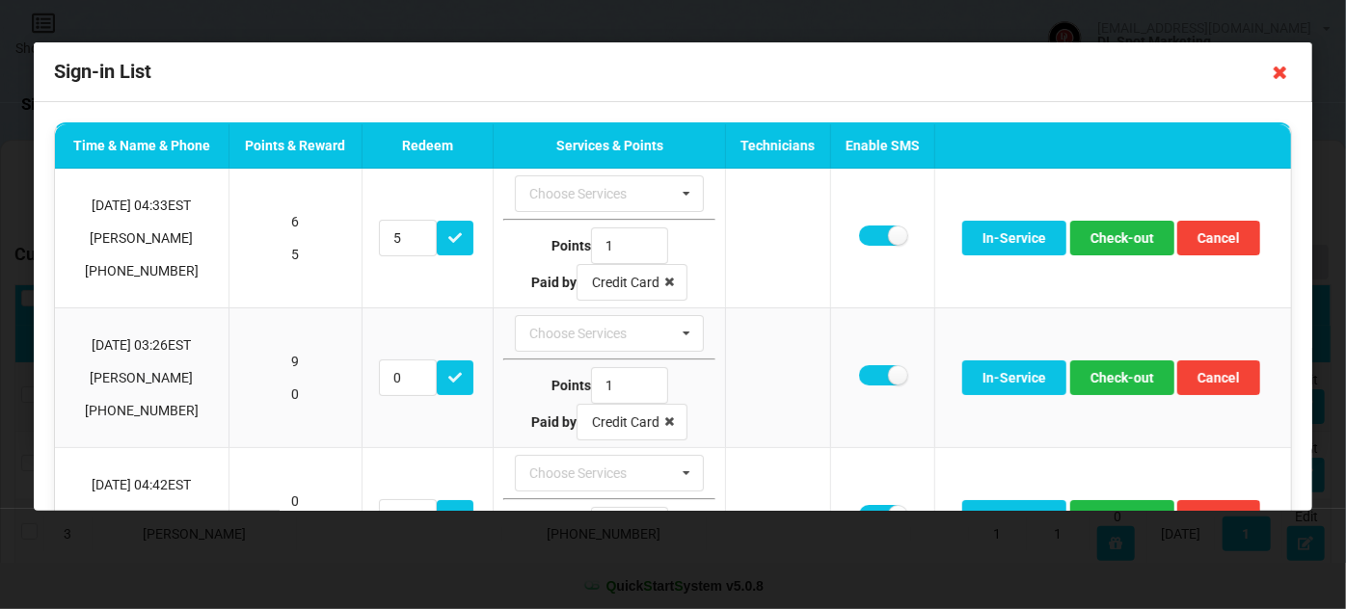
click at [1282, 66] on icon at bounding box center [1280, 72] width 31 height 31
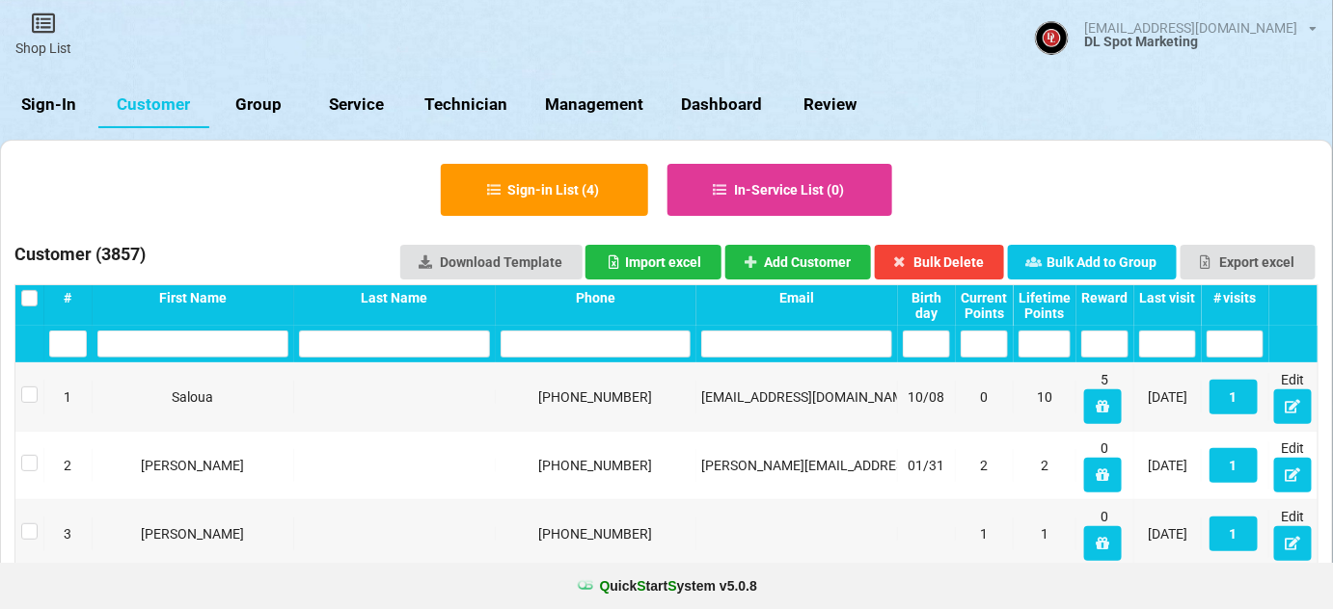
click at [67, 104] on link "Sign-In" at bounding box center [49, 105] width 98 height 46
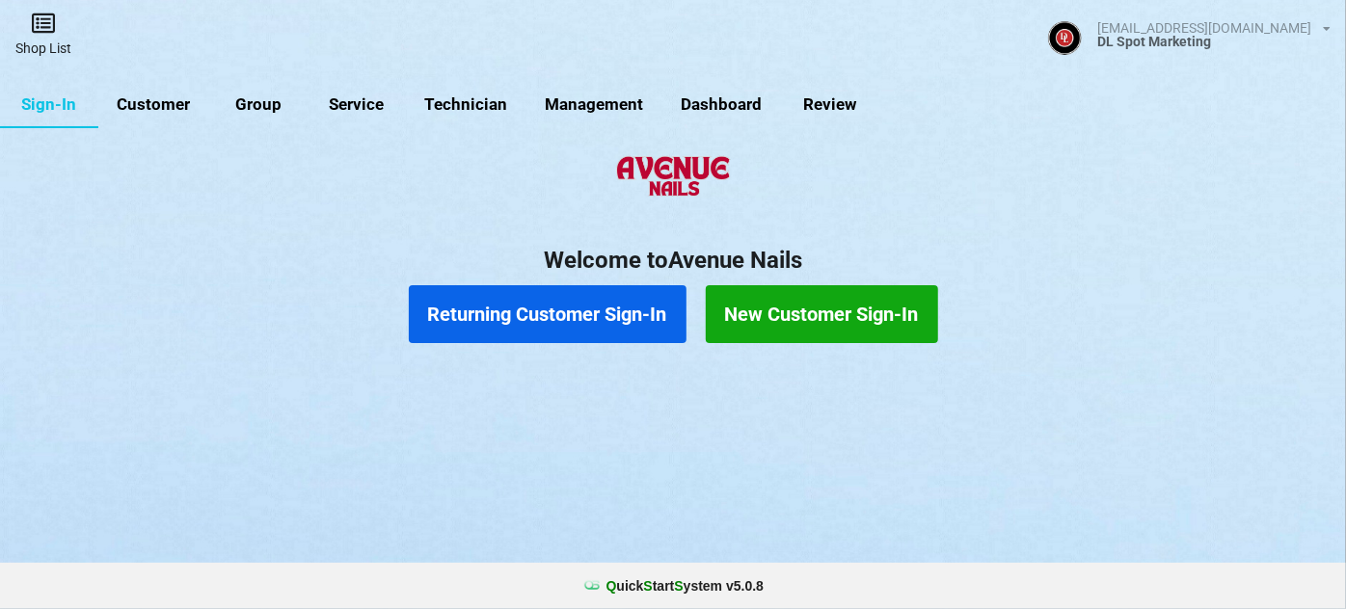
click at [48, 37] on link "Shop List" at bounding box center [43, 34] width 87 height 68
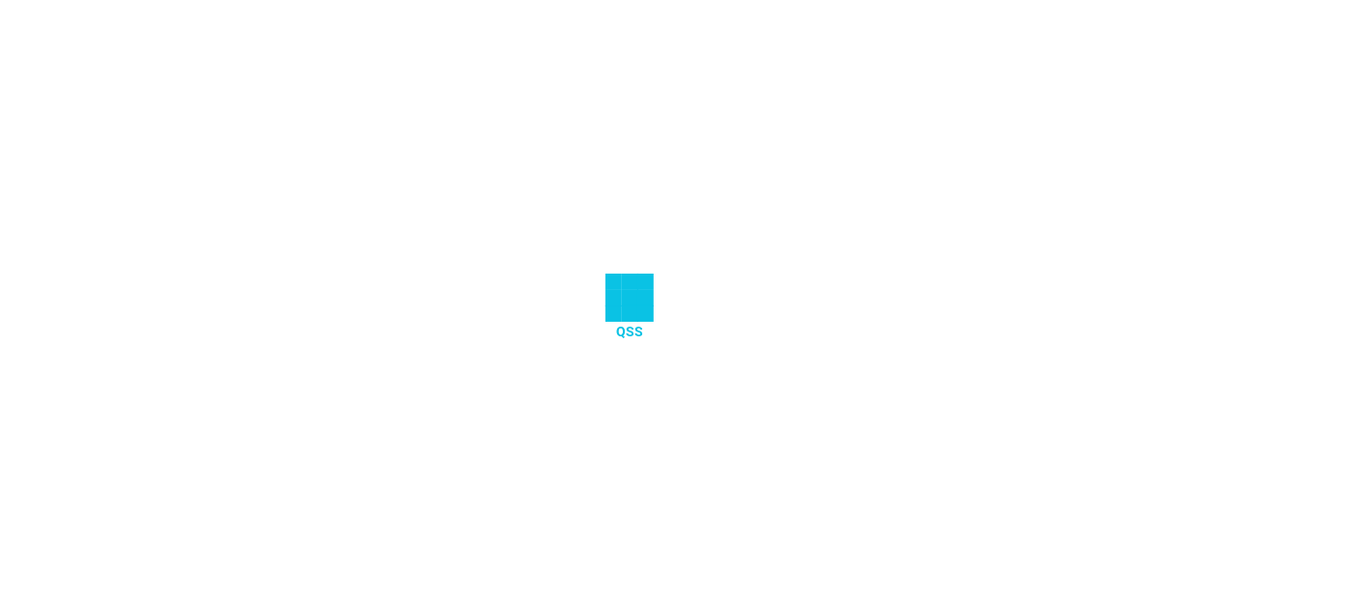
select select "25"
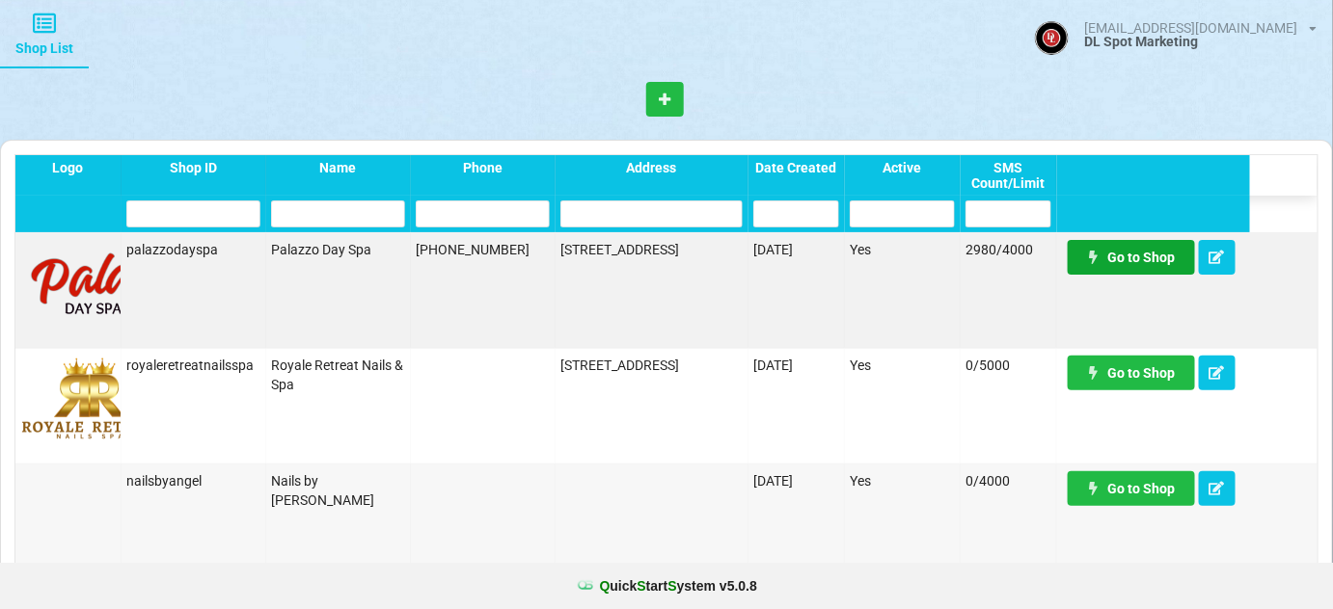
click at [1145, 261] on link "Go to Shop" at bounding box center [1130, 257] width 127 height 35
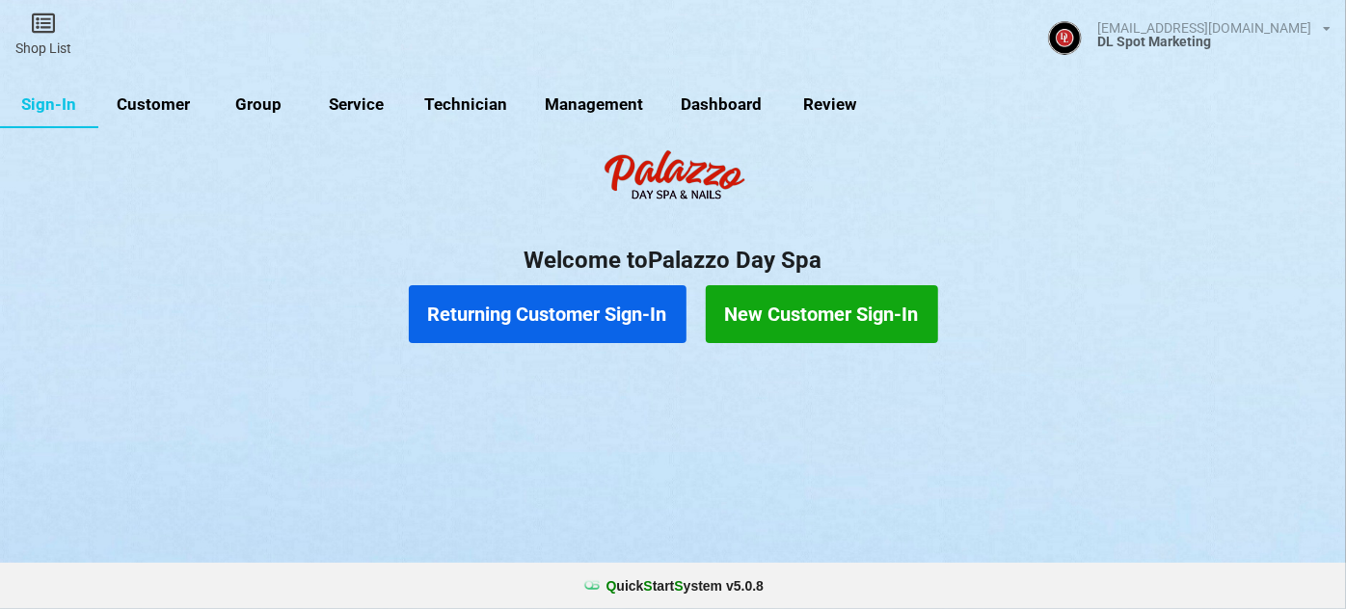
click at [168, 104] on link "Customer" at bounding box center [153, 105] width 111 height 46
select select "25"
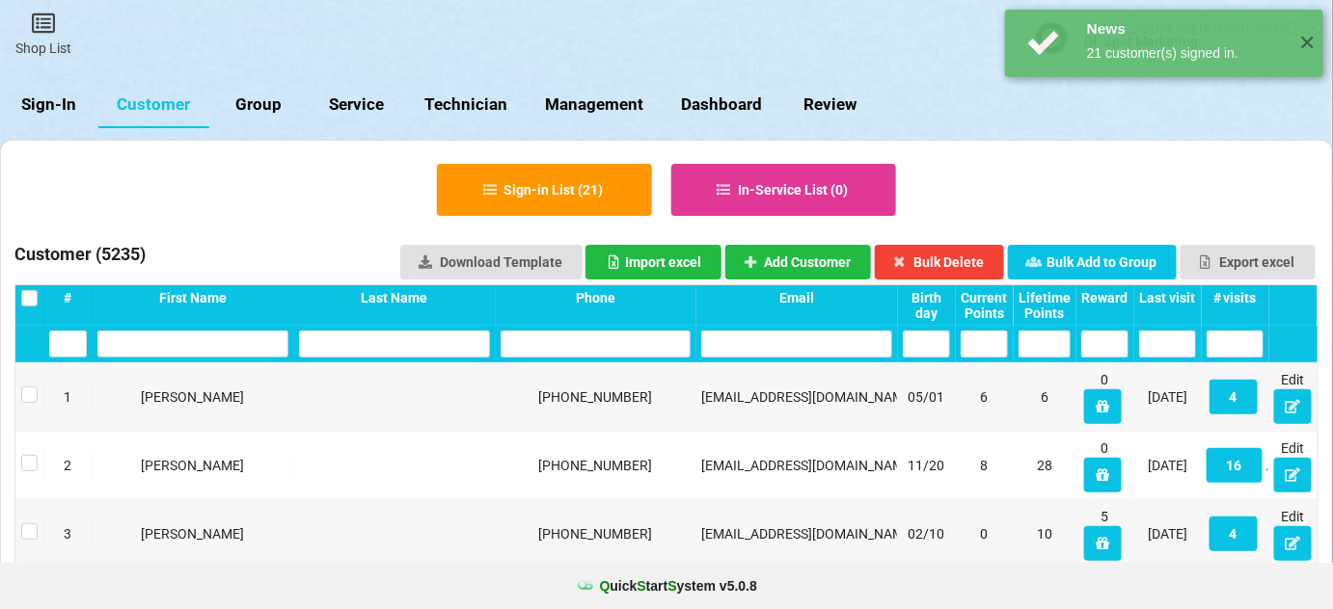
click at [1177, 301] on div "Last visit" at bounding box center [1167, 297] width 57 height 15
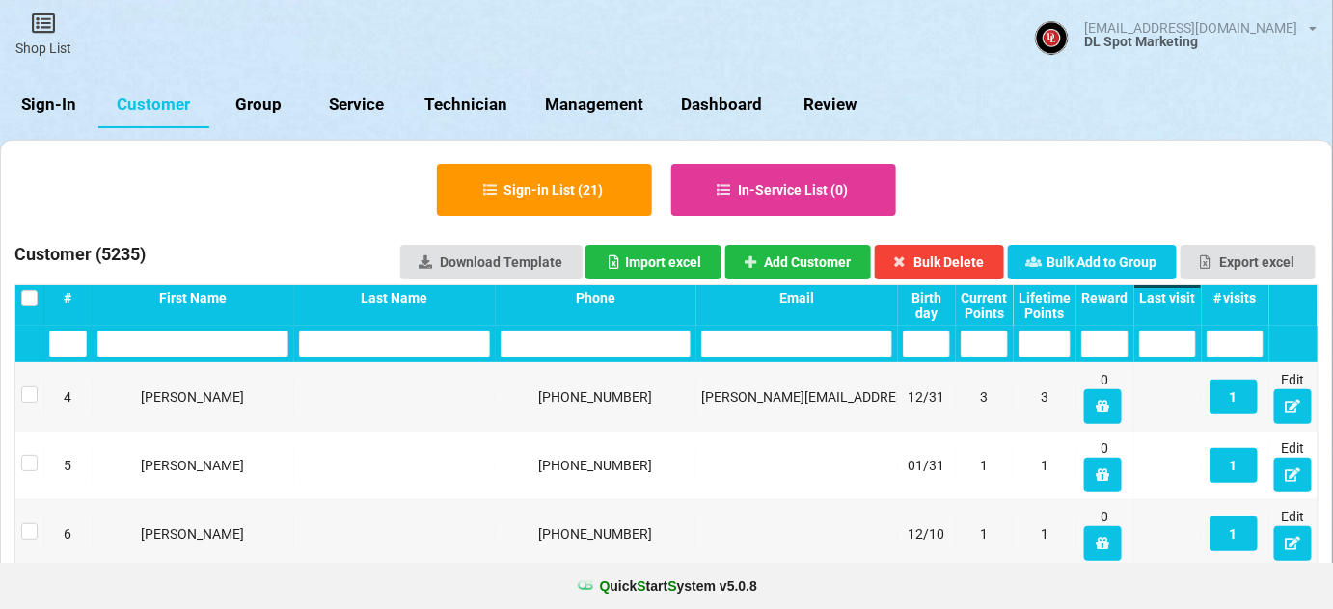
click at [1177, 301] on div "Last visit" at bounding box center [1167, 297] width 57 height 15
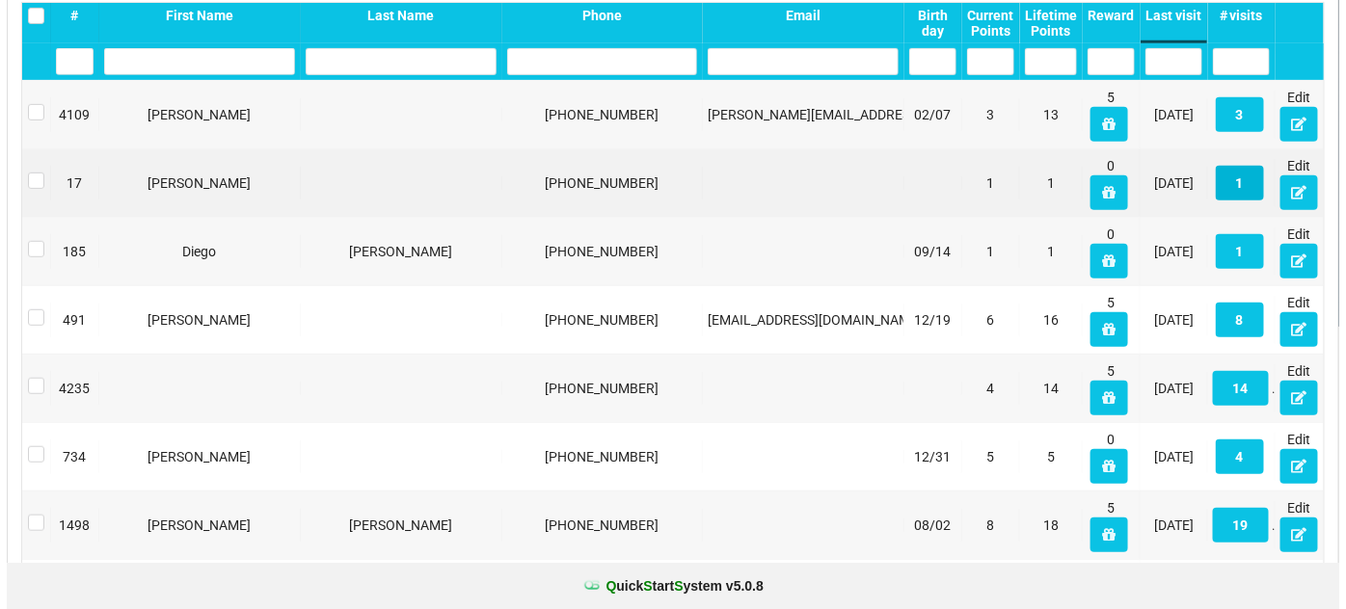
scroll to position [350, 0]
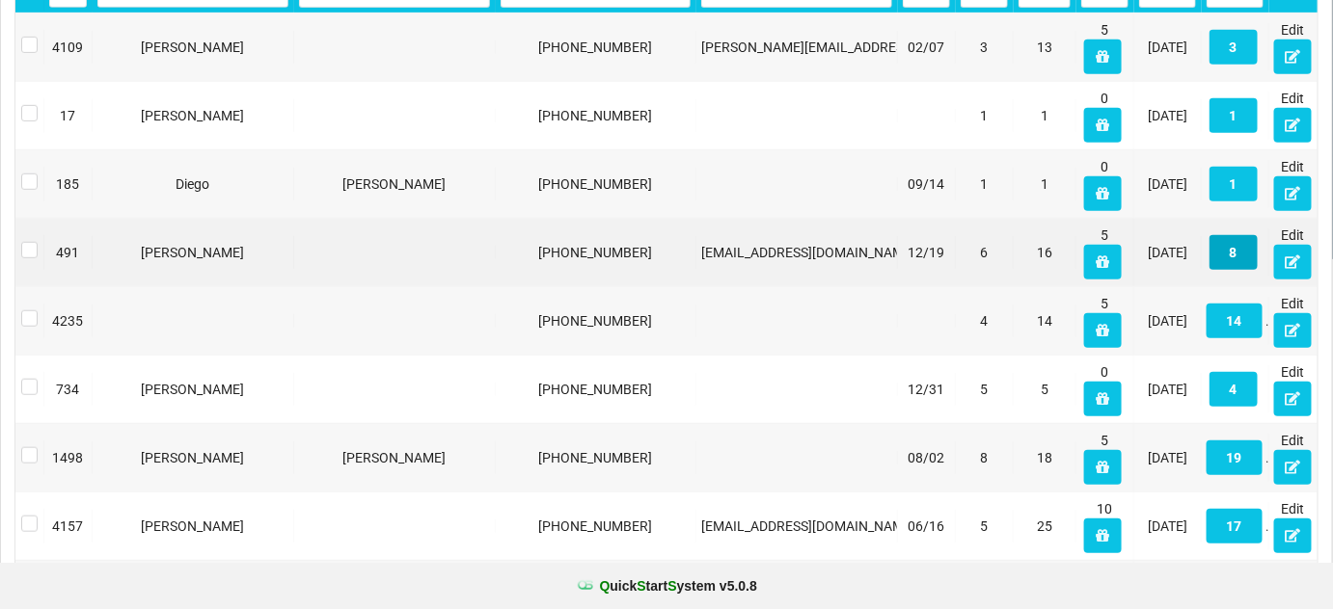
click at [1231, 259] on button "8" at bounding box center [1233, 252] width 48 height 35
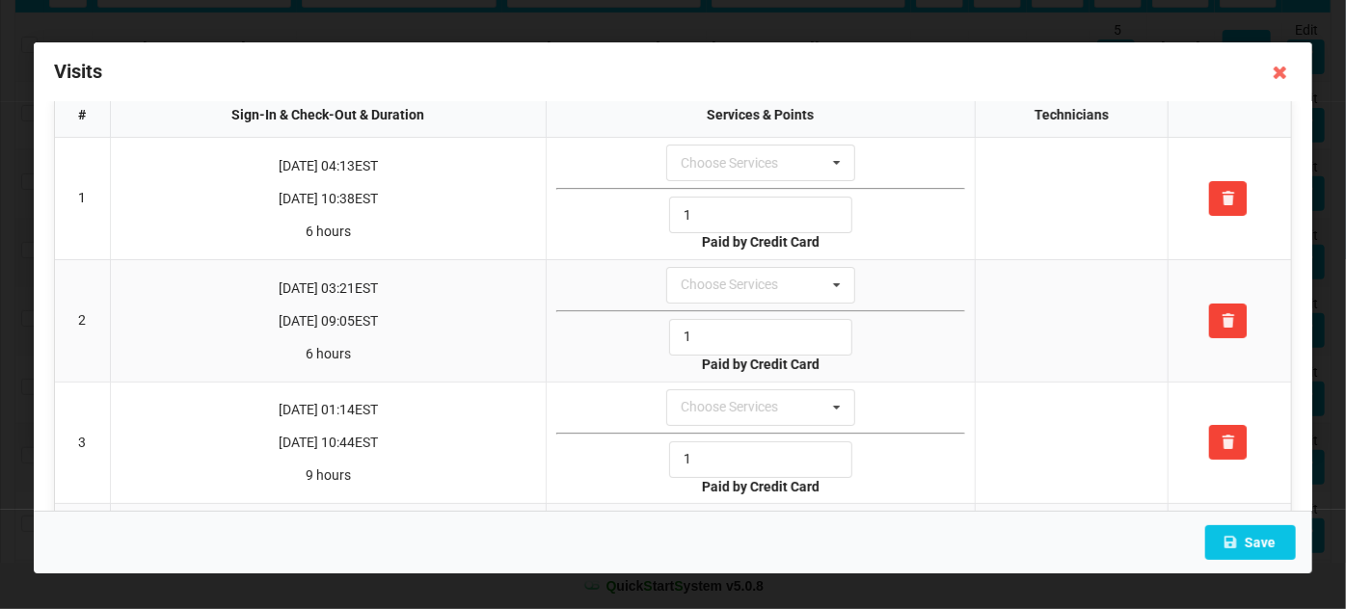
scroll to position [0, 0]
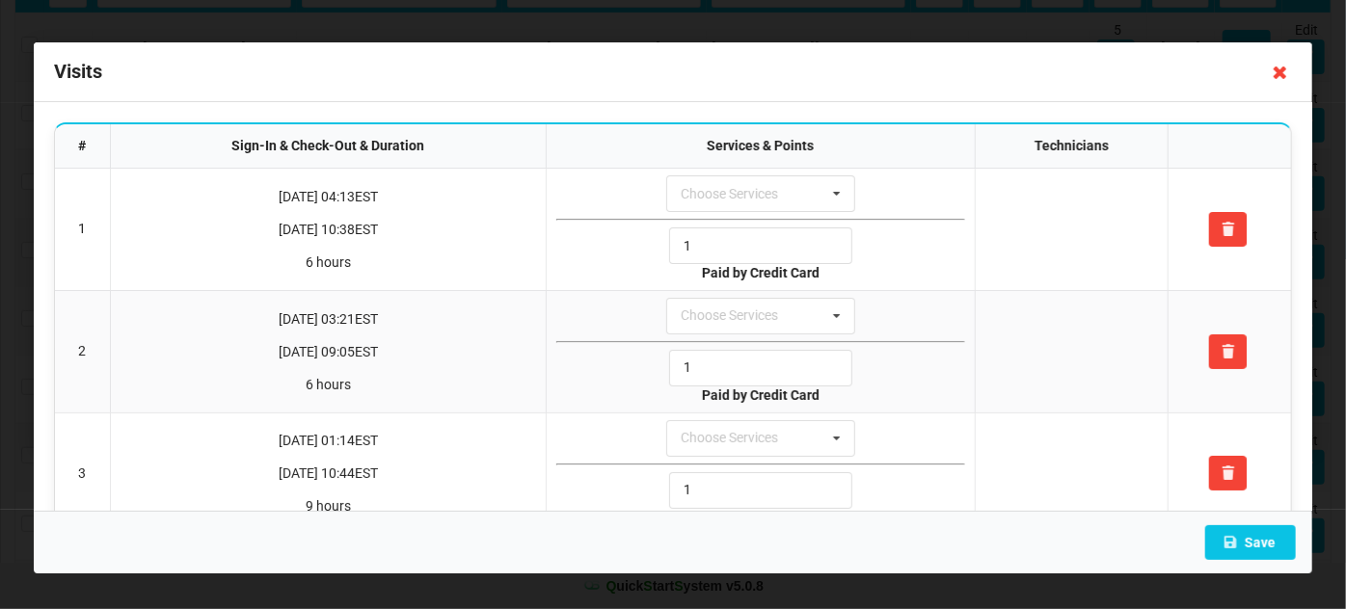
click at [1279, 71] on icon at bounding box center [1280, 72] width 31 height 31
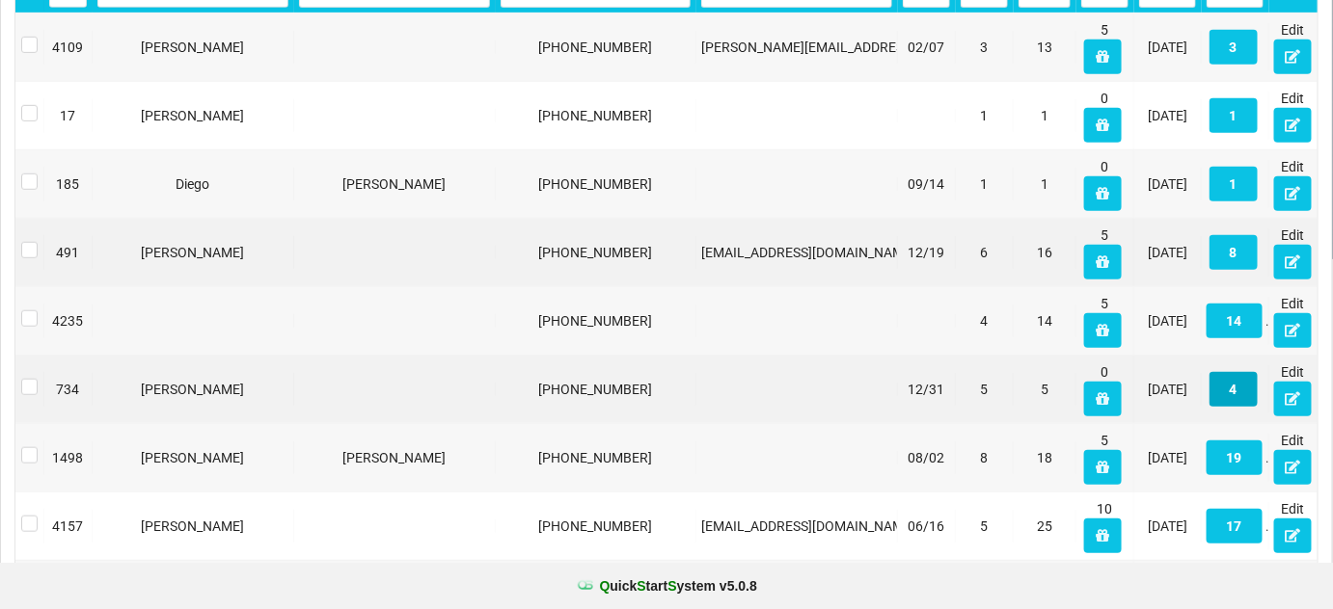
click at [1231, 384] on button "4" at bounding box center [1233, 389] width 48 height 35
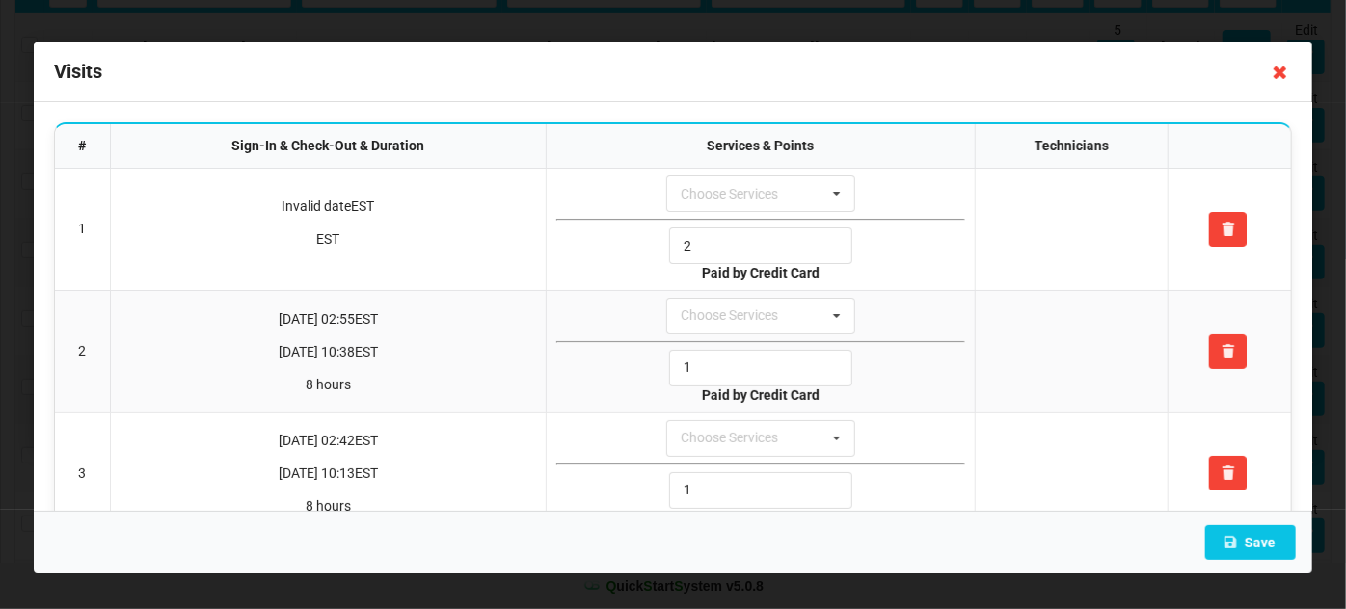
click at [1278, 74] on icon at bounding box center [1280, 72] width 31 height 31
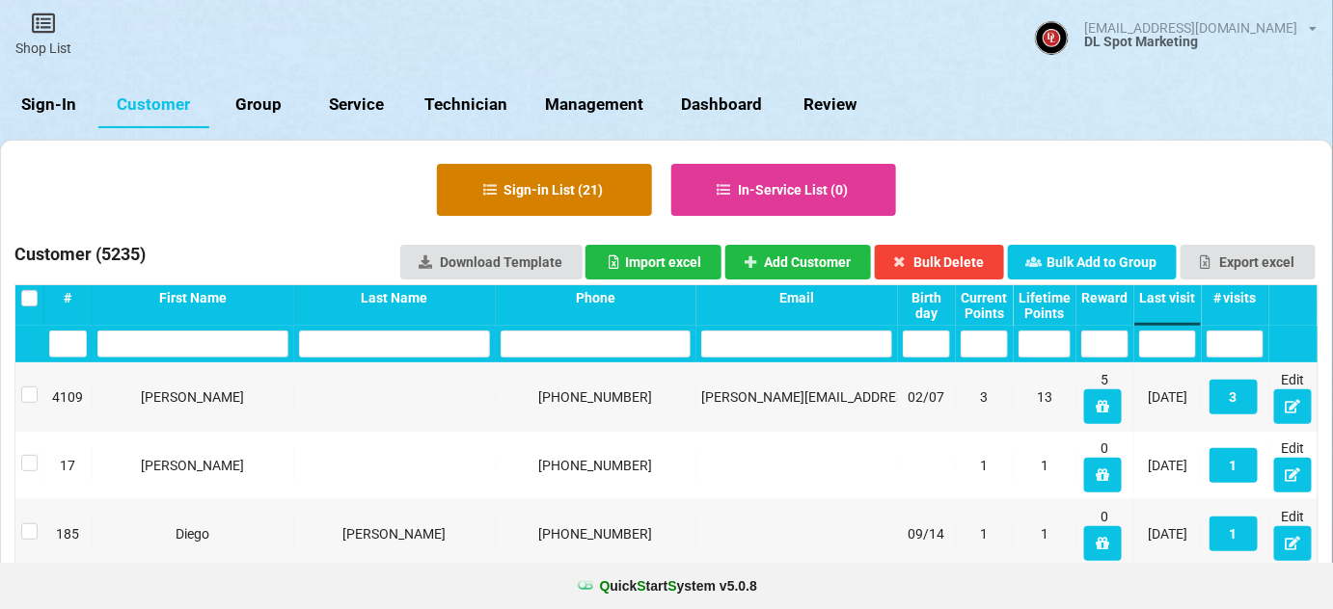
click at [579, 189] on button "Sign-in List ( 21 )" at bounding box center [544, 190] width 215 height 52
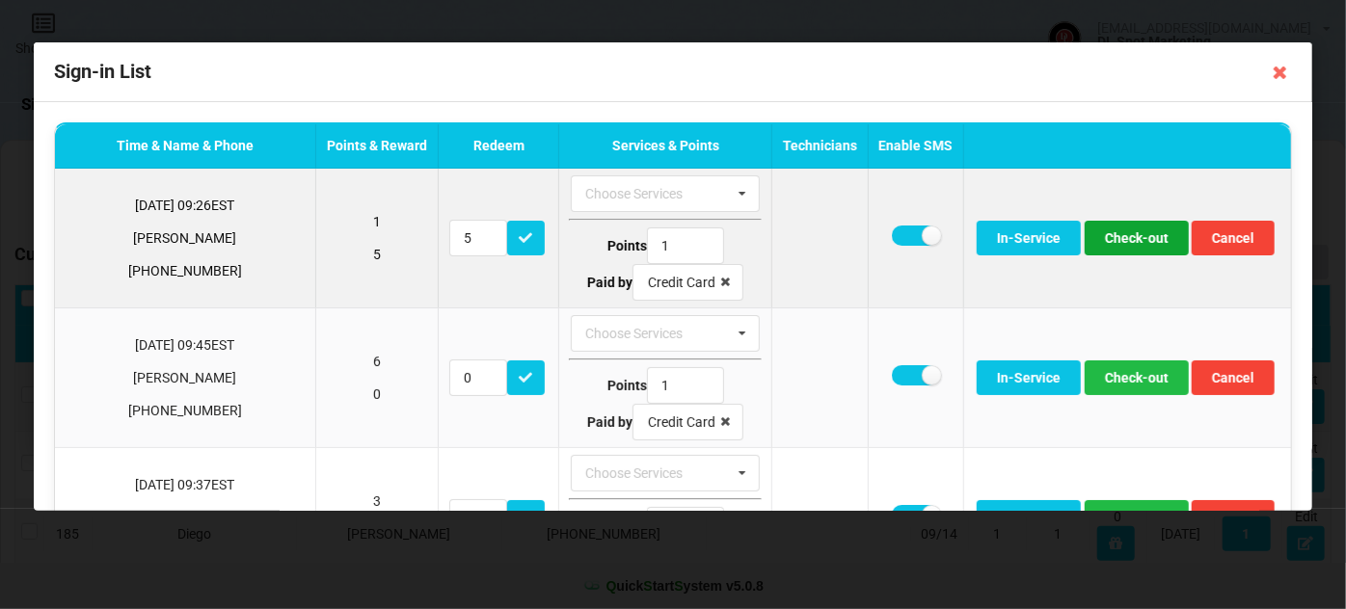
click at [1119, 235] on button "Check-out" at bounding box center [1137, 238] width 104 height 35
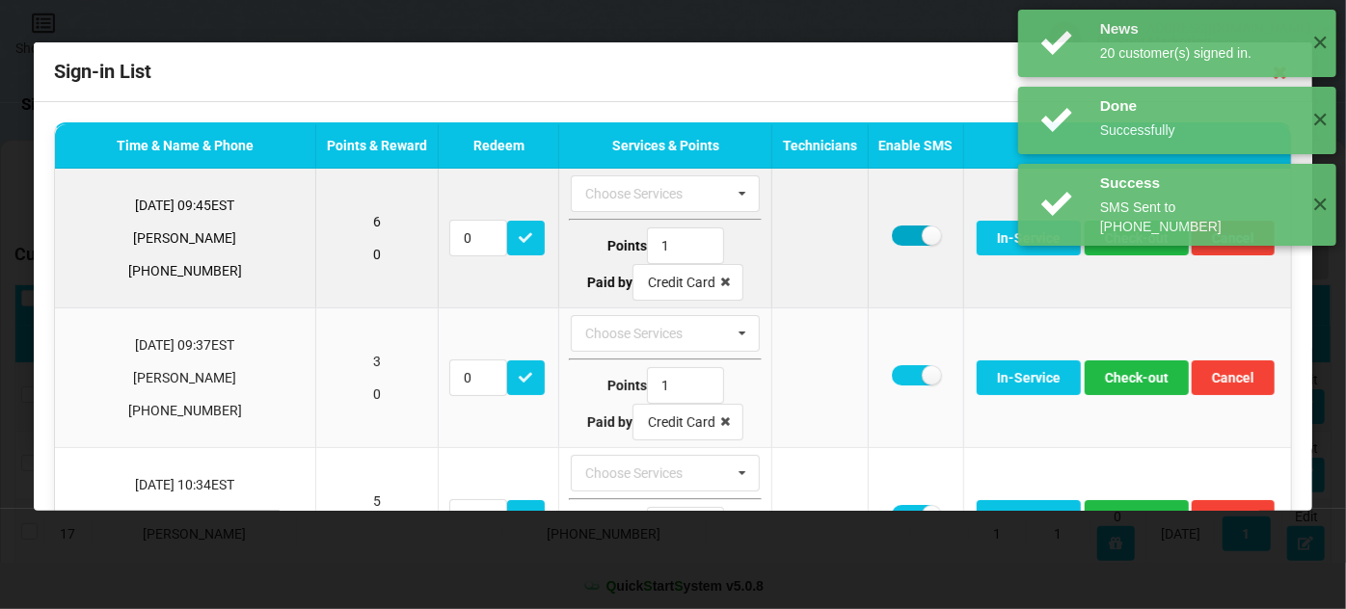
click at [892, 234] on label at bounding box center [915, 236] width 47 height 20
checkbox input "false"
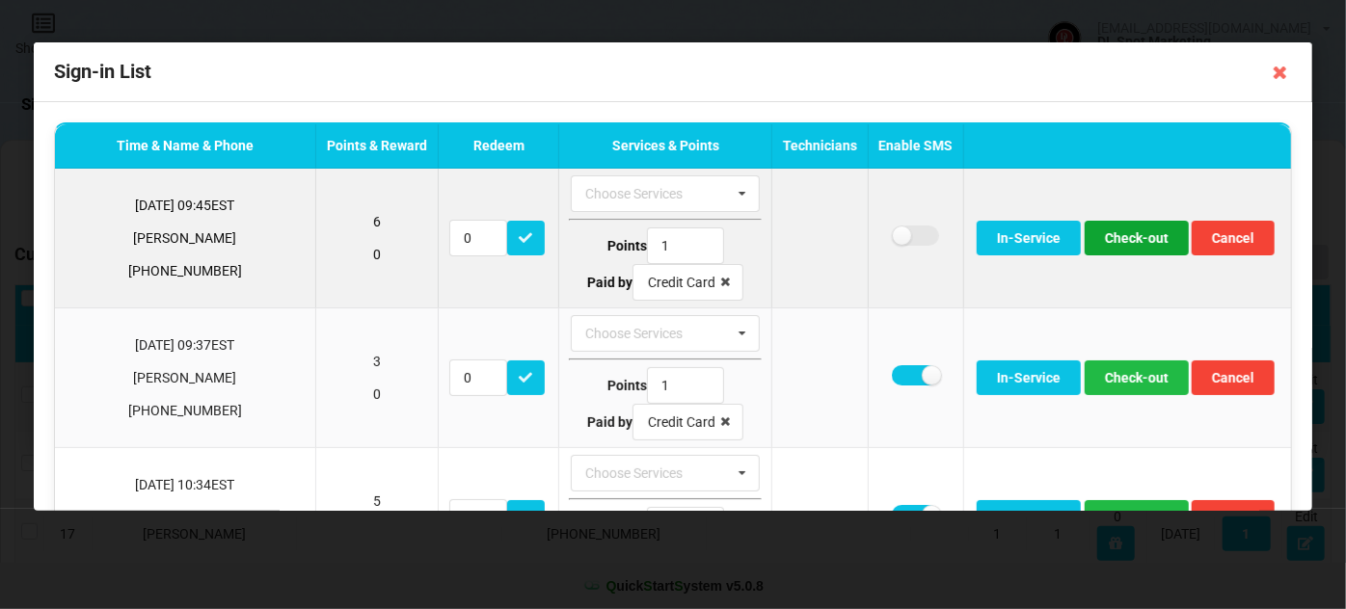
click at [1108, 242] on button "Check-out" at bounding box center [1137, 238] width 104 height 35
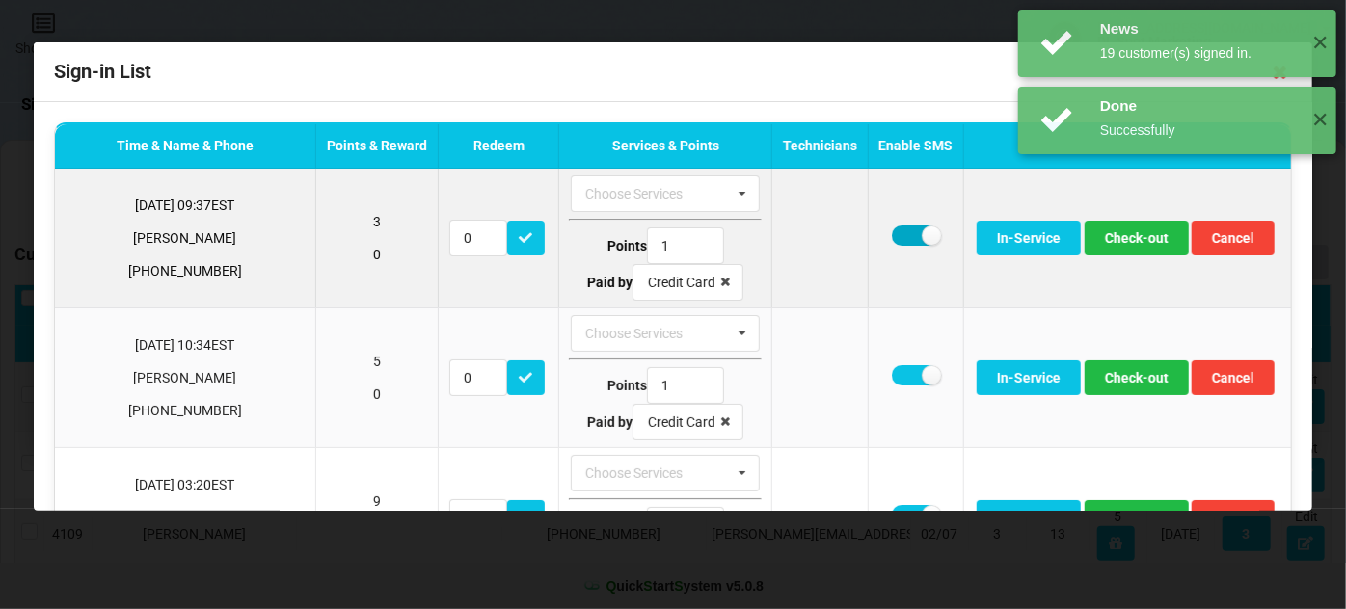
click at [892, 233] on label at bounding box center [915, 236] width 47 height 20
checkbox input "false"
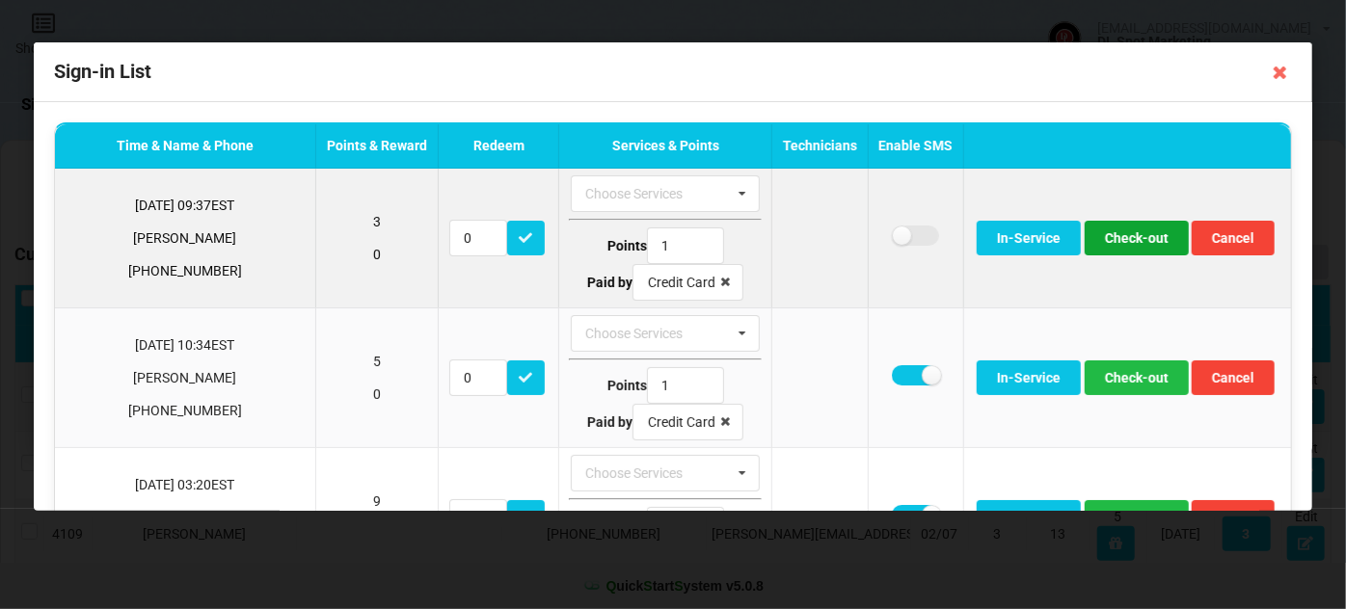
click at [1113, 243] on button "Check-out" at bounding box center [1137, 238] width 104 height 35
click at [892, 234] on label at bounding box center [915, 236] width 47 height 20
checkbox input "false"
click at [1120, 241] on button "Check-out" at bounding box center [1137, 238] width 104 height 35
click at [1121, 237] on button "Check-out" at bounding box center [1137, 238] width 104 height 35
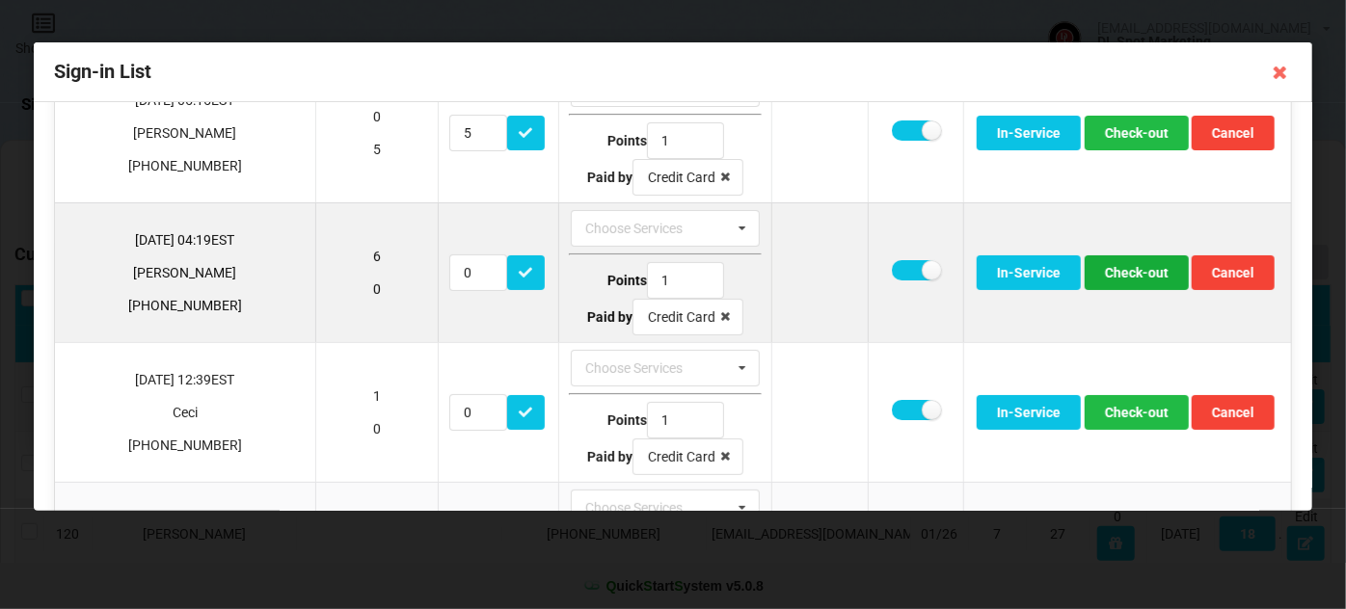
scroll to position [117, 0]
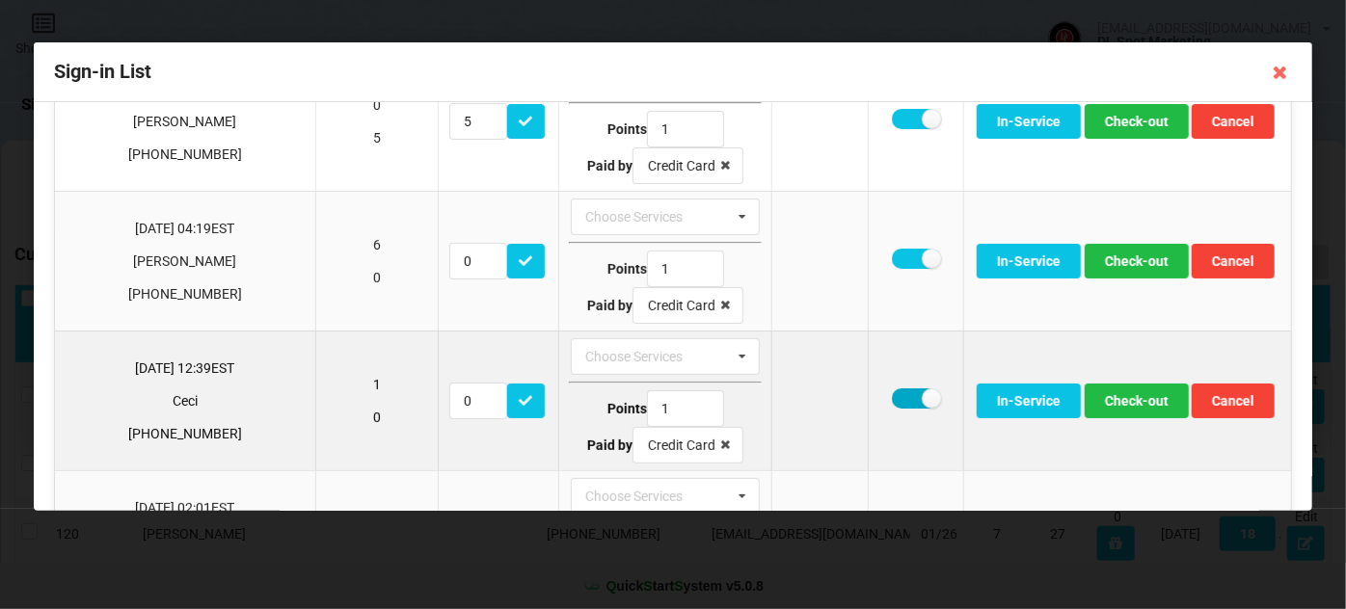
click at [892, 395] on label at bounding box center [915, 399] width 47 height 20
checkbox input "false"
click at [1108, 404] on button "Check-out" at bounding box center [1137, 401] width 104 height 35
click at [1123, 399] on button "Check-out" at bounding box center [1137, 401] width 104 height 35
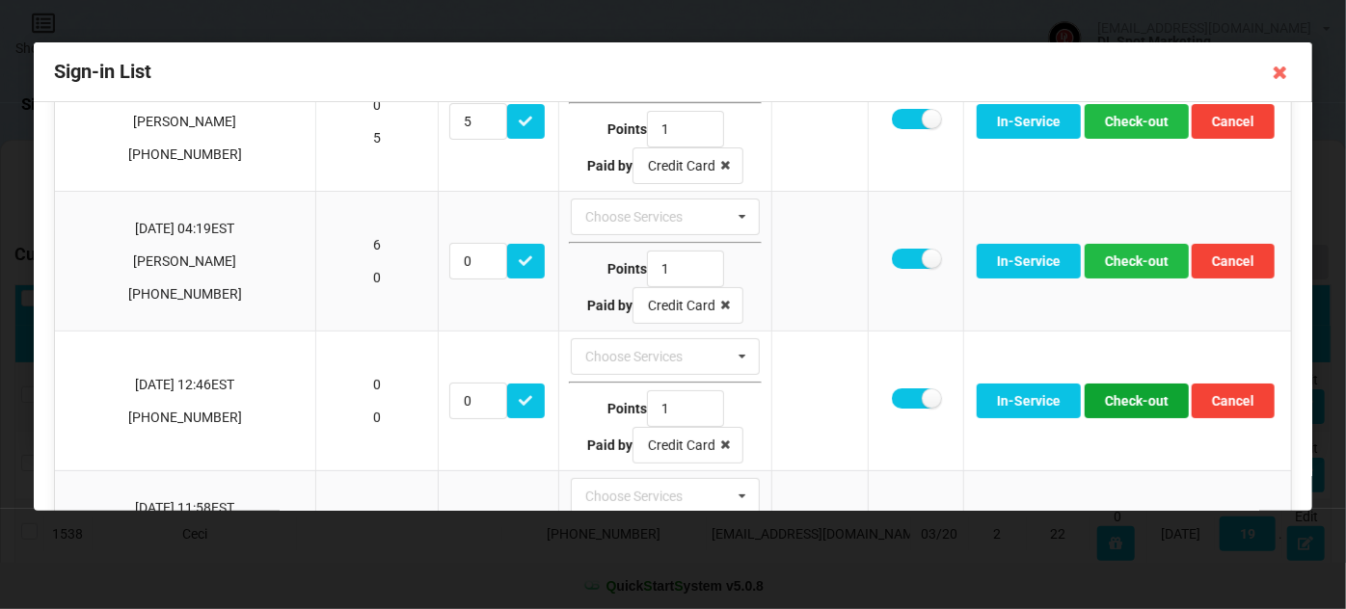
click at [1123, 399] on button "Check-out" at bounding box center [1137, 401] width 104 height 35
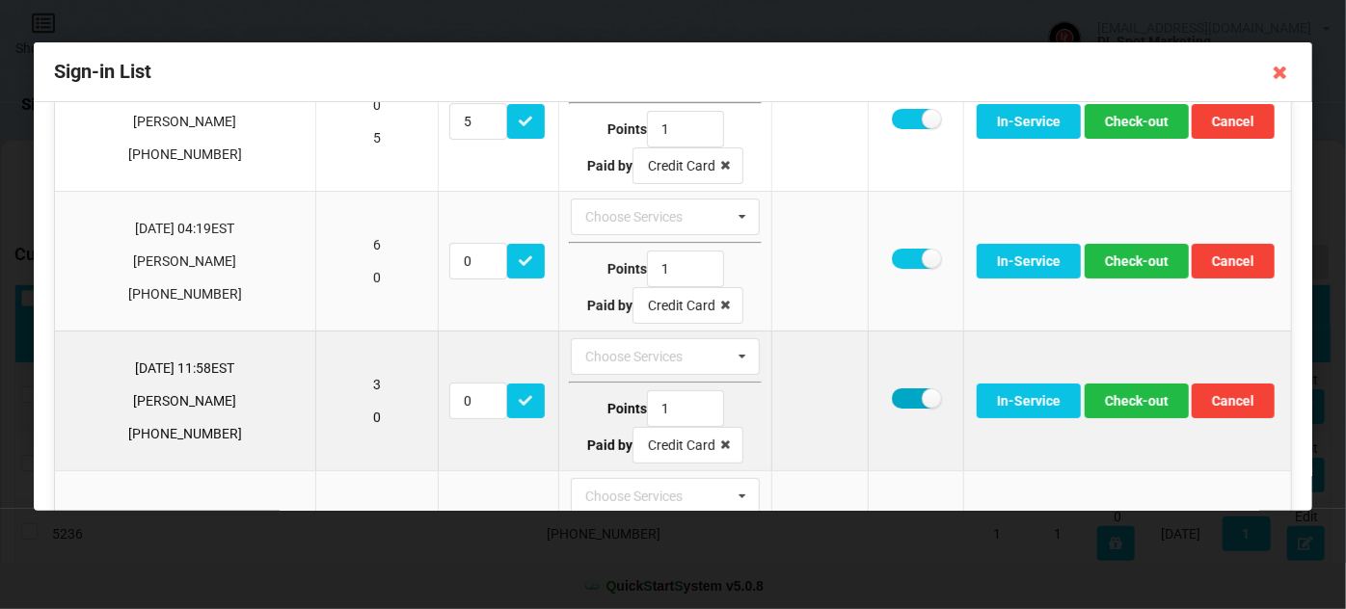
click at [892, 395] on label at bounding box center [915, 399] width 47 height 20
checkbox input "false"
click at [1124, 398] on button "Check-out" at bounding box center [1137, 401] width 104 height 35
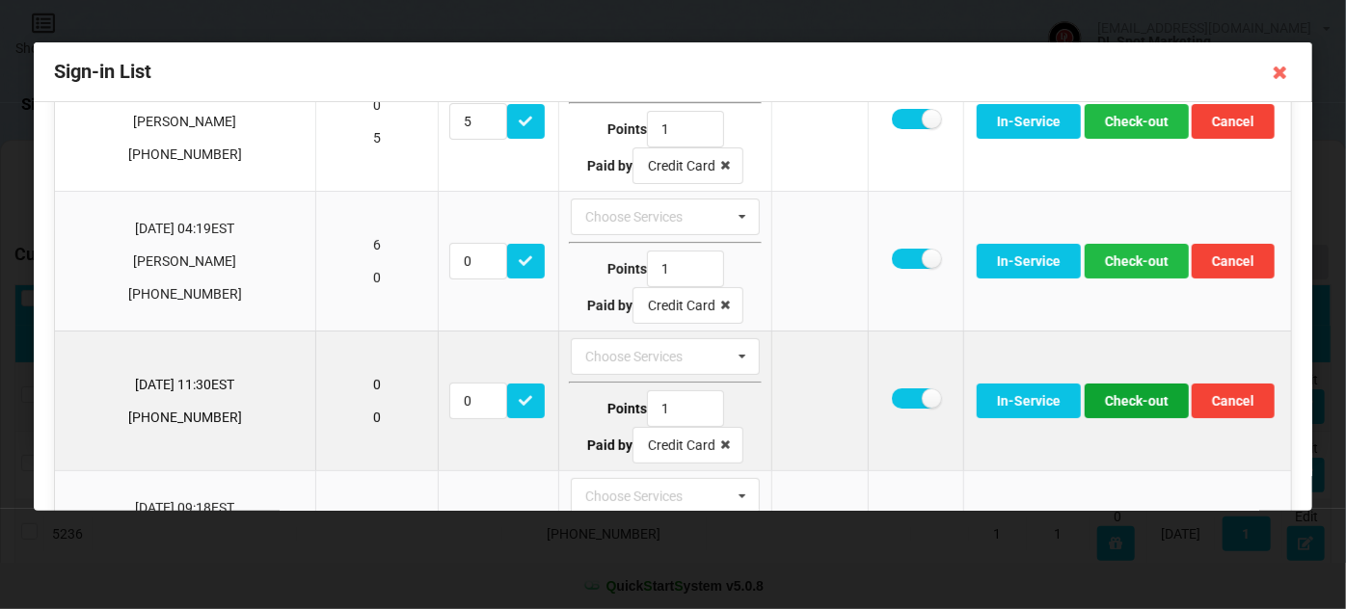
click at [1120, 401] on button "Check-out" at bounding box center [1137, 401] width 104 height 35
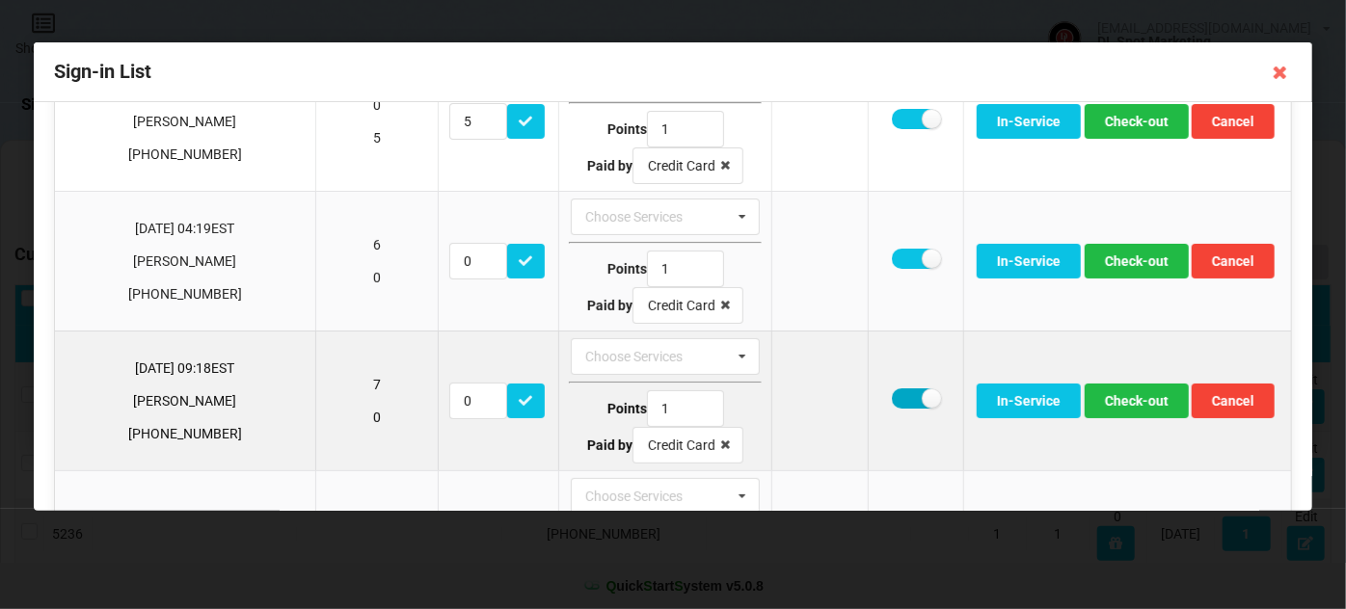
click at [892, 392] on label at bounding box center [915, 399] width 47 height 20
checkbox input "false"
click at [1113, 393] on button "Check-out" at bounding box center [1137, 401] width 104 height 35
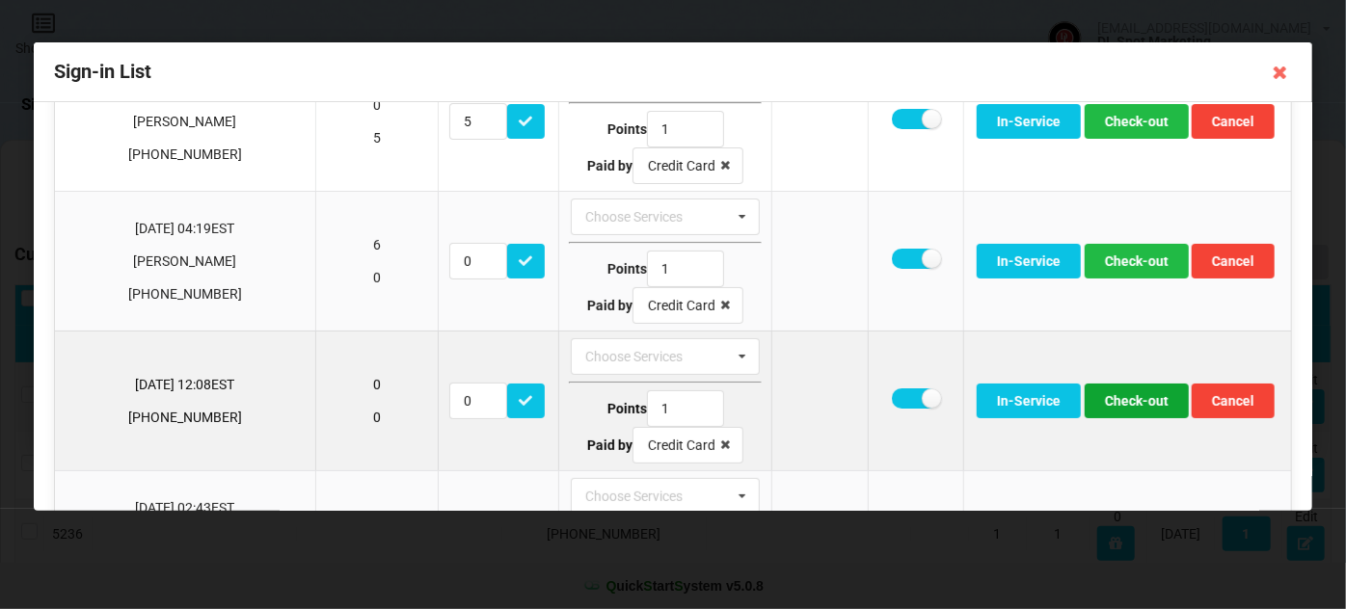
click at [1113, 398] on button "Check-out" at bounding box center [1137, 401] width 104 height 35
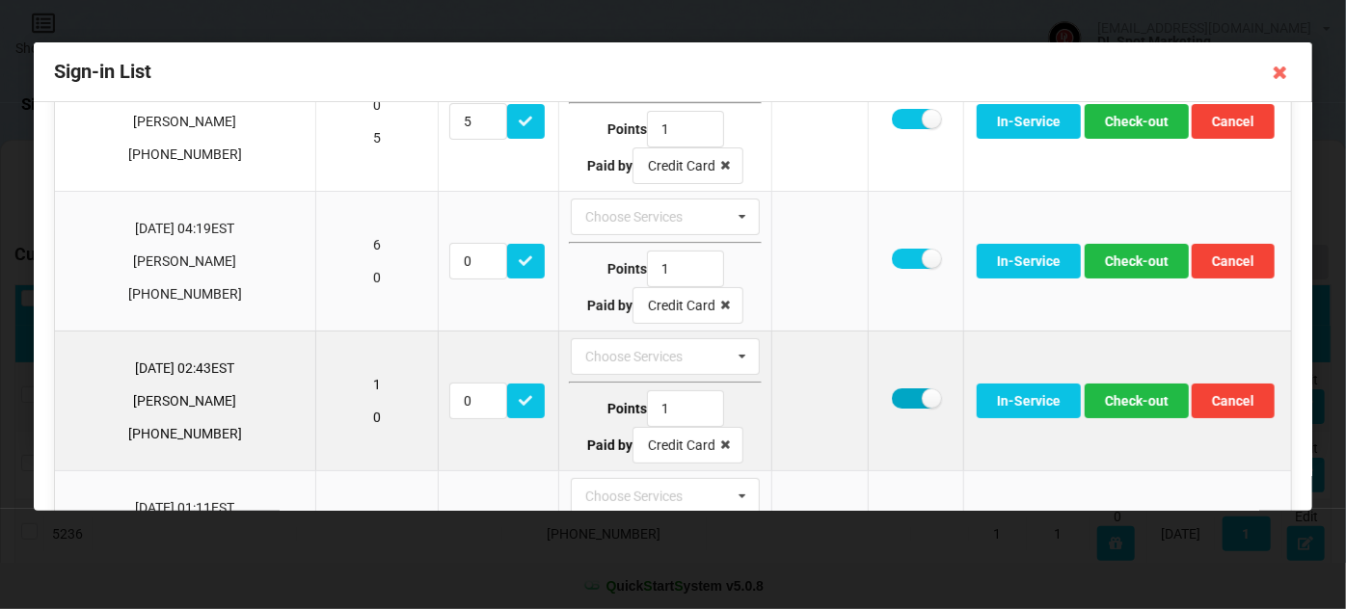
drag, startPoint x: 865, startPoint y: 395, endPoint x: 876, endPoint y: 403, distance: 13.9
click at [892, 397] on label at bounding box center [915, 399] width 47 height 20
checkbox input "false"
click at [1111, 395] on button "Check-out" at bounding box center [1137, 401] width 104 height 35
click at [892, 394] on label at bounding box center [915, 399] width 47 height 20
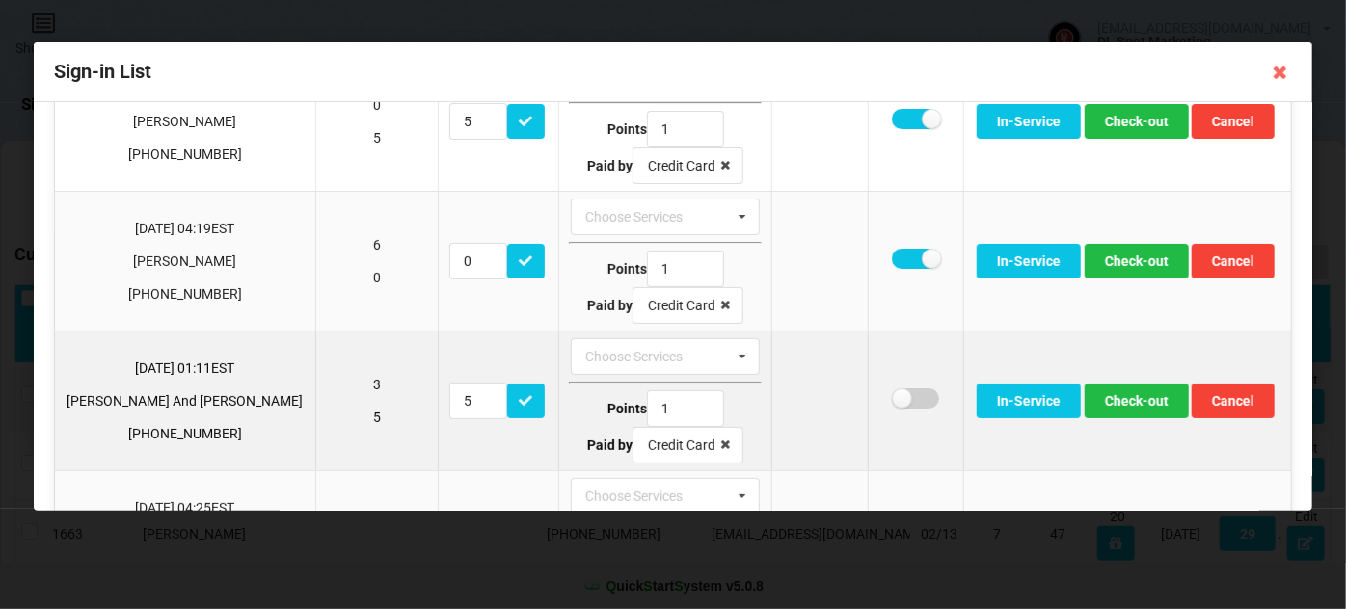
checkbox input "false"
click at [1126, 391] on button "Check-out" at bounding box center [1137, 401] width 104 height 35
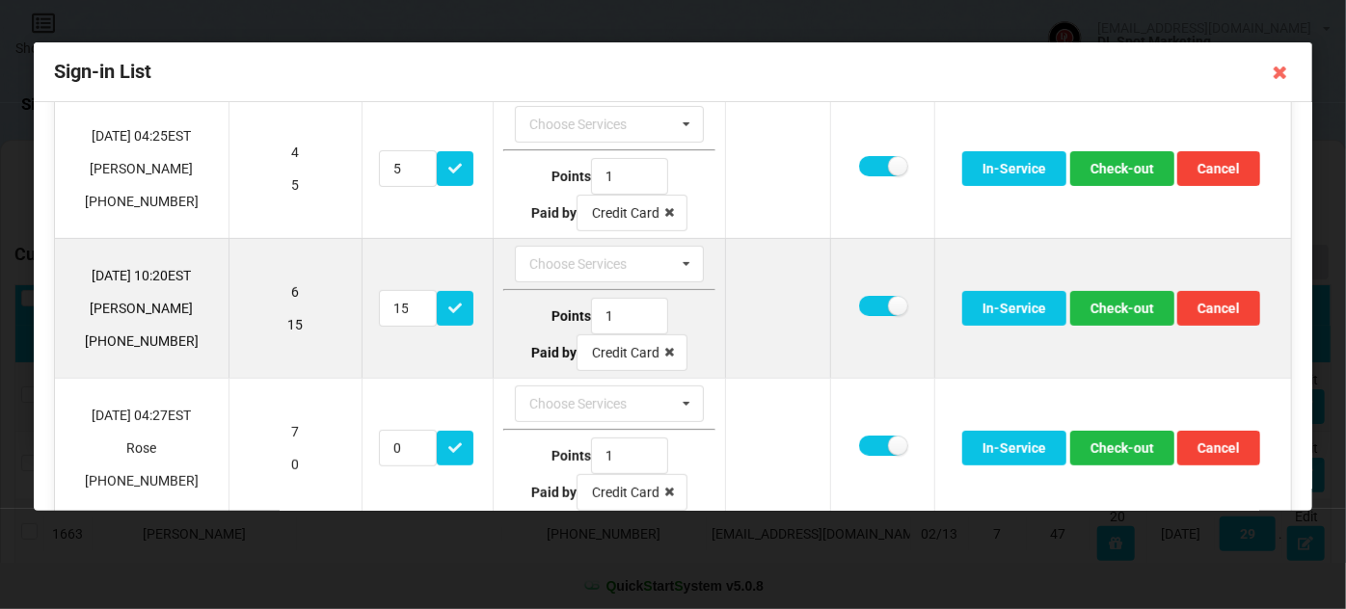
scroll to position [350, 0]
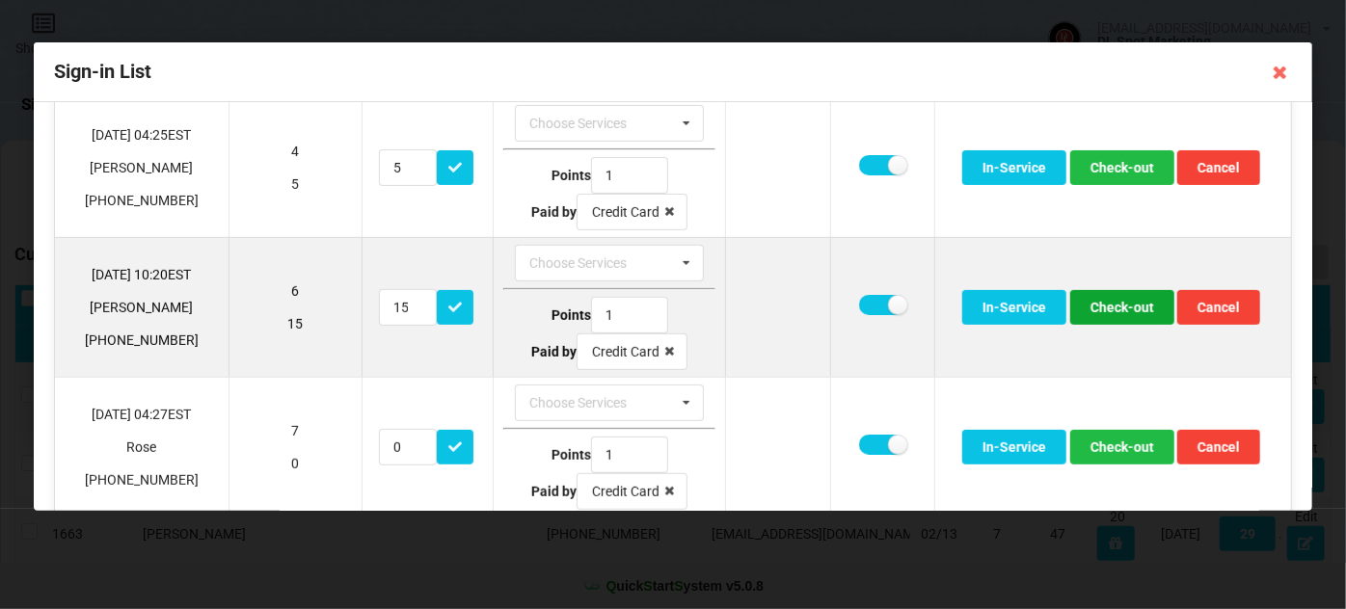
click at [1125, 302] on button "Check-out" at bounding box center [1122, 307] width 104 height 35
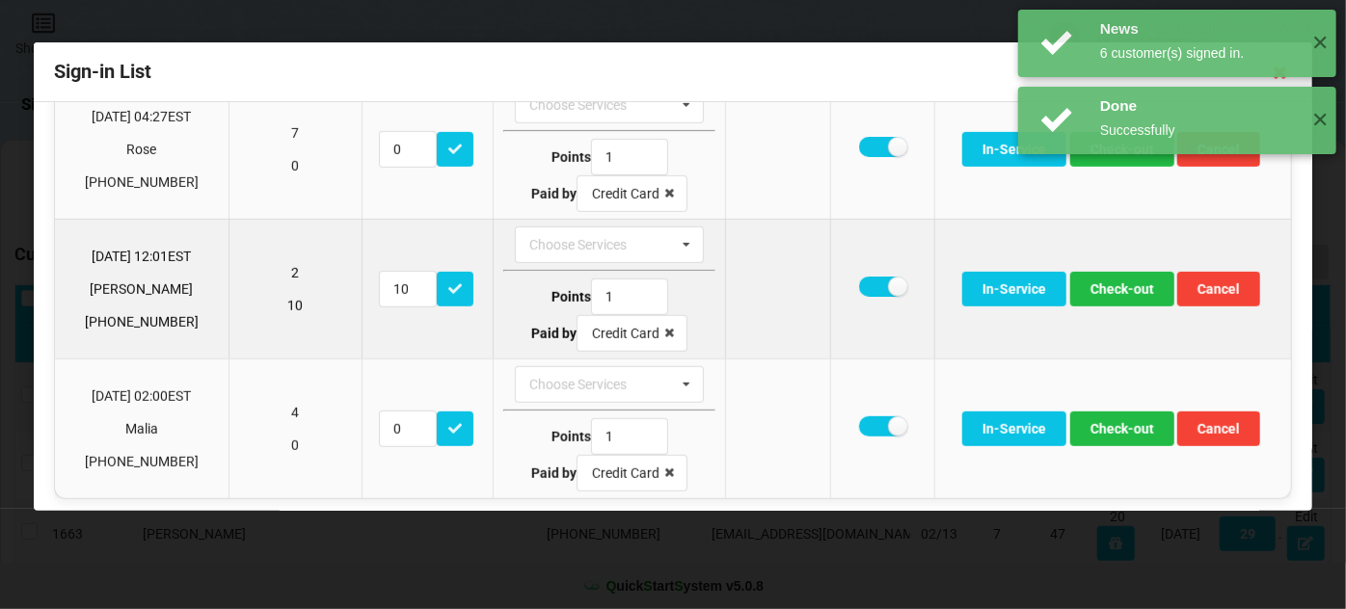
scroll to position [509, 0]
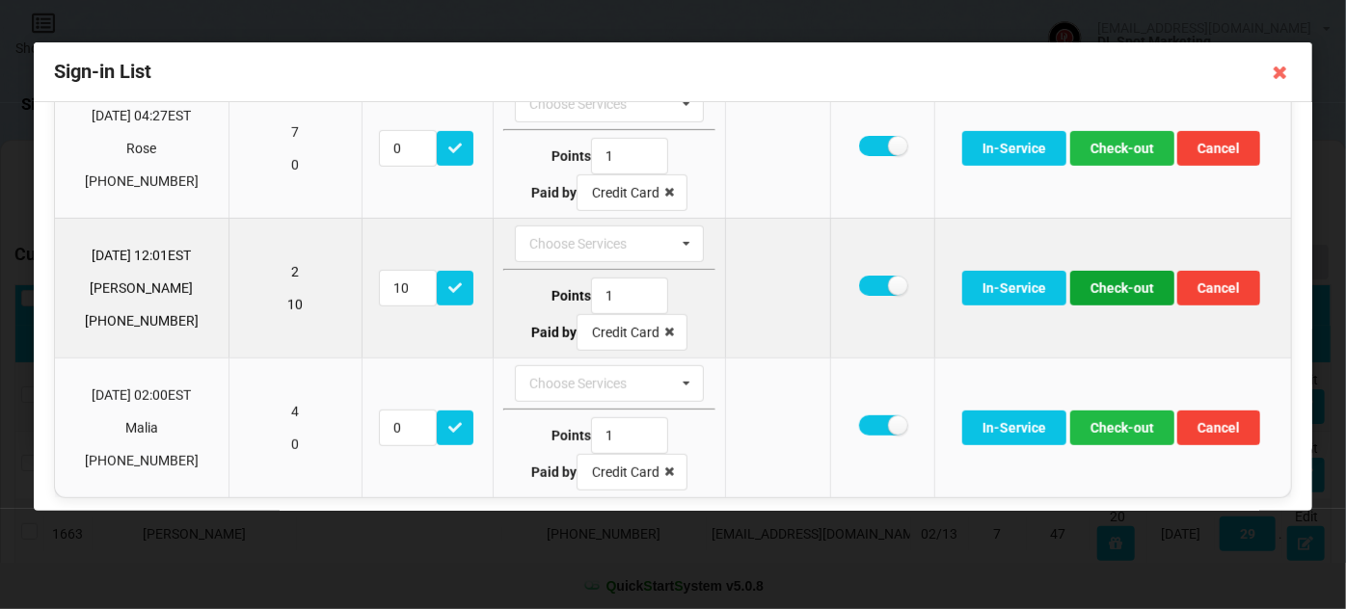
click at [1125, 271] on button "Check-out" at bounding box center [1122, 288] width 104 height 35
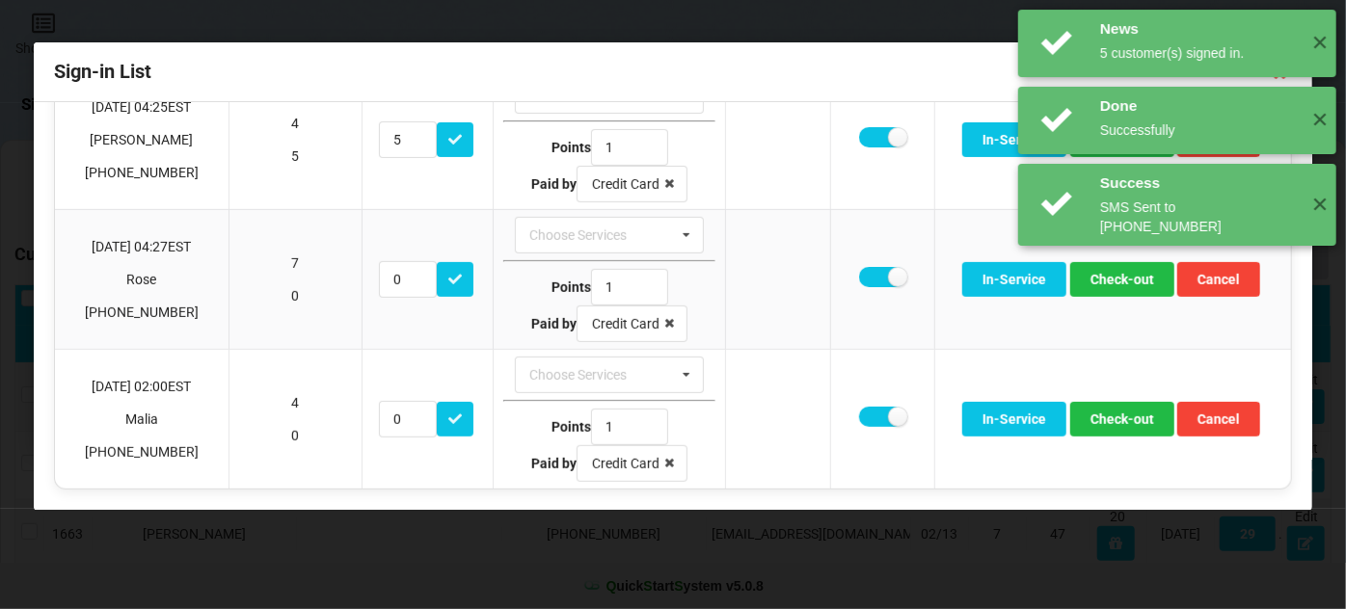
scroll to position [370, 0]
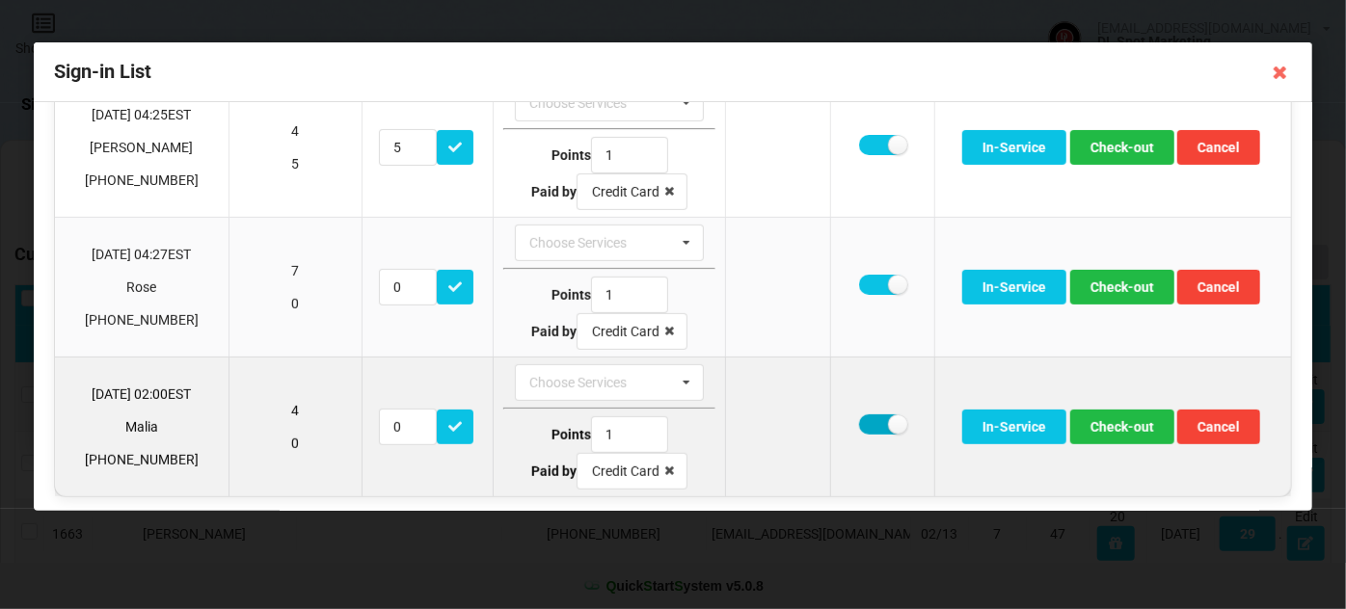
click at [863, 417] on label at bounding box center [882, 425] width 47 height 20
checkbox input "false"
click at [1117, 418] on button "Check-out" at bounding box center [1122, 427] width 104 height 35
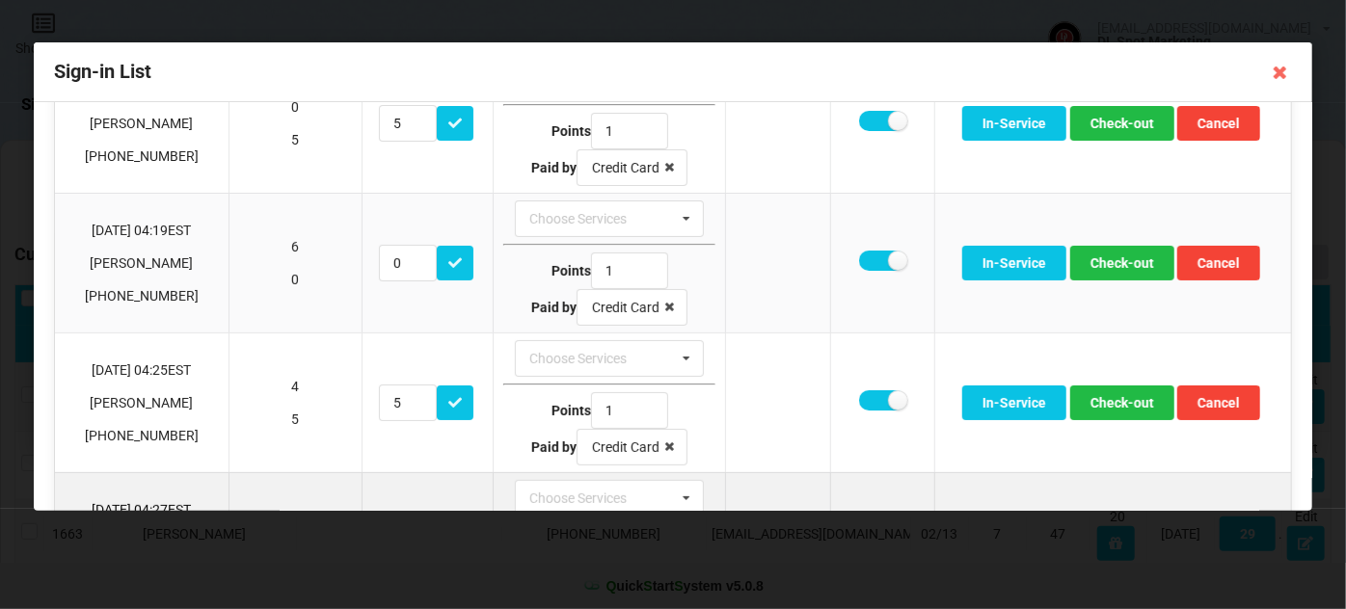
scroll to position [0, 0]
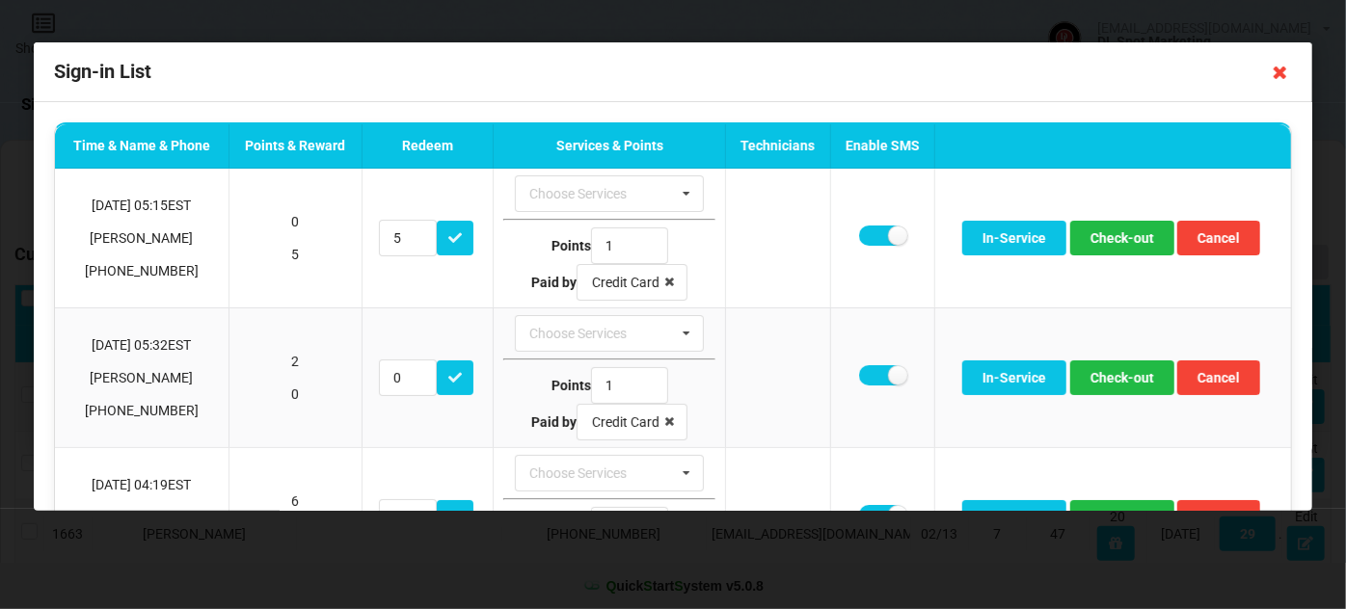
click at [1280, 69] on icon at bounding box center [1280, 72] width 31 height 31
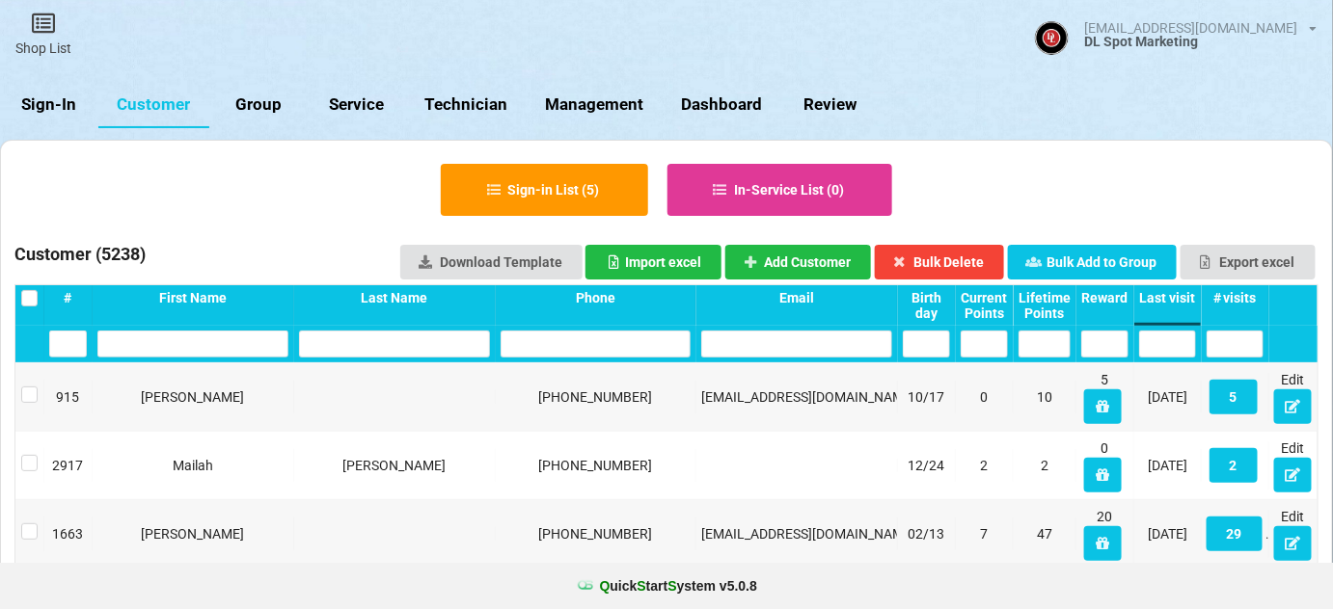
click at [57, 101] on link "Sign-In" at bounding box center [49, 105] width 98 height 46
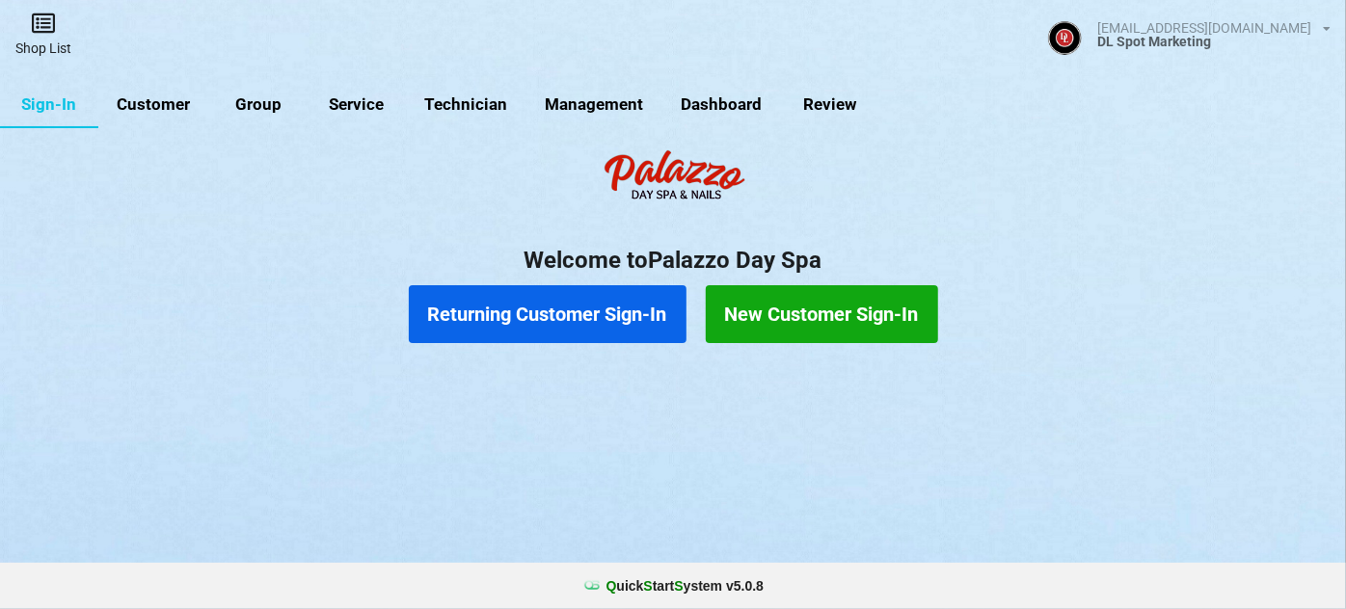
click at [47, 43] on link "Shop List" at bounding box center [43, 34] width 87 height 68
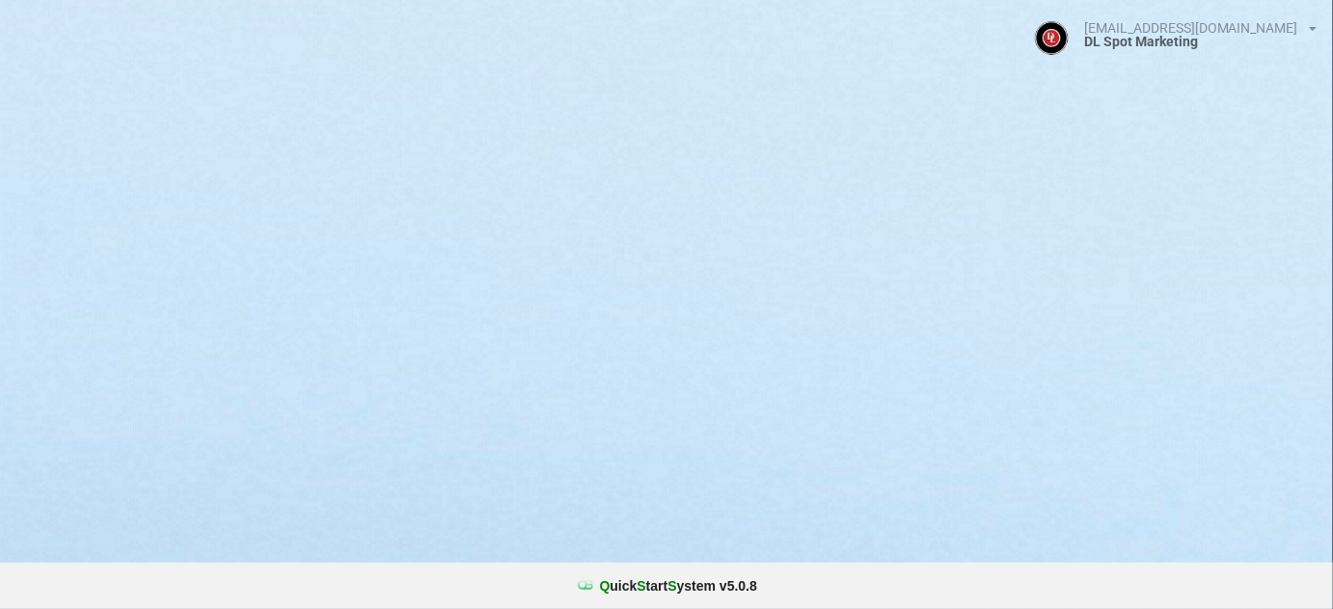
select select "25"
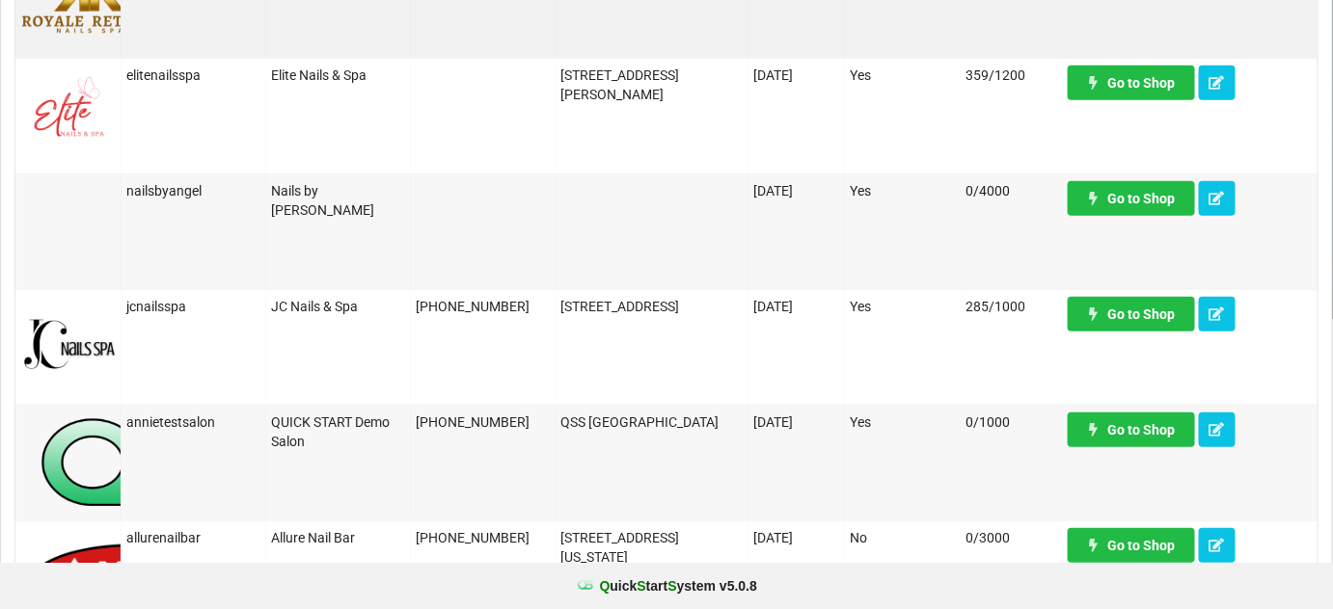
scroll to position [350, 0]
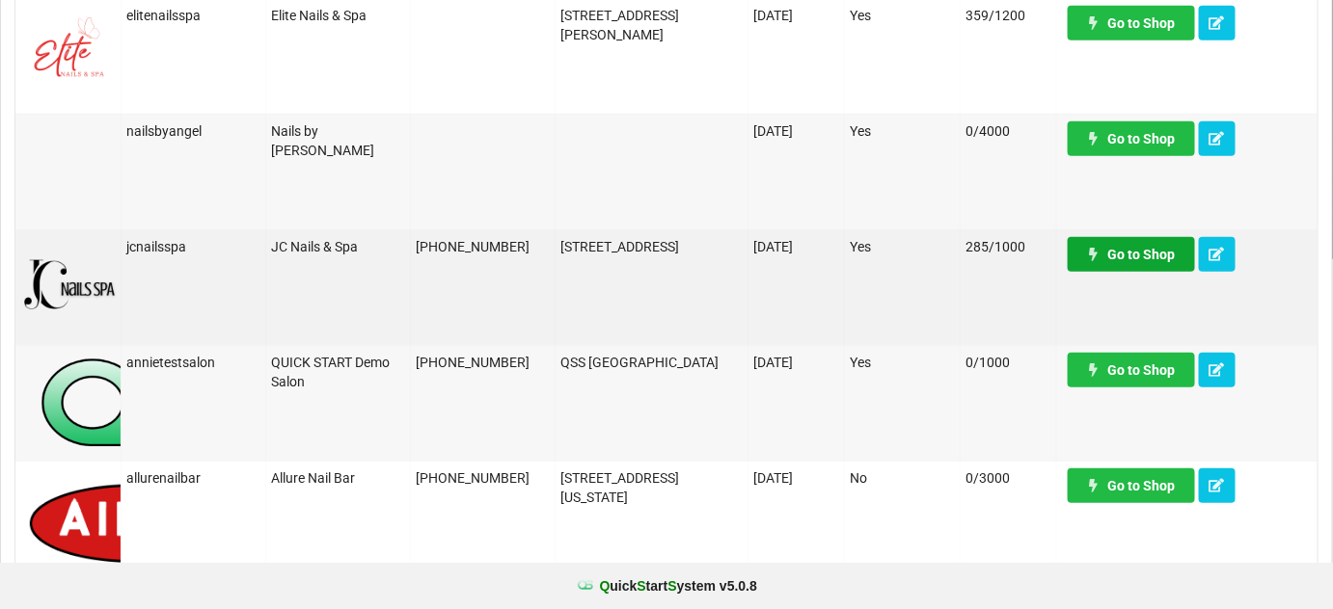
click at [1146, 256] on link "Go to Shop" at bounding box center [1130, 254] width 127 height 35
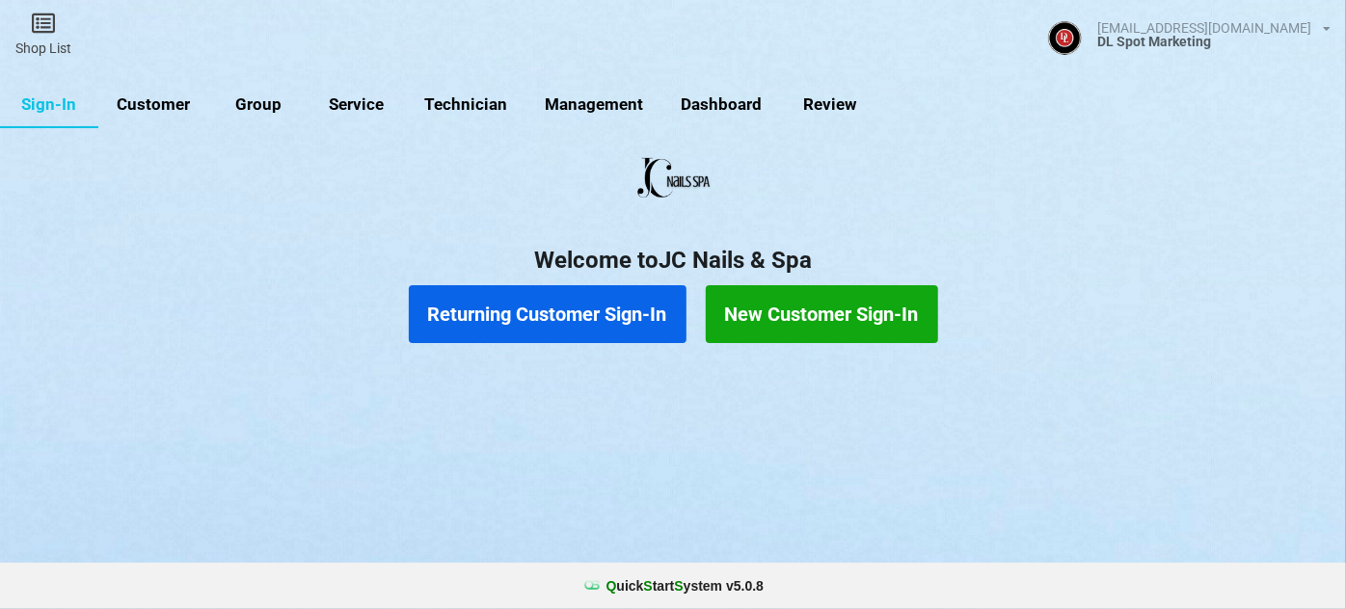
click at [176, 105] on link "Customer" at bounding box center [153, 105] width 111 height 46
select select "25"
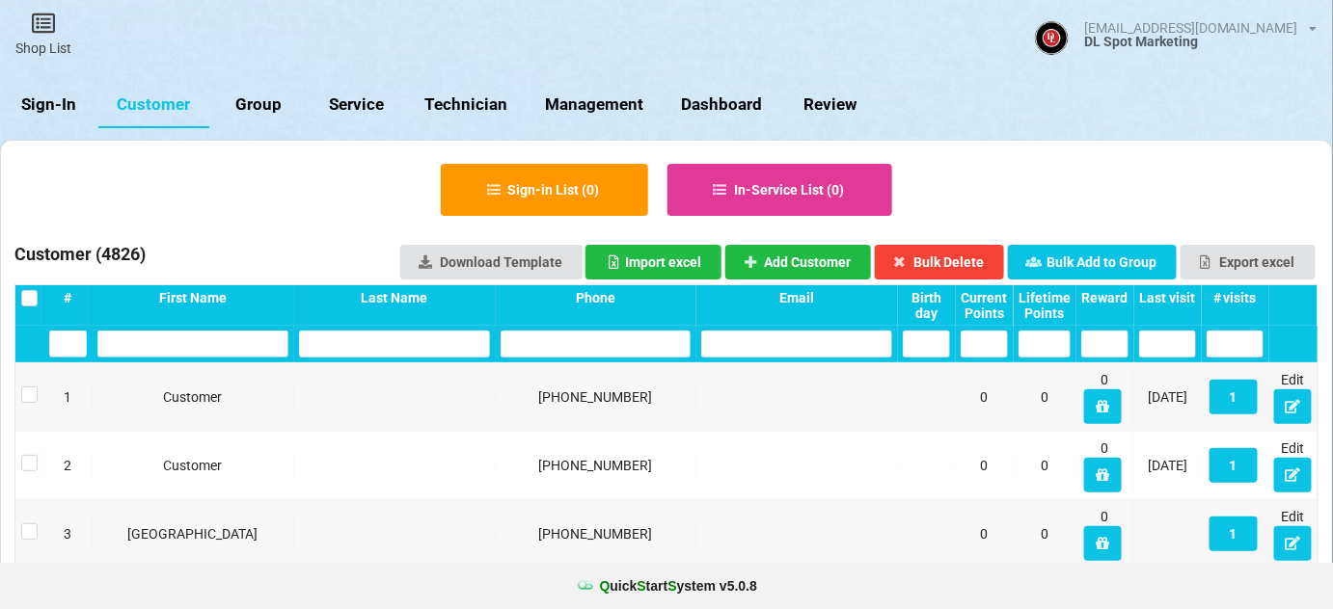
click at [610, 108] on link "Management" at bounding box center [594, 105] width 136 height 46
select select "25"
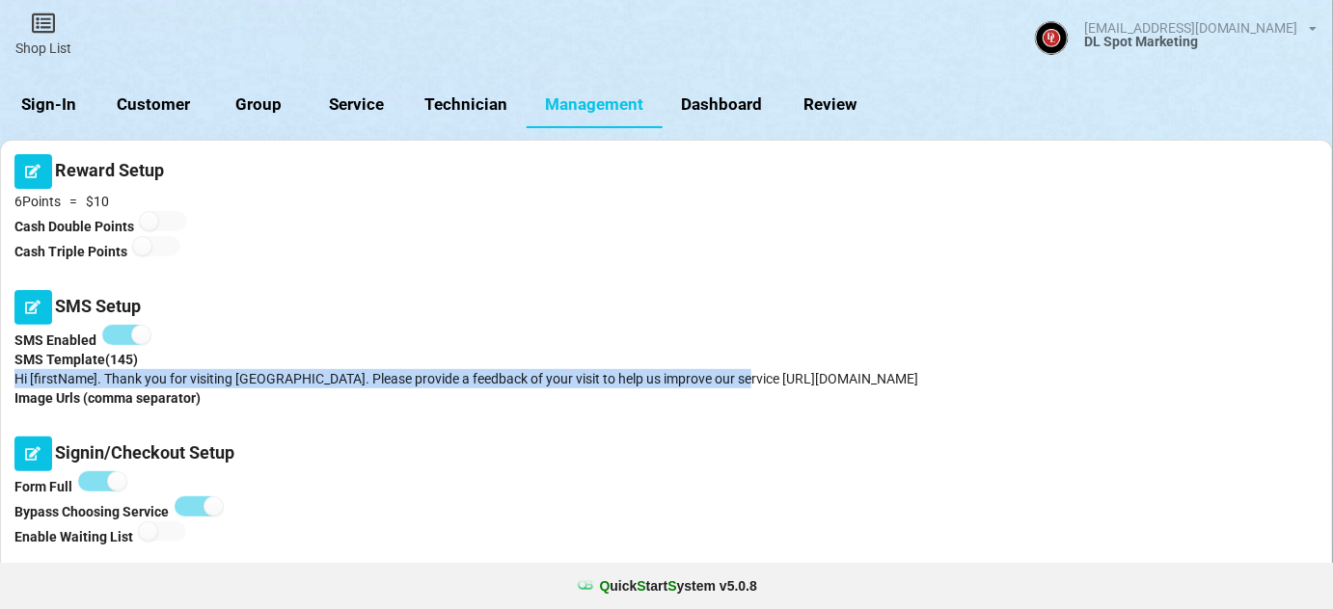
drag, startPoint x: 729, startPoint y: 374, endPoint x: 15, endPoint y: 380, distance: 713.5
click at [15, 380] on div "SMS Template ( 145 ) Hi [firstName]. Thank you for visiting [GEOGRAPHIC_DATA]. …" at bounding box center [666, 379] width 1304 height 58
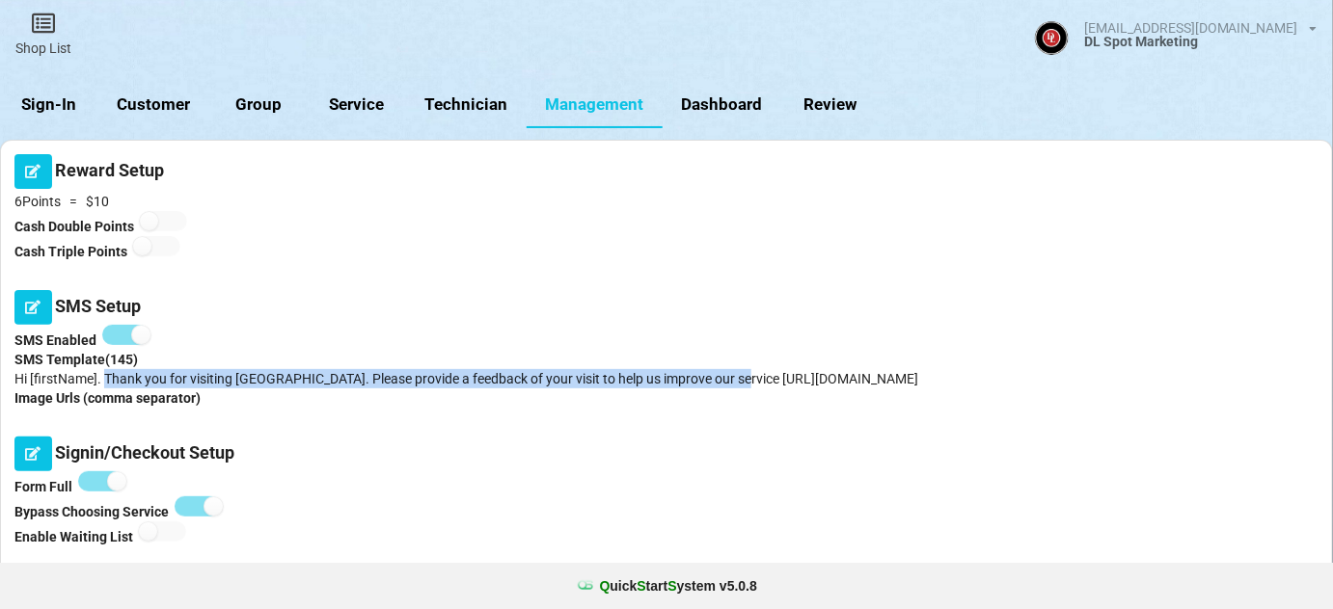
drag, startPoint x: 105, startPoint y: 376, endPoint x: 730, endPoint y: 380, distance: 624.8
click at [730, 380] on div "SMS Template ( 145 ) Hi [firstName]. Thank you for visiting [GEOGRAPHIC_DATA]. …" at bounding box center [666, 379] width 1304 height 58
copy div "Thank you for visiting JC Nails Spa. Please provide a feedback of your visit to…"
